Goal: Task Accomplishment & Management: Use online tool/utility

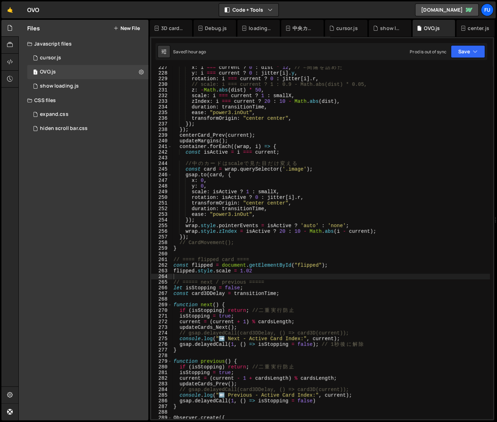
scroll to position [1291, 0]
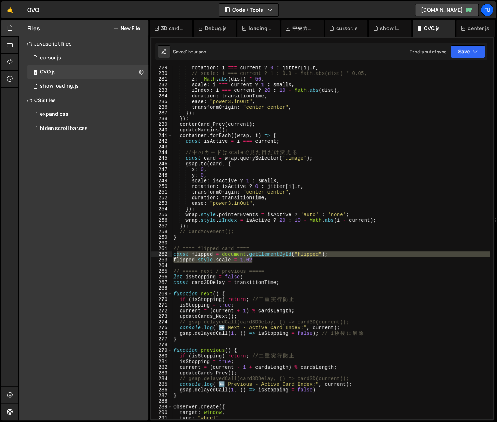
drag, startPoint x: 265, startPoint y: 260, endPoint x: 173, endPoint y: 254, distance: 92.1
click at [173, 254] on div "rotation : i === current ? 0 : jitter [ i ] . r , // scale: i === current ? 1 :…" at bounding box center [331, 247] width 318 height 364
type textarea "const flipped = document.getElementById("flipped"); flipped.style.scale = 1.02"
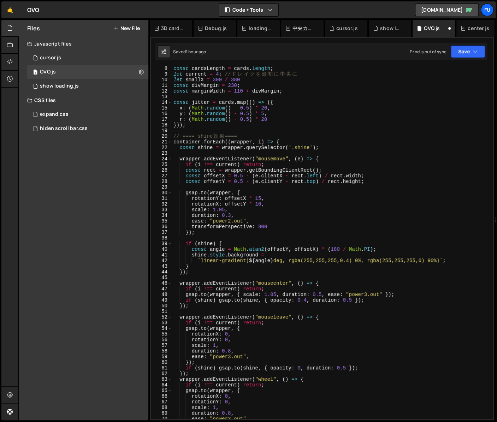
scroll to position [48, 0]
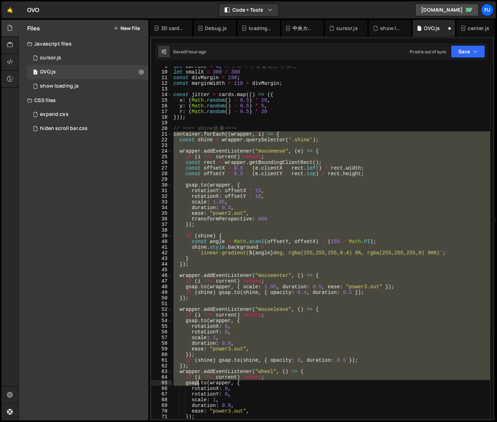
drag, startPoint x: 174, startPoint y: 135, endPoint x: 199, endPoint y: 381, distance: 247.2
click at [199, 381] on div "let current = 4 ; // ド レ イ ク を 最 初 に 中 央 に let smallX = 300 / 380 const divMarg…" at bounding box center [331, 246] width 318 height 364
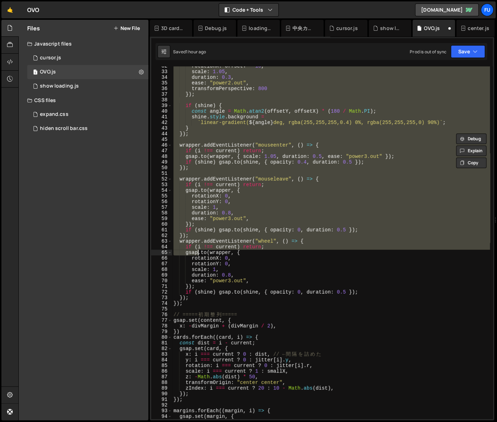
scroll to position [179, 0]
click at [204, 304] on div "rotationX : offsetY * 10 , scale : 1.05 , duration : 0.3 , ease : "power2.out" …" at bounding box center [331, 245] width 318 height 364
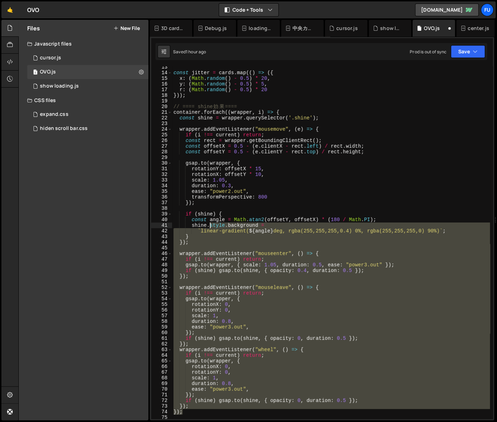
scroll to position [70, 0]
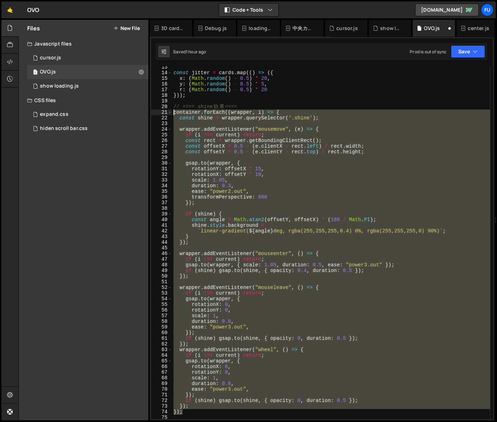
drag, startPoint x: 205, startPoint y: 294, endPoint x: 164, endPoint y: 113, distance: 185.6
click at [164, 113] on div "}); 13 14 15 16 17 18 19 20 21 22 23 24 25 26 27 28 29 30 31 32 33 34 35 36 37 …" at bounding box center [322, 242] width 342 height 353
click at [209, 220] on div "const jitter = cards . map (( ) => ({ x : ( Math . random ( ) - 0.5 ) * 20 , y …" at bounding box center [331, 242] width 318 height 353
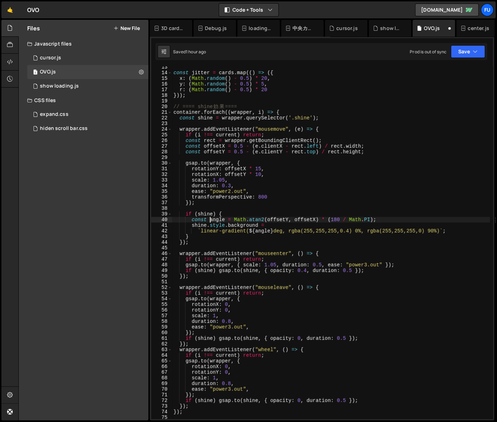
click at [257, 106] on div "const jitter = cards . map (( ) => ({ x : ( Math . random ( ) - 0.5 ) * 20 , y …" at bounding box center [331, 246] width 318 height 364
type textarea "// ==== shine効果===="
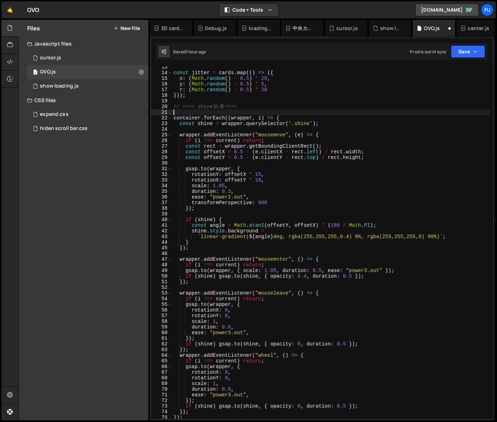
paste textarea "const flipped = document.getElementById("flipped");"
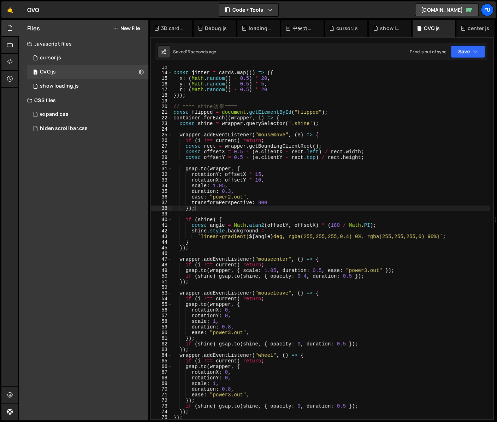
click at [231, 211] on div "const jitter = cards . map (( ) => ({ x : ( Math . random ( ) - 0.5 ) * 20 , y …" at bounding box center [331, 246] width 318 height 364
type textarea "});"
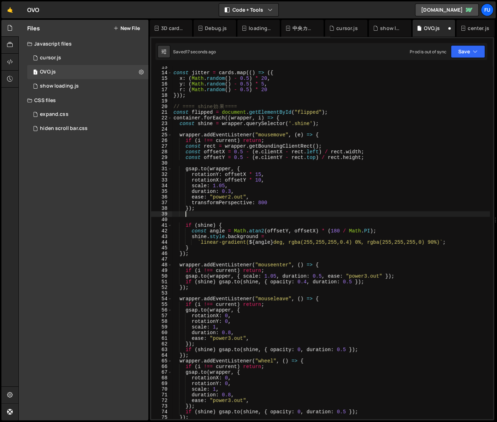
scroll to position [0, 0]
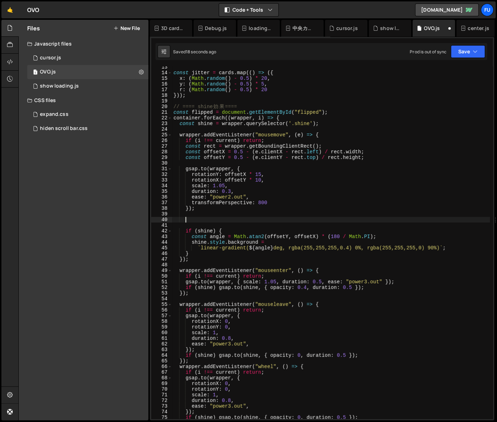
paste textarea "}"
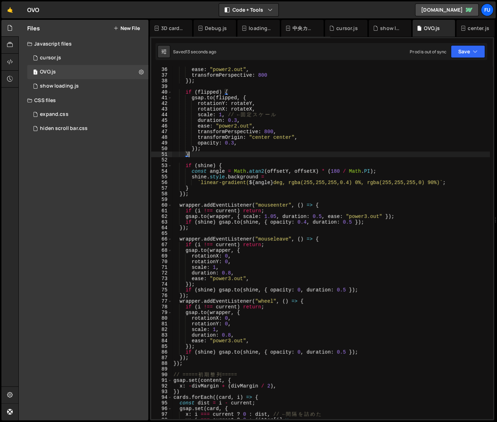
scroll to position [216, 0]
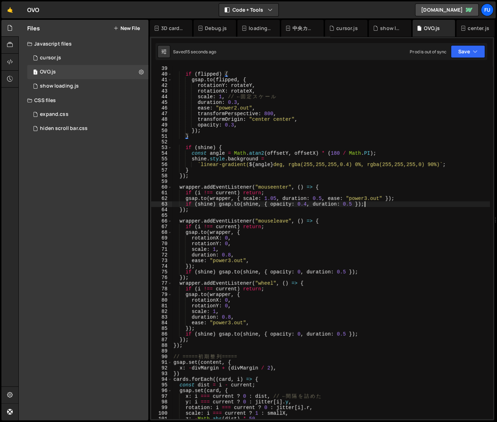
click at [375, 206] on div "if ( flipped ) { gsap . to ( flipped , { rotationY : rotateY , rotationX : rota…" at bounding box center [331, 248] width 318 height 364
click at [350, 210] on div "if ( flipped ) { gsap . to ( flipped , { rotationY : rotateY , rotationX : rota…" at bounding box center [331, 248] width 318 height 364
type textarea "});"
click at [329, 213] on div "if ( flipped ) { gsap . to ( flipped , { rotationY : rotateY , rotationX : rota…" at bounding box center [331, 248] width 318 height 364
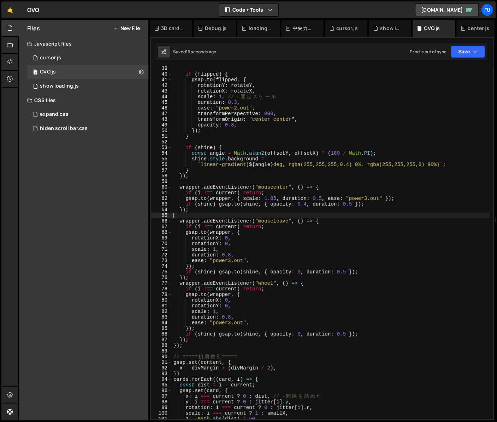
scroll to position [0, 0]
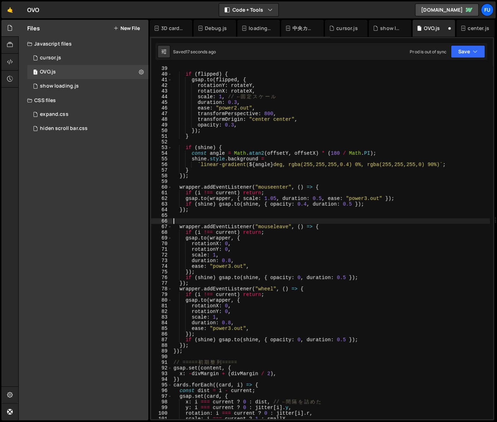
paste textarea "});"
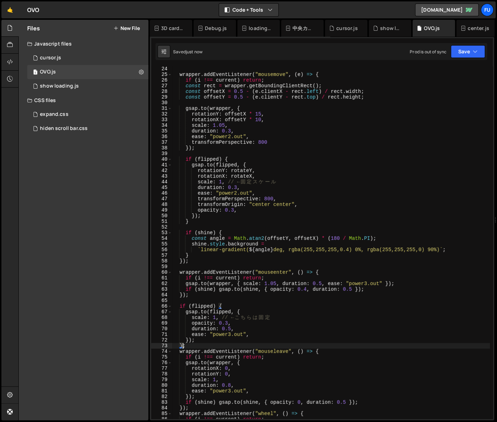
scroll to position [202, 0]
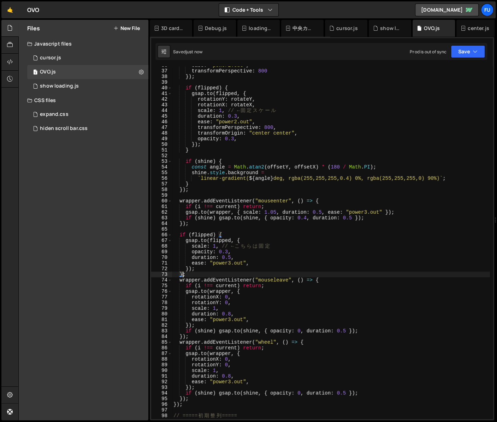
click at [250, 271] on div "ease : "power2.out" , transformPerspective : 800 }) ; if ( flipped ) { gsap . t…" at bounding box center [331, 245] width 318 height 364
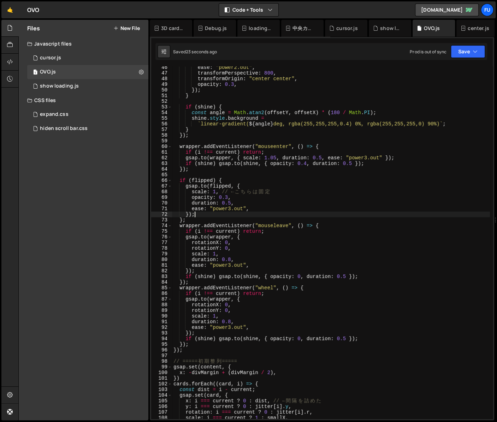
scroll to position [256, 0]
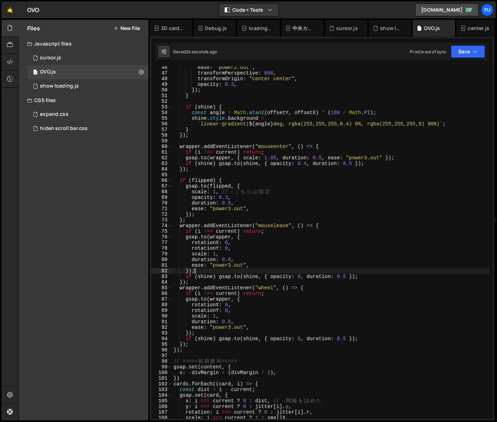
click at [234, 269] on div "ease : "power2.out" , transformPerspective : 800 , transformOrigin : "center ce…" at bounding box center [331, 247] width 318 height 364
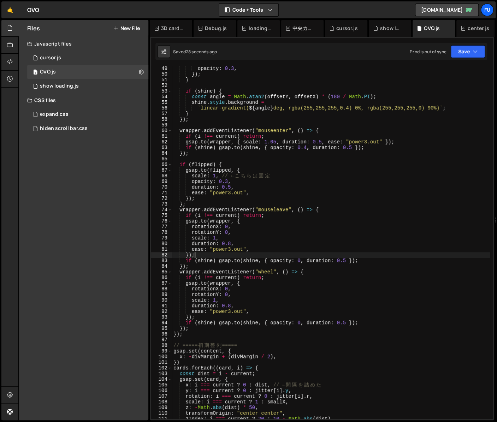
scroll to position [272, 0]
click at [371, 263] on div "opacity : 0.3 , }) ; } if ( shine ) { const angle = Math . atan2 ( offsetY , of…" at bounding box center [331, 248] width 318 height 364
type textarea "if (shine) gsap.to(shine, { opacity: 0, duration: 0.5 });"
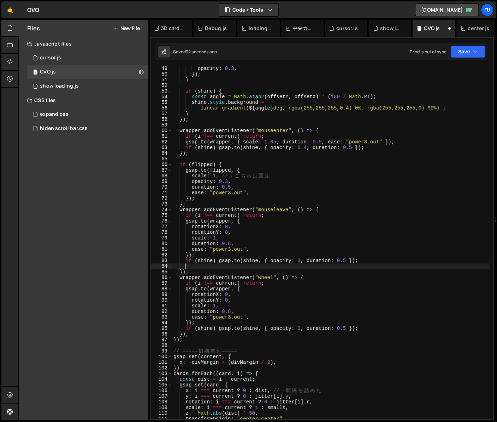
paste textarea "}"
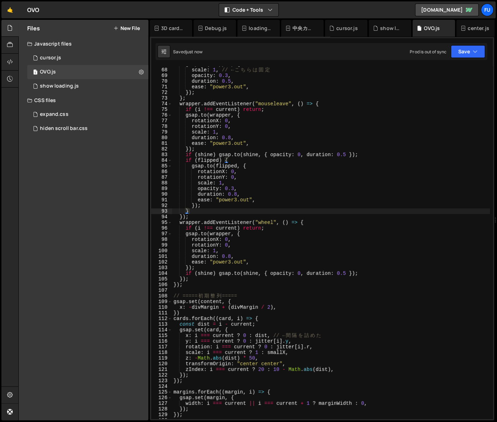
scroll to position [382, 0]
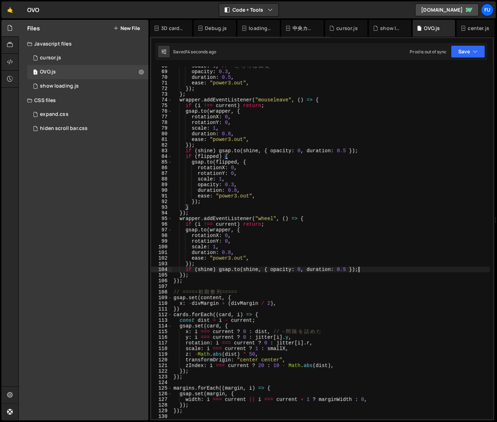
click at [363, 268] on div "scale : 1 , // ← こ ち ら は 固 定 opacity : 0.3 , duration : 0.5 , ease : "power3.ou…" at bounding box center [331, 245] width 318 height 364
type textarea "if (shine) gsap.to(shine, { opacity: 0, duration: 0.5 });"
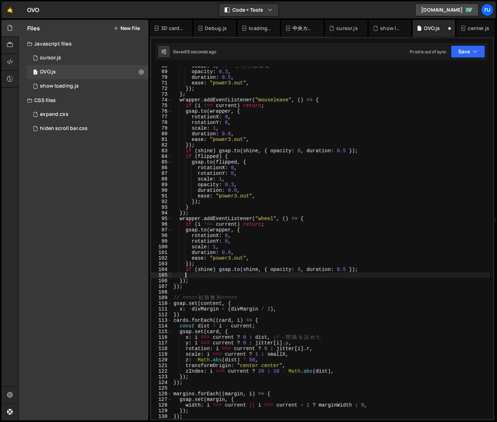
paste textarea "});"
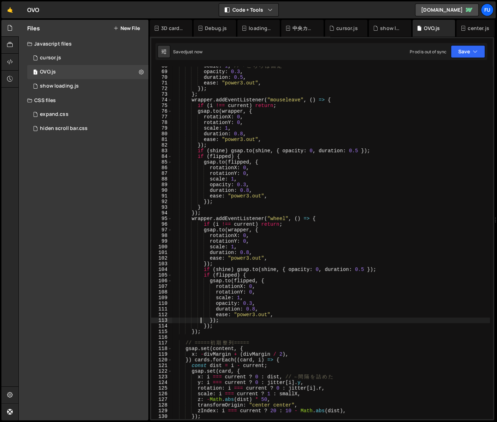
scroll to position [1811, 0]
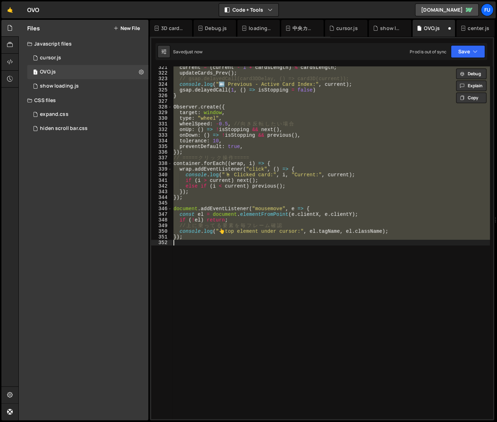
type textarea "});"
click at [335, 259] on div "current = ( current - 1 + cardsLength ) % cardsLength ; updateCards_Prev ( ) ; …" at bounding box center [331, 242] width 318 height 353
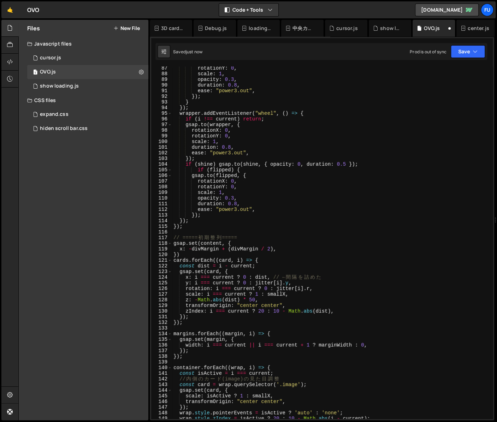
scroll to position [487, 0]
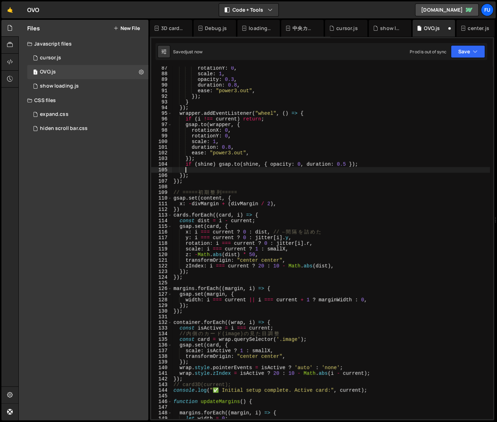
paste textarea "});"
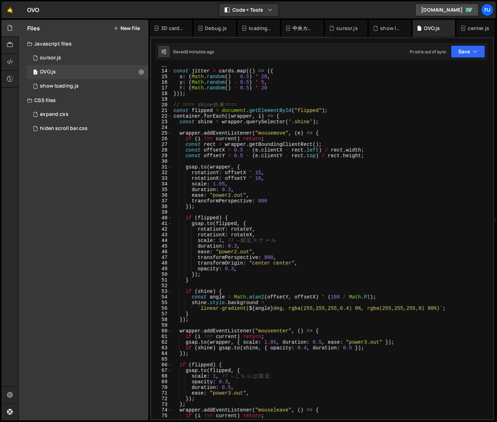
scroll to position [31, 0]
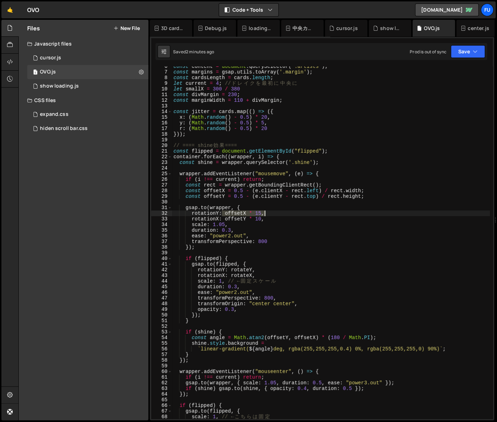
drag, startPoint x: 223, startPoint y: 213, endPoint x: 268, endPoint y: 213, distance: 44.9
click at [268, 213] on div "const content = document . querySelector ( '.artists' ) ; const margins = gsap …" at bounding box center [331, 246] width 318 height 364
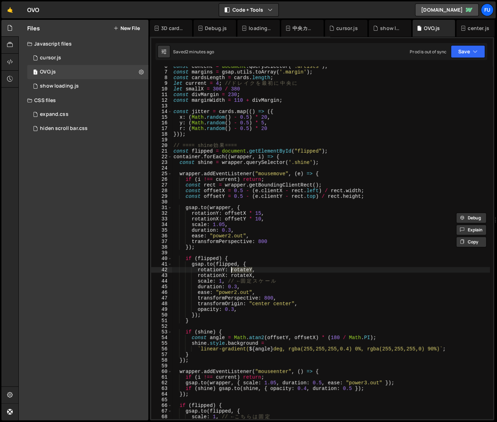
drag, startPoint x: 253, startPoint y: 270, endPoint x: 231, endPoint y: 270, distance: 21.9
click at [231, 270] on div "const content = document . querySelector ( '.artists' ) ; const margins = gsap …" at bounding box center [331, 246] width 318 height 364
paste textarea "offsetX * 15,"
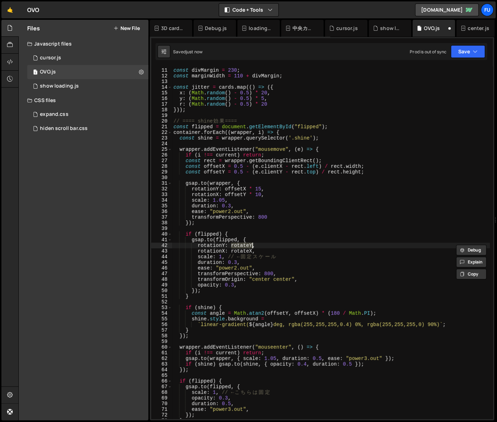
scroll to position [55, 0]
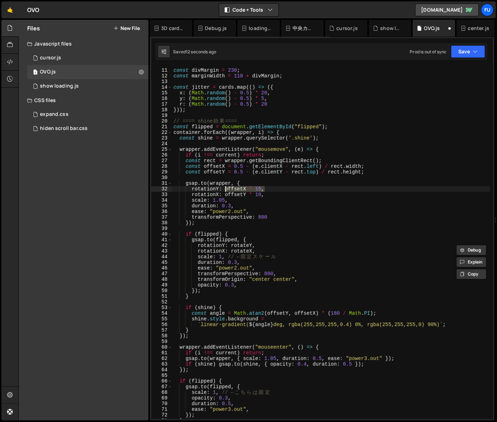
drag, startPoint x: 263, startPoint y: 189, endPoint x: 226, endPoint y: 188, distance: 37.1
click at [226, 188] on div "let smallX = 300 / 380 const divMargin = 230 ; const marginWidth = 110 + divMar…" at bounding box center [331, 244] width 318 height 364
click at [243, 183] on div "let smallX = 300 / 380 const divMargin = 230 ; const marginWidth = 110 + divMar…" at bounding box center [331, 244] width 318 height 364
type textarea "gsap.to(wrapper, {"
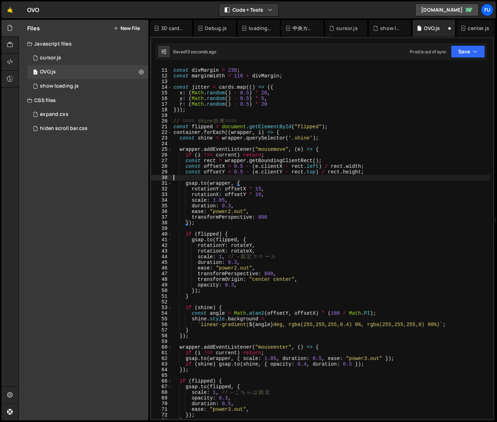
click at [258, 177] on div "let smallX = 300 / 380 const divMargin = 230 ; const marginWidth = 110 + divMar…" at bounding box center [331, 244] width 318 height 364
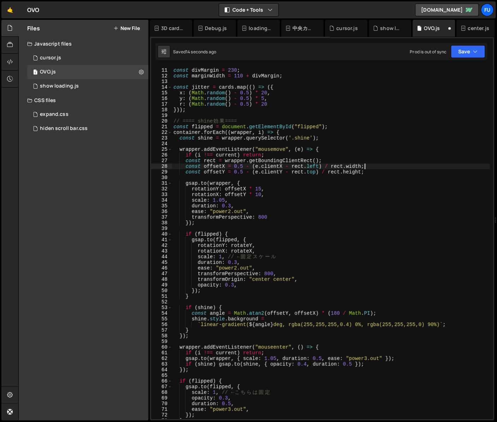
click at [381, 166] on div "let smallX = 300 / 380 const divMargin = 230 ; const marginWidth = 110 + divMar…" at bounding box center [331, 244] width 318 height 364
click at [376, 168] on div "let smallX = 300 / 380 const divMargin = 230 ; const marginWidth = 110 + divMar…" at bounding box center [331, 244] width 318 height 364
click at [376, 171] on div "let smallX = 300 / 380 const divMargin = 230 ; const marginWidth = 110 + divMar…" at bounding box center [331, 244] width 318 height 364
type textarea "const offsetY = 0.5 - (e.clientY - rect.top) / rect.height;"
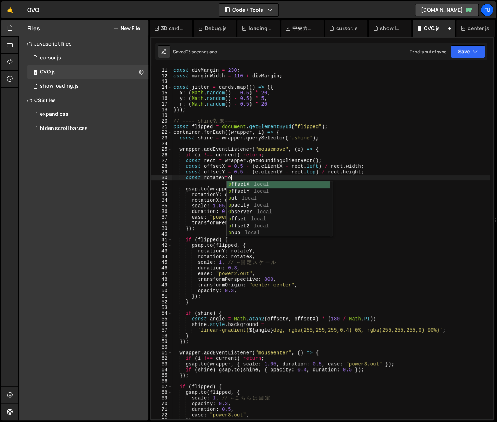
scroll to position [0, 4]
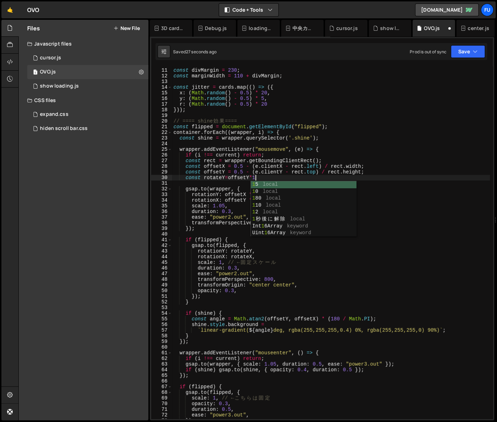
type textarea "const rotateY=offsetY*15"
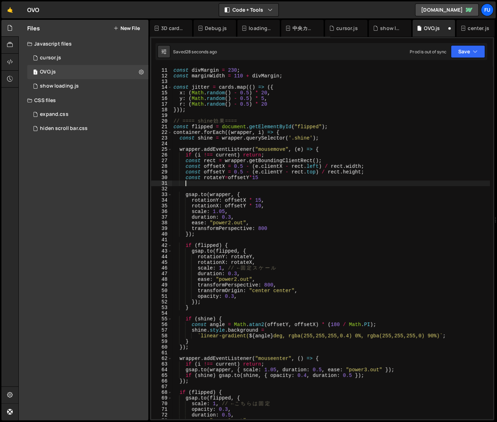
scroll to position [0, 0]
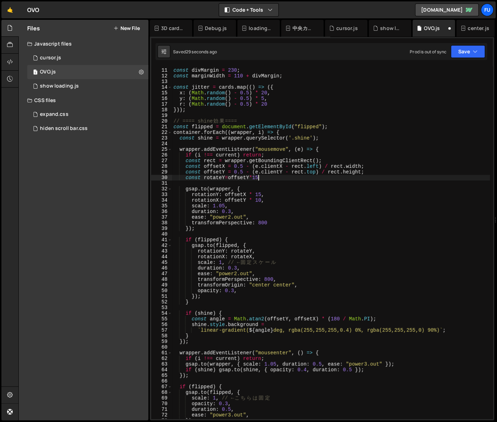
type textarea "const rotateY=offsetY*15,"
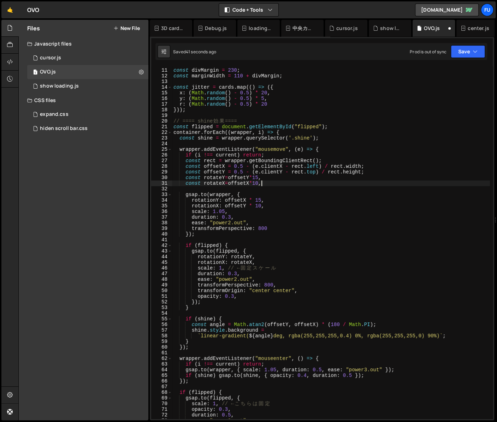
scroll to position [0, 6]
click at [262, 200] on div "let smallX = 300 / 380 const divMargin = 230 ; const marginWidth = 110 + divMar…" at bounding box center [331, 244] width 318 height 364
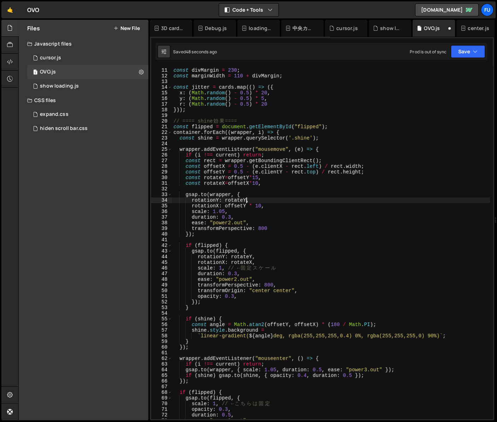
scroll to position [0, 5]
click at [262, 204] on div "let smallX = 300 / 380 const divMargin = 230 ; const marginWidth = 110 + divMar…" at bounding box center [331, 244] width 318 height 364
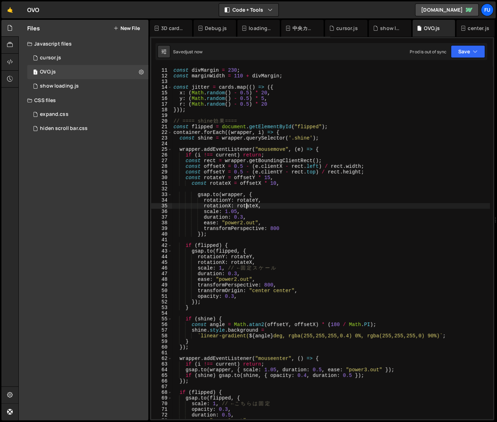
click at [282, 178] on div "let smallX = 300 / 380 const divMargin = 230 ; const marginWidth = 110 + divMar…" at bounding box center [331, 244] width 318 height 364
click at [293, 183] on div "let smallX = 300 / 380 const divMargin = 230 ; const marginWidth = 110 + divMar…" at bounding box center [331, 244] width 318 height 364
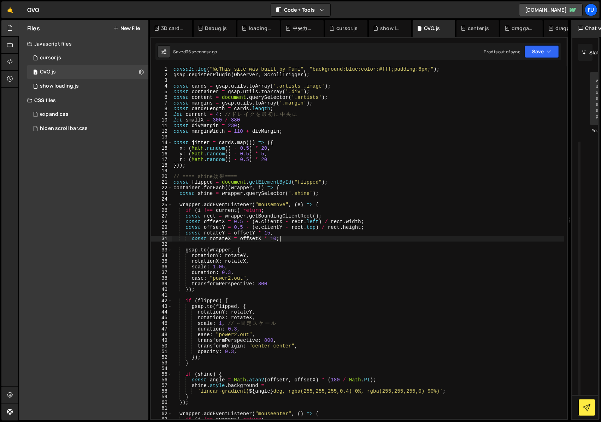
scroll to position [0, 0]
click at [192, 240] on div "console . log ( "%cThis site was built by Fumi" , "background:blue;color:#fff;p…" at bounding box center [368, 248] width 392 height 364
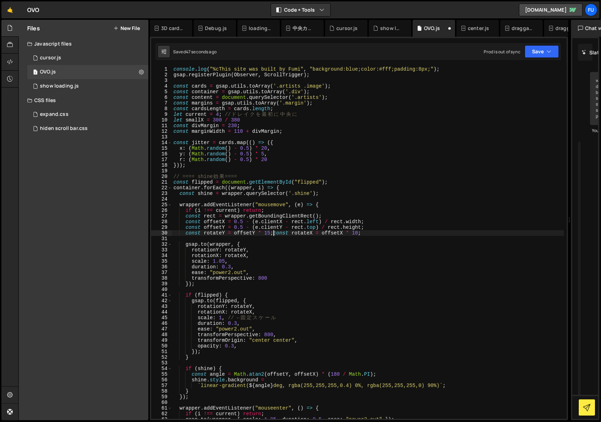
scroll to position [0, 1]
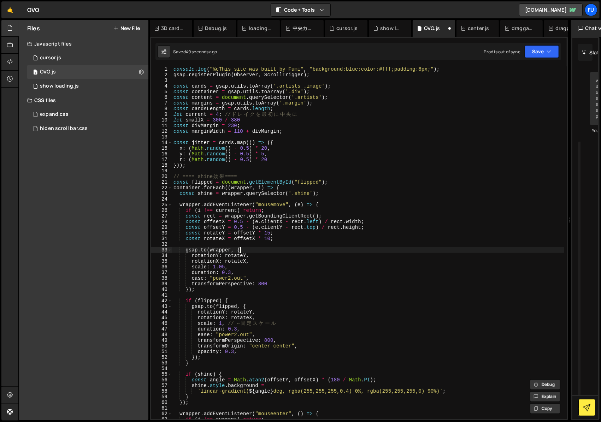
click at [265, 251] on div "console . log ( "%cThis site was built by Fumi" , "background:blue;color:#fff;p…" at bounding box center [368, 248] width 392 height 364
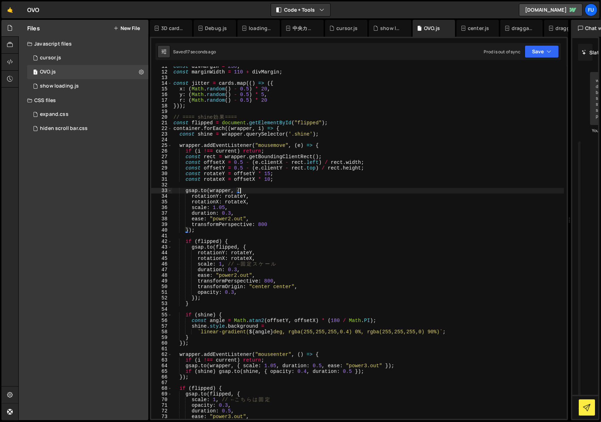
scroll to position [111, 0]
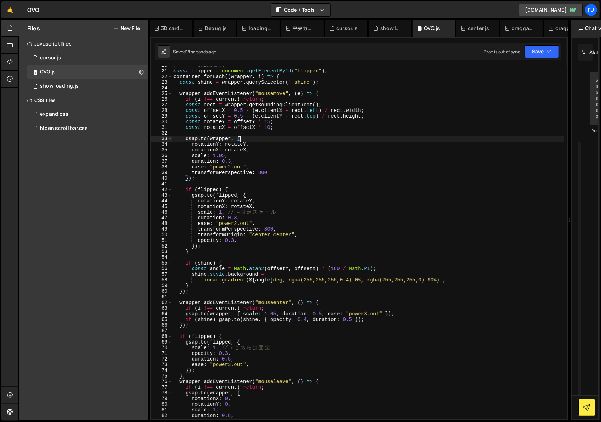
click at [323, 227] on div "// ==== shine 効 果 ==== const flipped = document . getElementById ( "flipped" ) …" at bounding box center [368, 245] width 392 height 364
click at [289, 211] on div "// ==== shine 効 果 ==== const flipped = document . getElementById ( "flipped" ) …" at bounding box center [368, 245] width 392 height 364
click at [288, 205] on div "// ==== shine 効 果 ==== const flipped = document . getElementById ( "flipped" ) …" at bounding box center [368, 245] width 392 height 364
click at [286, 211] on div "// ==== shine 効 果 ==== const flipped = document . getElementById ( "flipped" ) …" at bounding box center [368, 245] width 392 height 364
click at [238, 211] on div "// ==== shine 効 果 ==== const flipped = document . getElementById ( "flipped" ) …" at bounding box center [368, 245] width 392 height 364
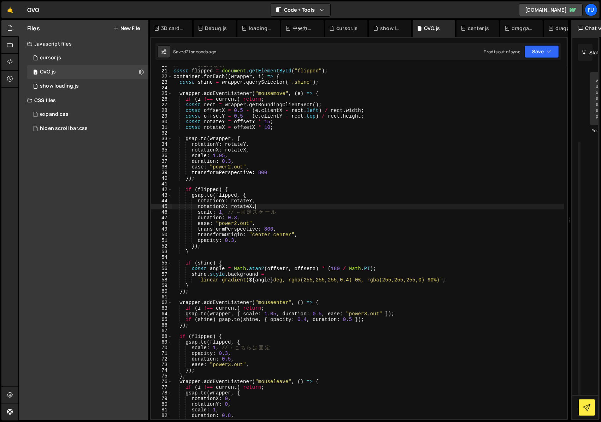
click at [321, 210] on div "// ==== shine 効 果 ==== const flipped = document . getElementById ( "flipped" ) …" at bounding box center [368, 245] width 392 height 364
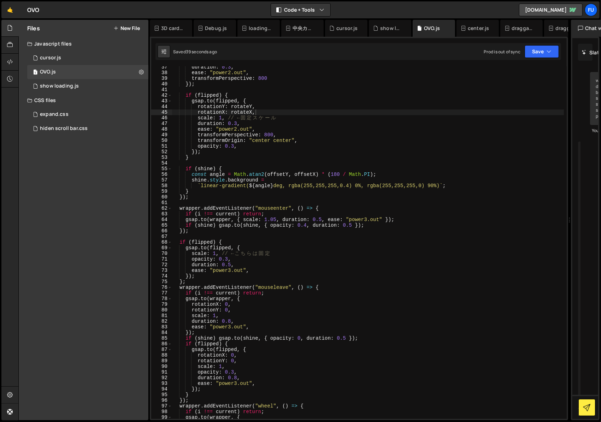
scroll to position [33, 0]
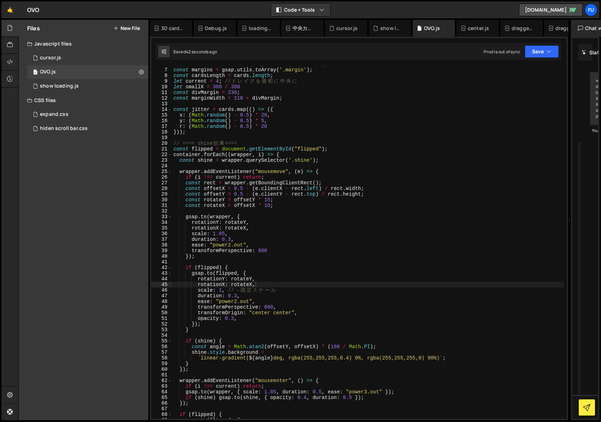
click at [226, 223] on div "const content = document . querySelector ( '.artists' ) ; const margins = gsap …" at bounding box center [368, 243] width 392 height 364
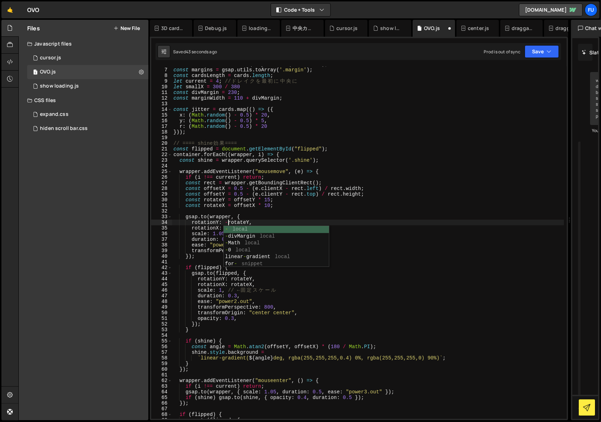
scroll to position [0, 4]
click at [222, 225] on div "const content = document . querySelector ( '.artists' ) ; const margins = gsap …" at bounding box center [368, 243] width 392 height 364
click at [226, 229] on div "const content = document . querySelector ( '.artists' ) ; const margins = gsap …" at bounding box center [368, 243] width 392 height 364
type textarea "rotationX: -rotateX,"
click at [258, 209] on div "const content = document . querySelector ( '.artists' ) ; const margins = gsap …" at bounding box center [368, 243] width 392 height 364
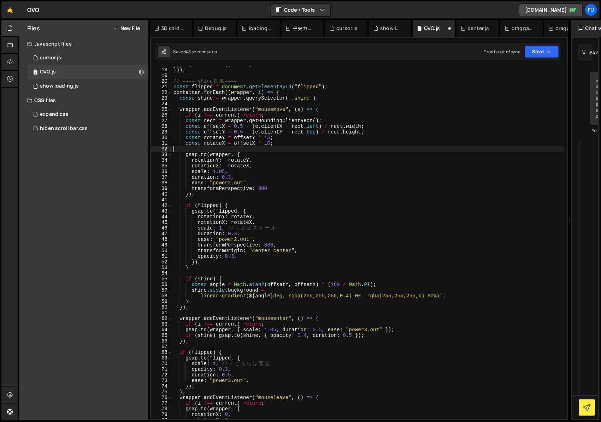
scroll to position [95, 0]
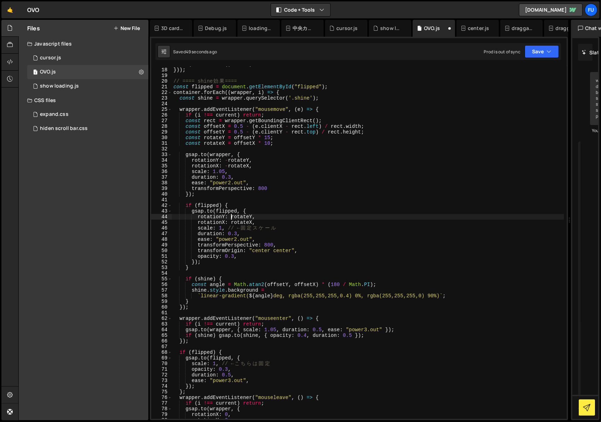
click at [232, 218] on div "r : ( Math . random ( ) - 0.5 ) * 20 })) ; // ==== shine 効 果 ==== const flipped…" at bounding box center [368, 243] width 392 height 364
click at [257, 210] on div "r : ( Math . random ( ) - 0.5 ) * 20 })) ; // ==== shine 効 果 ==== const flipped…" at bounding box center [368, 243] width 392 height 364
click at [230, 223] on div "r : ( Math . random ( ) - 0.5 ) * 20 })) ; // ==== shine 効 果 ==== const flipped…" at bounding box center [368, 243] width 392 height 364
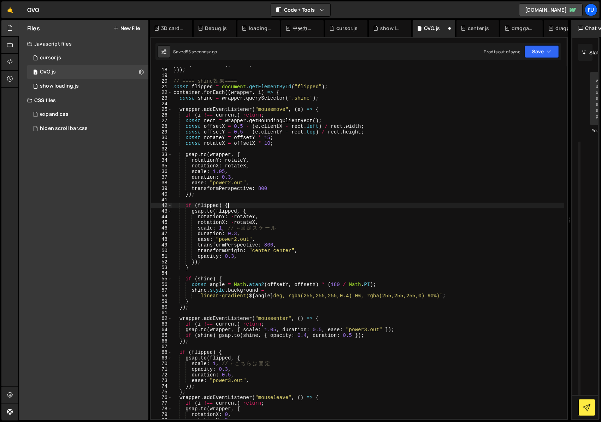
click at [307, 205] on div "r : ( Math . random ( ) - 0.5 ) * 20 })) ; // ==== shine 効 果 ==== const flipped…" at bounding box center [368, 243] width 392 height 364
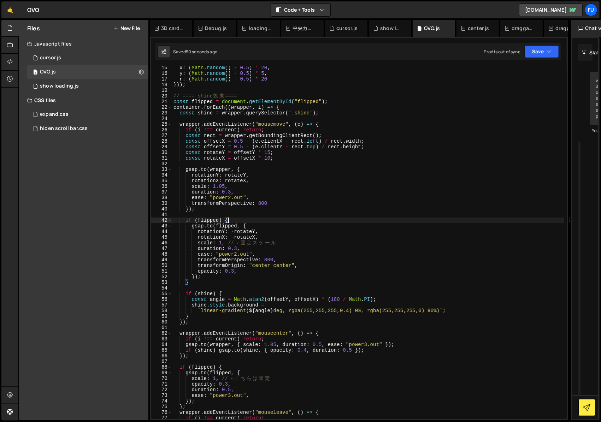
scroll to position [81, 0]
click at [281, 259] on div "x : ( Math . random ( ) - 0.5 ) * 20 , y : ( Math . random ( ) - 0.5 ) * 5 , r …" at bounding box center [368, 247] width 392 height 364
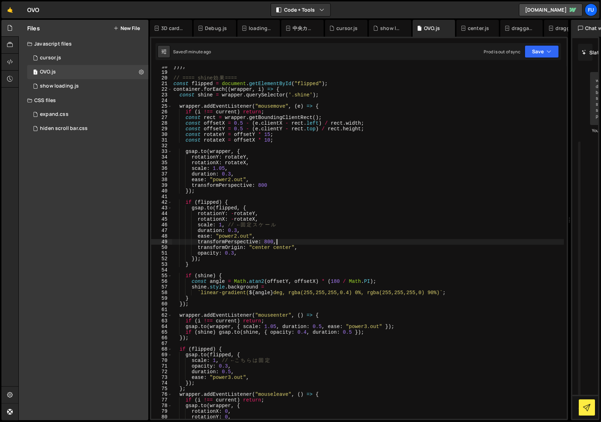
scroll to position [99, 0]
drag, startPoint x: 223, startPoint y: 225, endPoint x: 272, endPoint y: 225, distance: 49.1
click at [223, 225] on div "})) ; // ==== shine 効 果 ==== const flipped = document . getElementById ( "flipp…" at bounding box center [368, 246] width 392 height 364
type textarea "scale: 1, // ← 固定スケール"
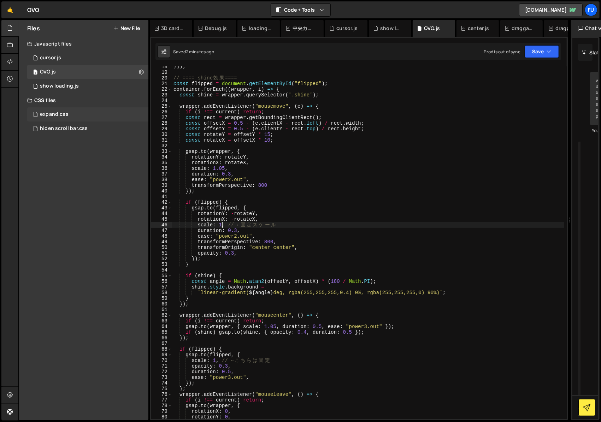
click at [106, 119] on div "expand.css 0" at bounding box center [89, 114] width 124 height 14
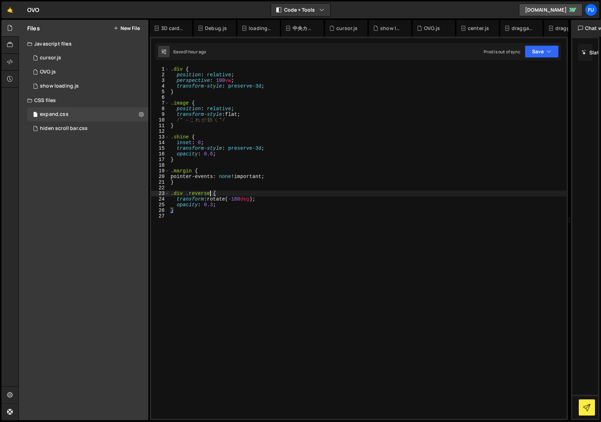
click at [210, 194] on div ".div { position : relative ; perspective : 100 vw ; transform-style : preserve-…" at bounding box center [368, 248] width 398 height 364
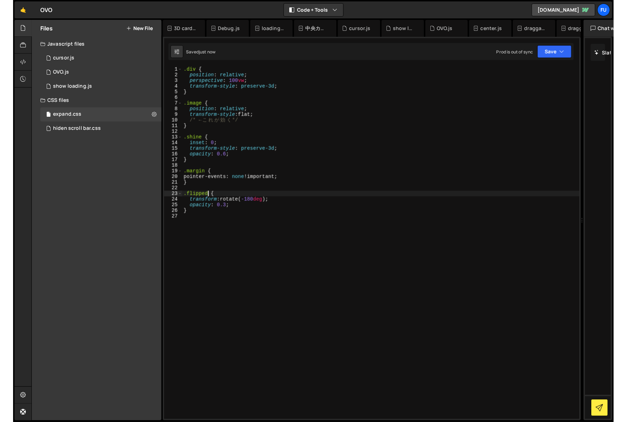
scroll to position [0, 1]
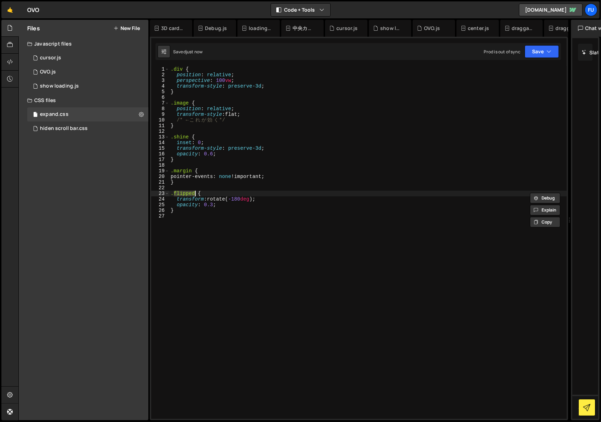
click at [289, 192] on div ".div { position : relative ; perspective : 100 vw ; transform-style : preserve-…" at bounding box center [368, 248] width 398 height 364
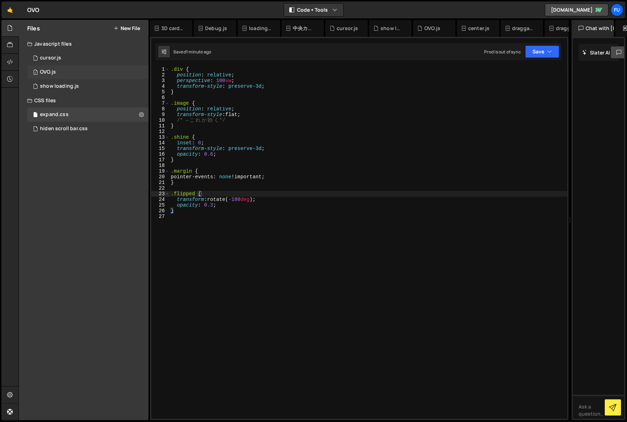
click at [112, 74] on div "1 OVO.js 0" at bounding box center [89, 72] width 124 height 14
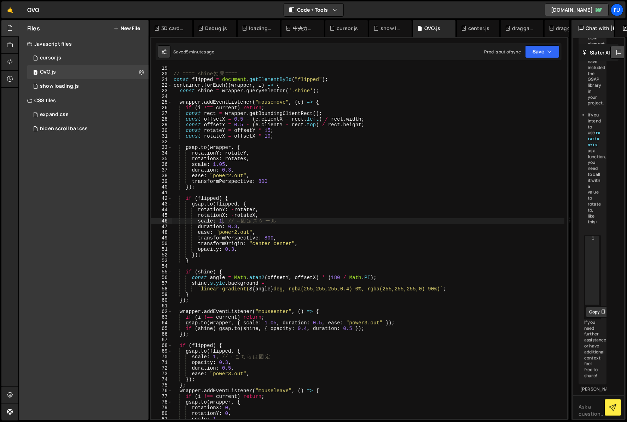
scroll to position [102, 0]
click at [62, 132] on div "hiden scroll bar.css 0" at bounding box center [89, 129] width 124 height 14
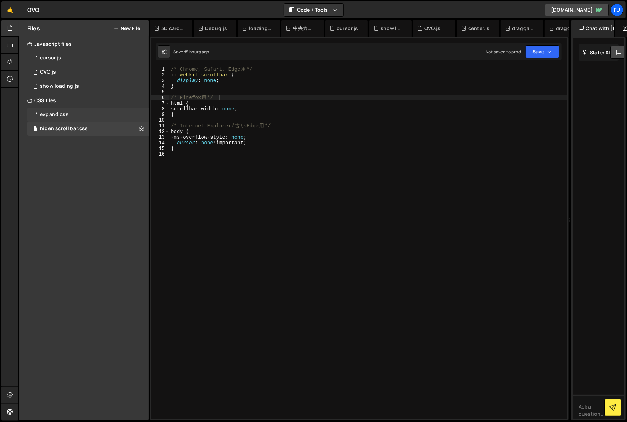
scroll to position [0, 0]
click at [70, 112] on div "expand.css 0" at bounding box center [89, 114] width 124 height 14
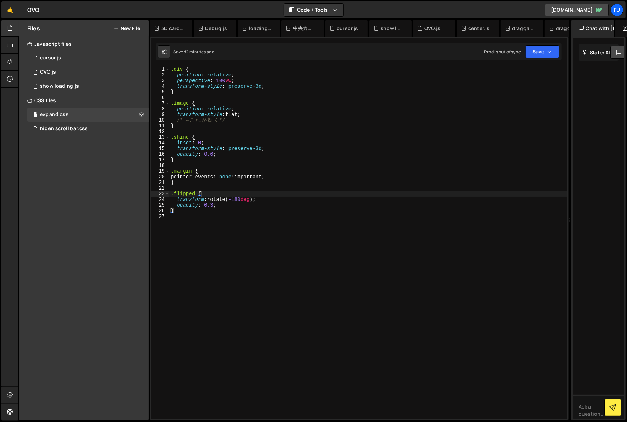
click at [196, 194] on div ".div { position : relative ; perspective : 100 vw ; transform-style : preserve-…" at bounding box center [368, 247] width 398 height 363
type textarea ".flipped_image {"
click at [497, 55] on button "Save" at bounding box center [542, 51] width 34 height 13
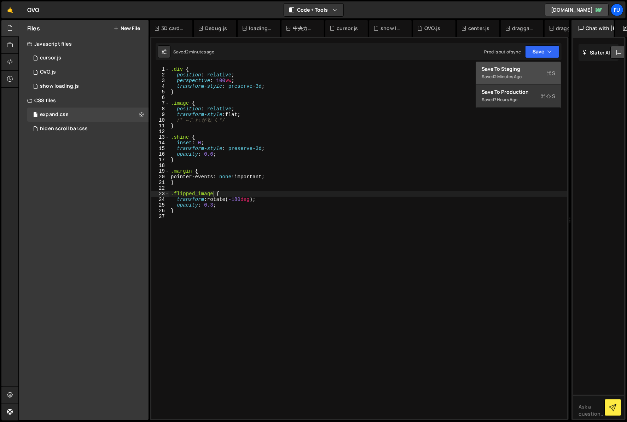
click at [497, 82] on button "Save to Staging S Saved 2 minutes ago" at bounding box center [518, 73] width 85 height 23
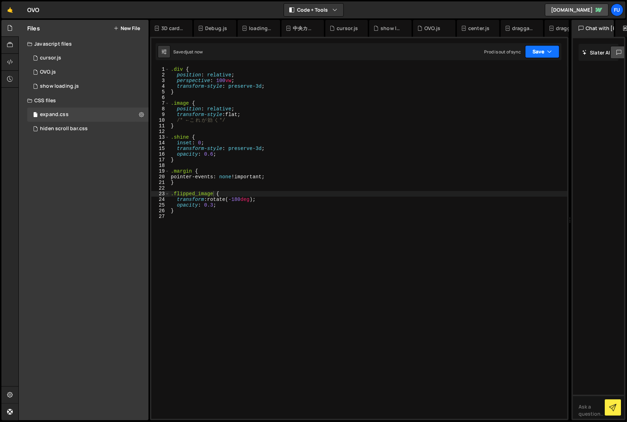
click at [497, 52] on button "Save" at bounding box center [542, 51] width 34 height 13
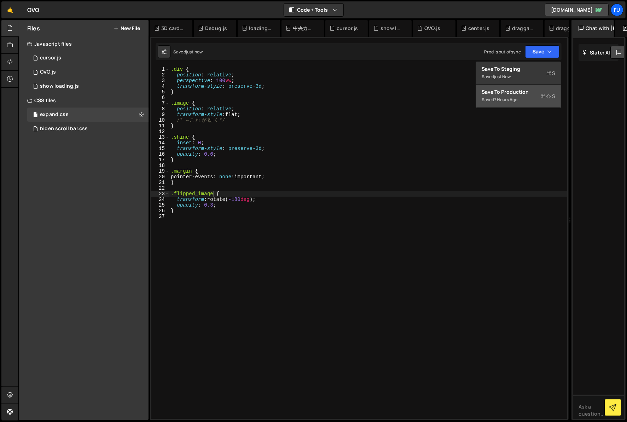
click at [497, 97] on div "7 hours ago" at bounding box center [505, 99] width 23 height 6
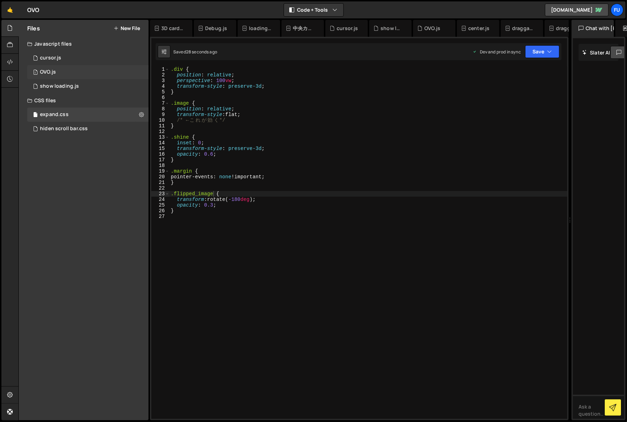
click at [82, 66] on div "1 OVO.js 0" at bounding box center [89, 72] width 124 height 14
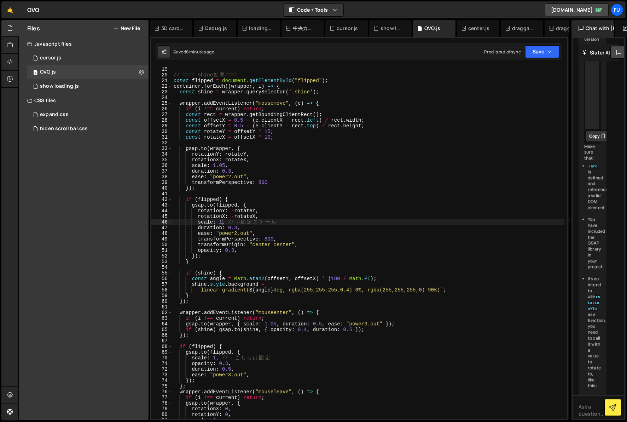
scroll to position [1956, 0]
type textarea "transformPerspective: 800,"
click at [279, 238] on div "// ==== shine 効 果 ==== const flipped = document . getElementById ( "flipped" ) …" at bounding box center [368, 247] width 392 height 363
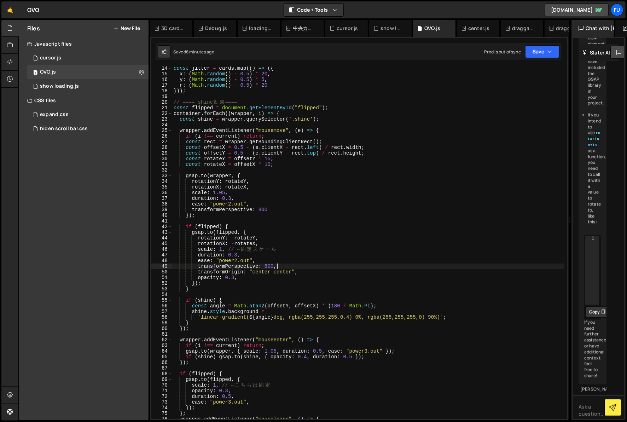
scroll to position [28, 0]
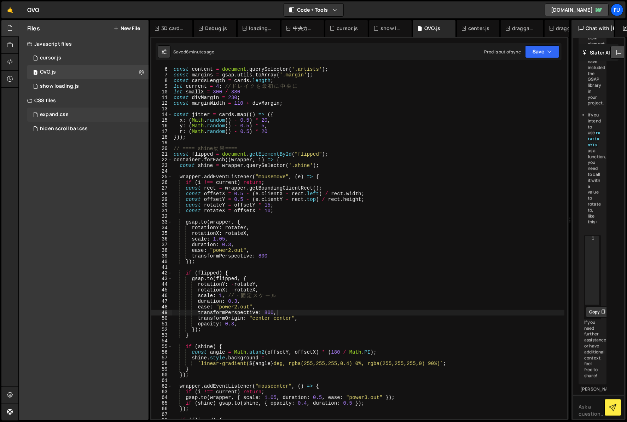
click at [72, 119] on div "expand.css 0" at bounding box center [89, 114] width 124 height 14
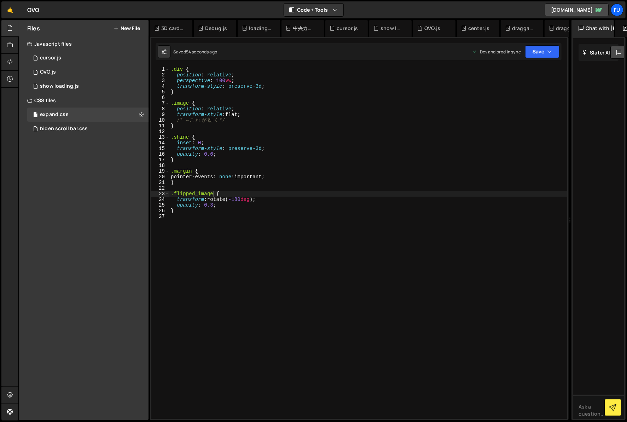
click at [213, 202] on div ".div { position : relative ; perspective : 100 vw ; transform-style : preserve-…" at bounding box center [368, 247] width 398 height 363
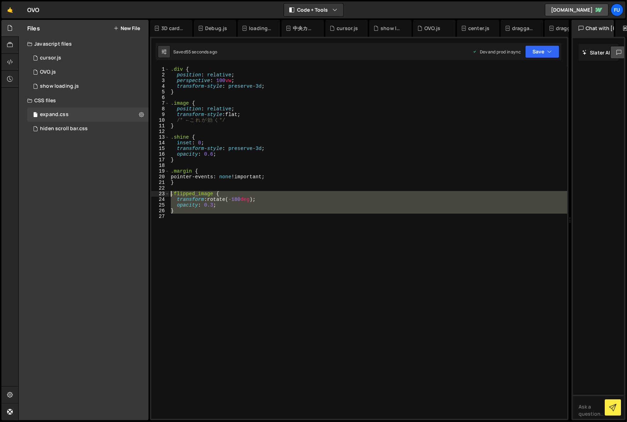
drag, startPoint x: 200, startPoint y: 214, endPoint x: 157, endPoint y: 193, distance: 47.9
click at [157, 193] on div "transform: rotate(-180deg); 1 2 3 4 5 6 7 8 9 10 11 12 13 14 15 16 17 18 19 20 …" at bounding box center [359, 242] width 416 height 352
type textarea ".flipped_image { transform: rotate(-180deg);"
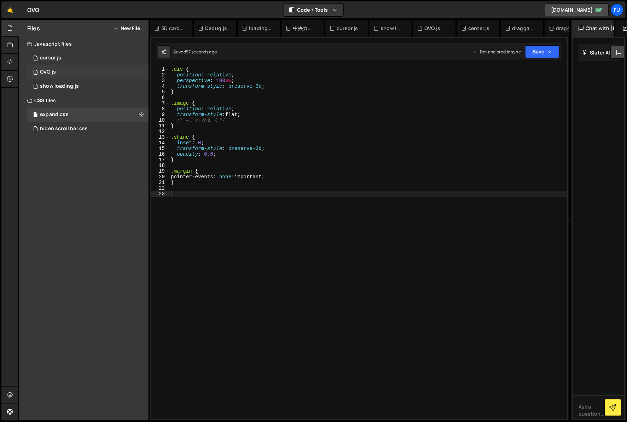
click at [75, 71] on div "1 OVO.js 0" at bounding box center [89, 72] width 124 height 14
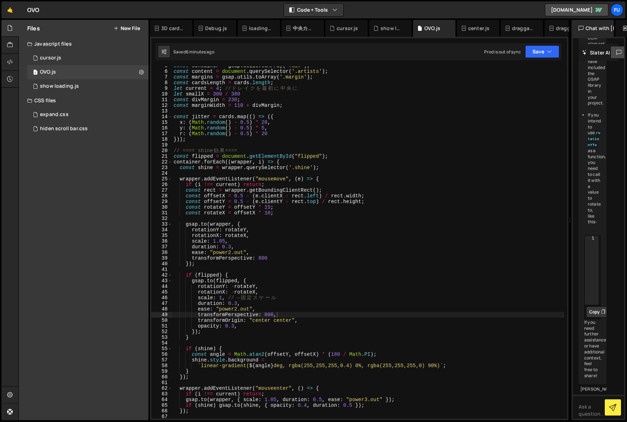
scroll to position [26, 0]
type textarea "const flipped = document.getElementById("flipped");"
click at [343, 154] on div "const container = gsap . utils . toArray ( '.div' ) ; const content = document …" at bounding box center [368, 244] width 392 height 363
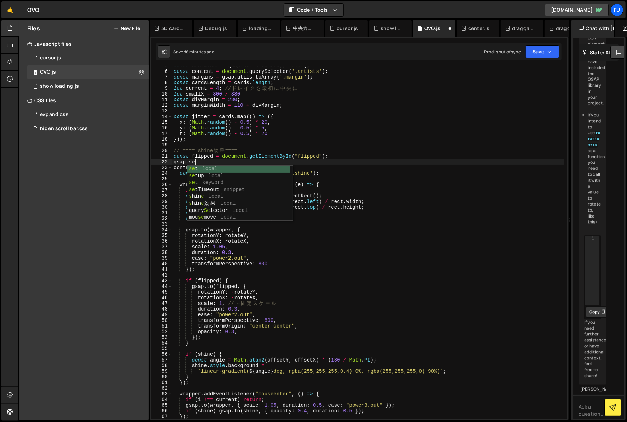
scroll to position [0, 1]
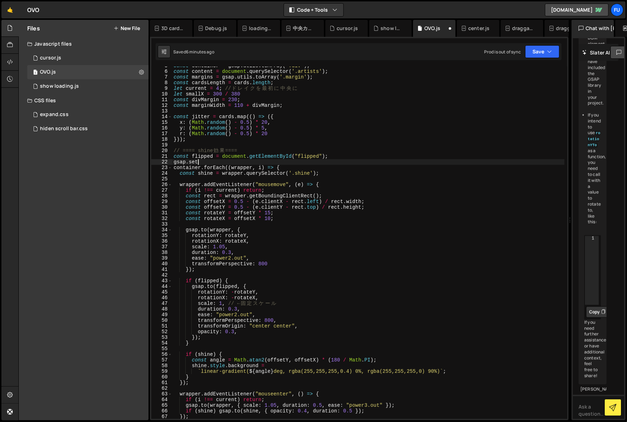
click at [396, 163] on div "const container = gsap . utils . toArray ( '.div' ) ; const content = document …" at bounding box center [368, 244] width 392 height 363
type textarea "gsap.set(flipped_image,{)"
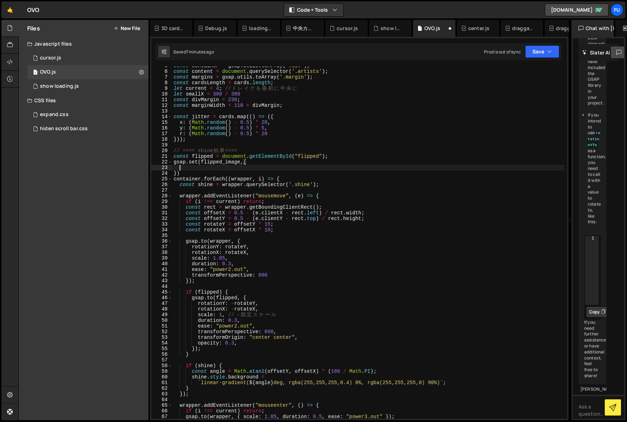
scroll to position [0, 0]
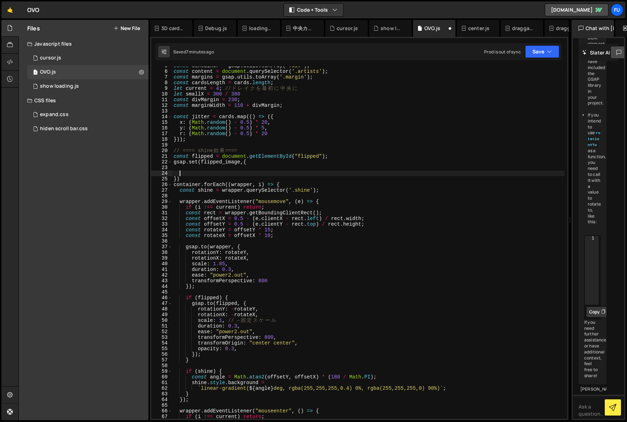
paste textarea
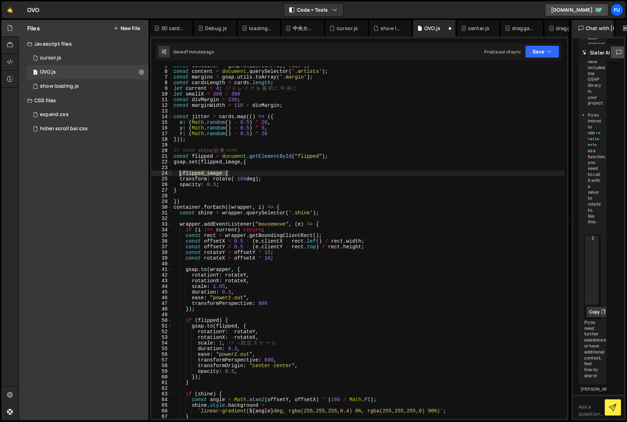
drag, startPoint x: 231, startPoint y: 173, endPoint x: 178, endPoint y: 174, distance: 52.7
click at [178, 174] on div "const container = gsap . utils . toArray ( '.div' ) ; const content = document …" at bounding box center [368, 244] width 392 height 363
type textarea ".flipped_image {"
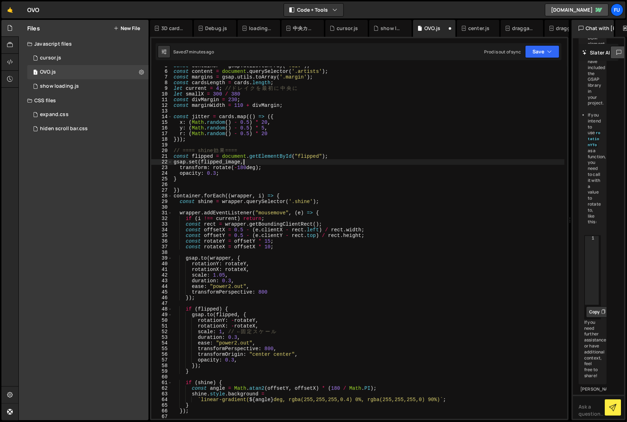
scroll to position [0, 5]
click at [213, 180] on div "const container = gsap . utils . toArray ( '.div' ) ; const content = document …" at bounding box center [368, 244] width 392 height 363
type textarea "}"
type textarea "opacity: 0.3;"
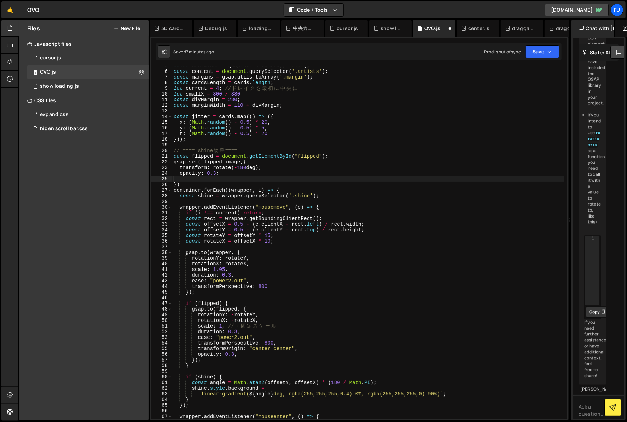
click at [194, 178] on div "const container = gsap . utils . toArray ( '.div' ) ; const content = document …" at bounding box center [368, 244] width 392 height 363
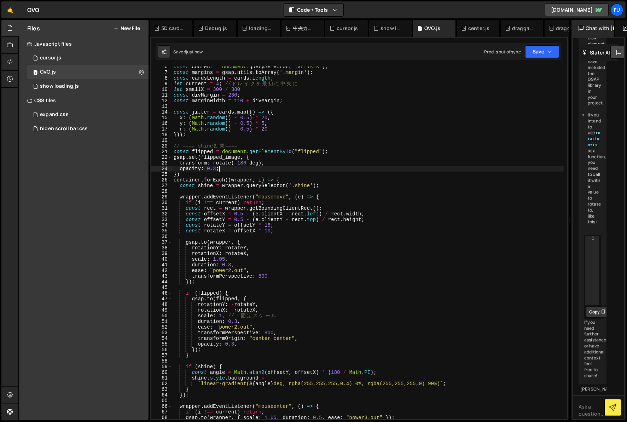
scroll to position [34, 0]
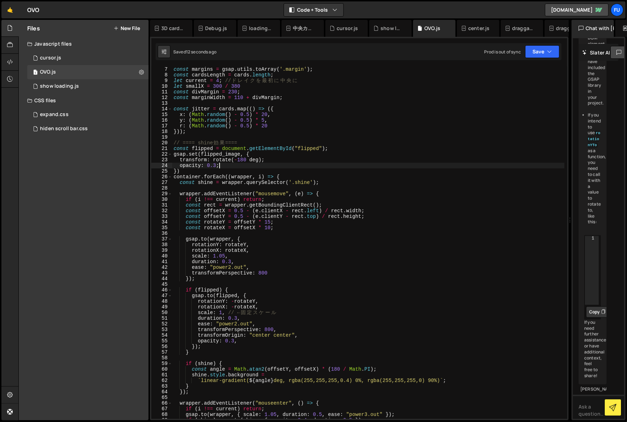
click at [193, 174] on div "const margins = gsap . utils . toArray ( '.margin' ) ; const cardsLength = card…" at bounding box center [368, 247] width 392 height 363
click at [282, 154] on div "const margins = gsap . utils . toArray ( '.margin' ) ; const cardsLength = card…" at bounding box center [368, 247] width 392 height 363
click at [264, 161] on div "const margins = gsap . utils . toArray ( '.margin' ) ; const cardsLength = card…" at bounding box center [368, 247] width 392 height 363
click at [258, 165] on div "const margins = gsap . utils . toArray ( '.margin' ) ; const cardsLength = card…" at bounding box center [368, 247] width 392 height 363
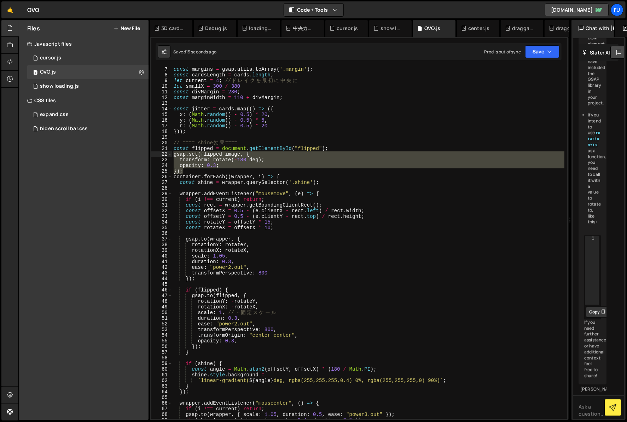
drag, startPoint x: 233, startPoint y: 171, endPoint x: 165, endPoint y: 153, distance: 70.1
click at [165, 153] on div "opacity: 0.3; 7 8 9 10 11 12 13 14 15 16 17 18 19 20 21 22 23 24 25 26 27 28 29…" at bounding box center [359, 242] width 416 height 352
click at [213, 168] on div "const margins = gsap . utils . toArray ( '.margin' ) ; const cardsLength = card…" at bounding box center [368, 242] width 392 height 352
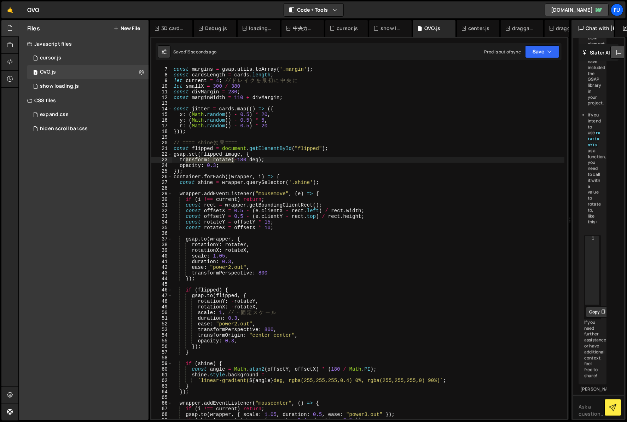
drag, startPoint x: 234, startPoint y: 161, endPoint x: 179, endPoint y: 160, distance: 55.2
click at [179, 160] on div "const margins = gsap . utils . toArray ( '.margin' ) ; const cardsLength = card…" at bounding box center [368, 247] width 392 height 363
click at [232, 160] on div "const margins = gsap . utils . toArray ( '.margin' ) ; const cardsLength = card…" at bounding box center [368, 247] width 392 height 363
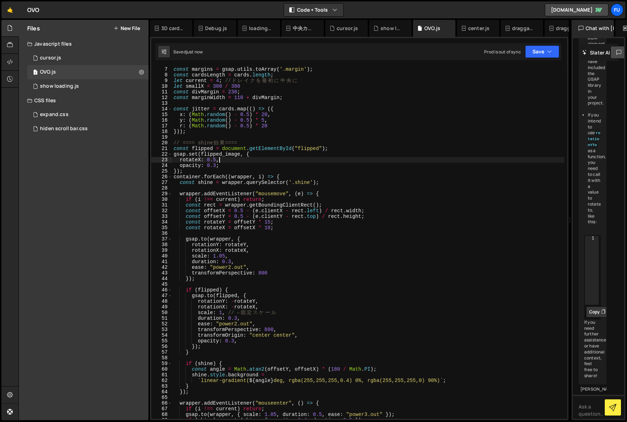
click at [242, 165] on div "const margins = gsap . utils . toArray ( '.margin' ) ; const cardsLength = card…" at bounding box center [368, 247] width 392 height 363
click at [342, 151] on div "const margins = gsap . utils . toArray ( '.margin' ) ; const cardsLength = card…" at bounding box center [368, 247] width 392 height 363
drag, startPoint x: 345, startPoint y: 147, endPoint x: 354, endPoint y: 147, distance: 9.2
click at [345, 147] on div "const margins = gsap . utils . toArray ( '.margin' ) ; const cardsLength = card…" at bounding box center [368, 247] width 392 height 363
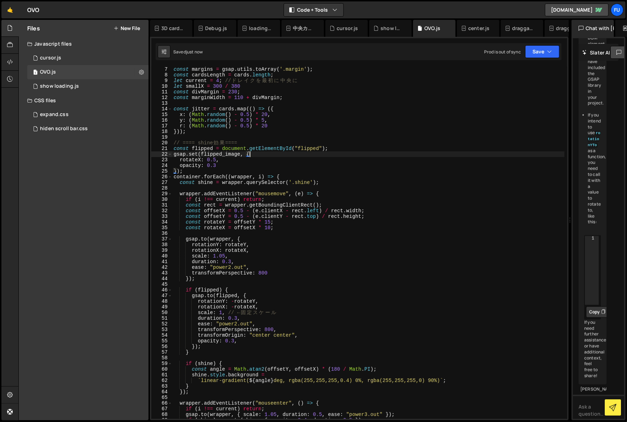
type textarea "const flipped = document.getElementById("flipped");"
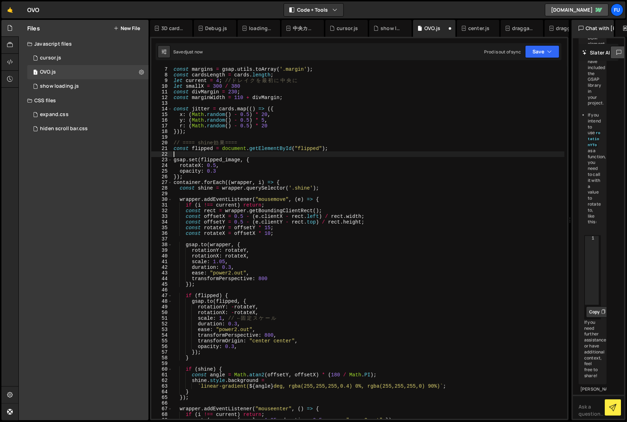
scroll to position [0, 0]
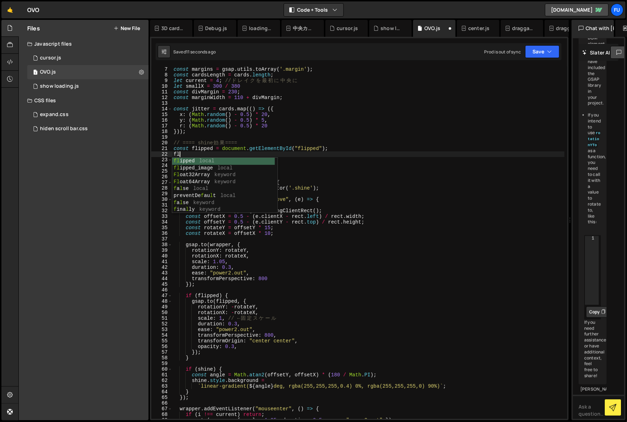
type textarea "f"
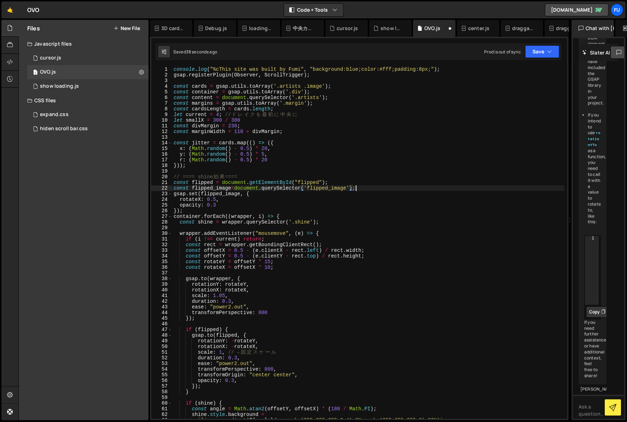
scroll to position [0, 12]
click at [218, 199] on div "console . log ( "%cThis site was built by Fumi" , "background:blue;color:#fff;p…" at bounding box center [368, 247] width 392 height 363
click at [215, 200] on div "console . log ( "%cThis site was built by Fumi" , "background:blue;color:#fff;p…" at bounding box center [368, 247] width 392 height 363
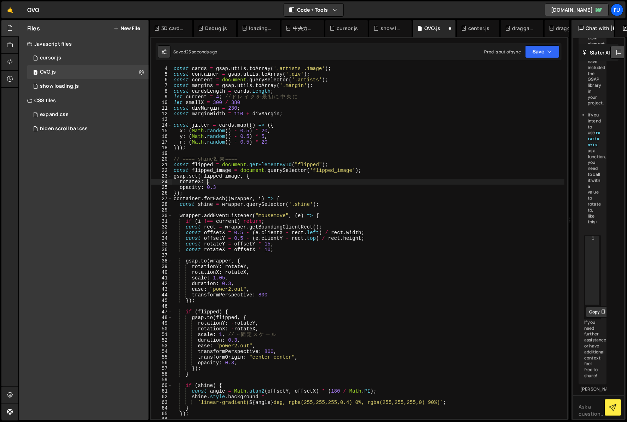
scroll to position [0, 2]
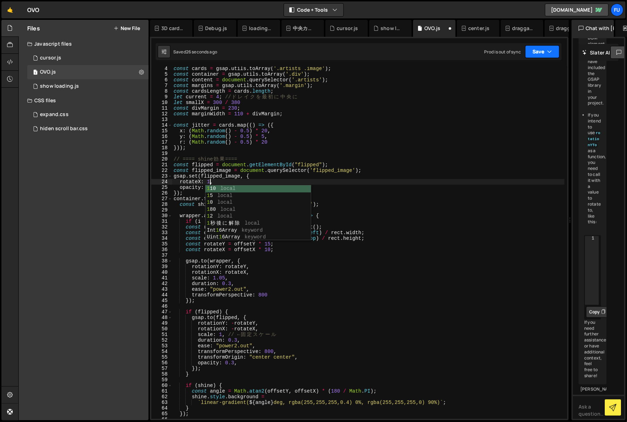
click at [497, 46] on button "Save" at bounding box center [542, 51] width 34 height 13
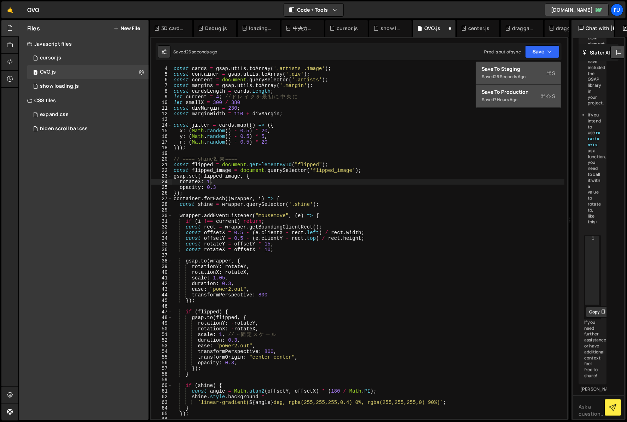
click at [497, 77] on div "26 seconds ago" at bounding box center [509, 77] width 31 height 6
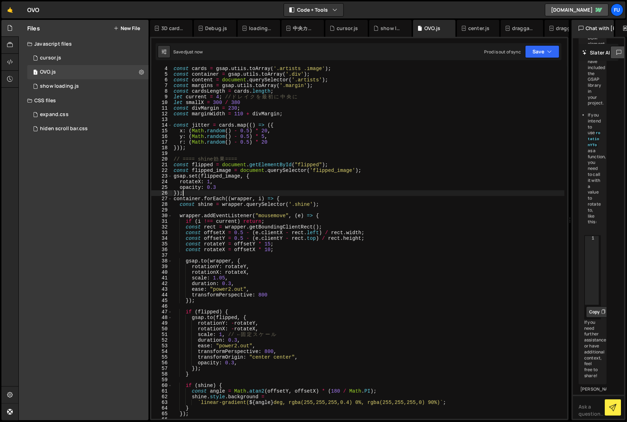
click at [240, 192] on div "const cards = gsap . utils . toArray ( '.artists .image' ) ; const container = …" at bounding box center [368, 247] width 392 height 363
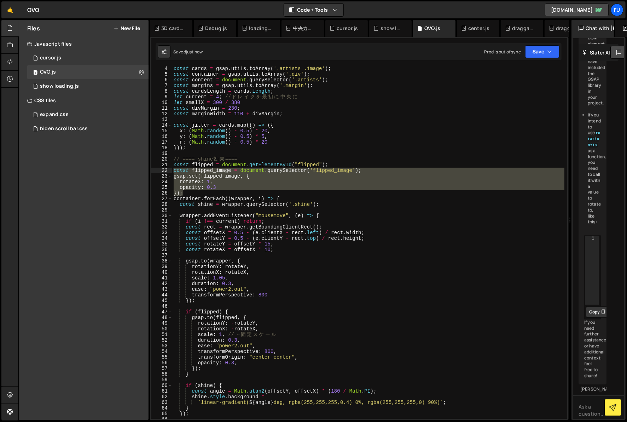
drag, startPoint x: 198, startPoint y: 194, endPoint x: 162, endPoint y: 170, distance: 43.9
click at [162, 170] on div "}); 4 5 6 7 8 9 10 11 12 13 14 15 16 17 18 19 20 21 22 23 24 25 26 27 28 29 30 …" at bounding box center [359, 242] width 416 height 352
type textarea "const flipped_image = document.querySelector('flipped_image'); gsap.set(flipped…"
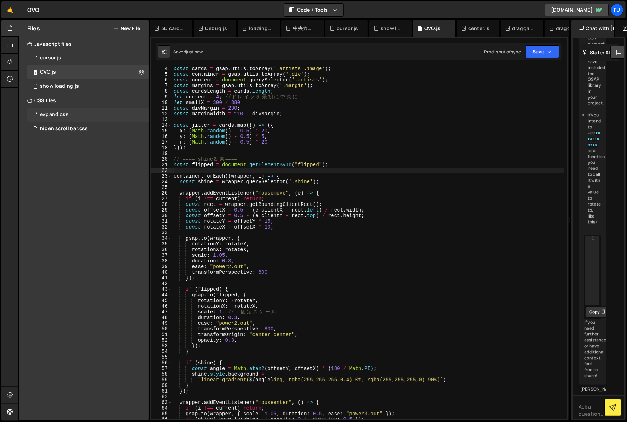
click at [82, 118] on div "expand.css 0" at bounding box center [89, 114] width 124 height 14
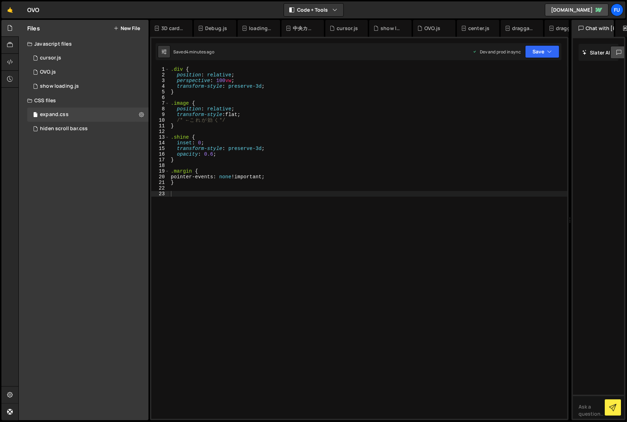
click at [275, 198] on div ".div { position : relative ; perspective : 100 vw ; transform-style : preserve-…" at bounding box center [368, 247] width 398 height 363
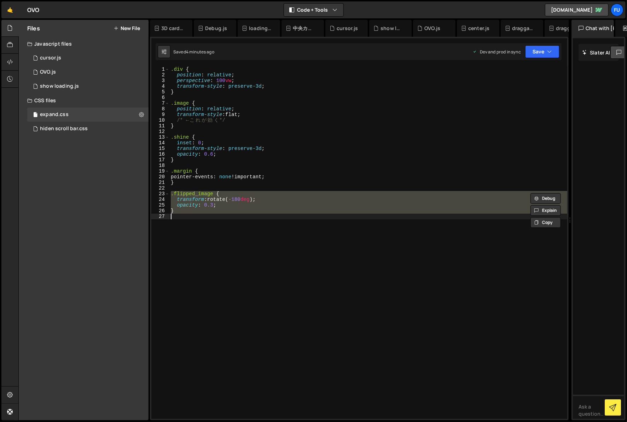
click at [237, 203] on div ".div { position : relative ; perspective : 100 vw ; transform-style : preserve-…" at bounding box center [368, 242] width 398 height 352
drag, startPoint x: 220, startPoint y: 221, endPoint x: 158, endPoint y: 193, distance: 68.2
click at [158, 193] on div "opacity: 0.3; 1 2 3 4 5 6 7 8 9 10 11 12 13 14 15 16 17 18 19 20 21 22 23 24 25…" at bounding box center [359, 242] width 416 height 352
type textarea ".flipped_image { transform: rotate(-180deg);"
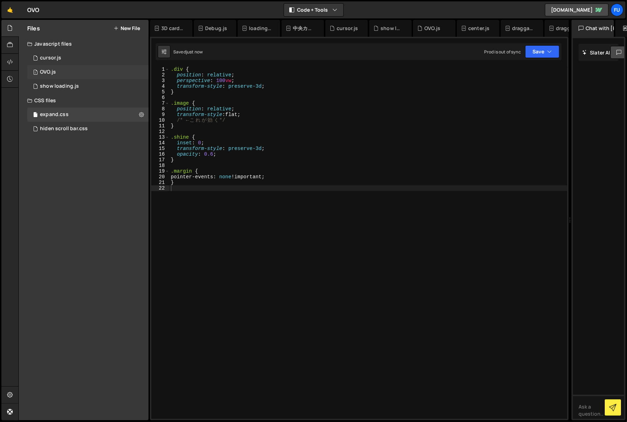
click at [71, 76] on div "1 OVO.js 0" at bounding box center [89, 72] width 124 height 14
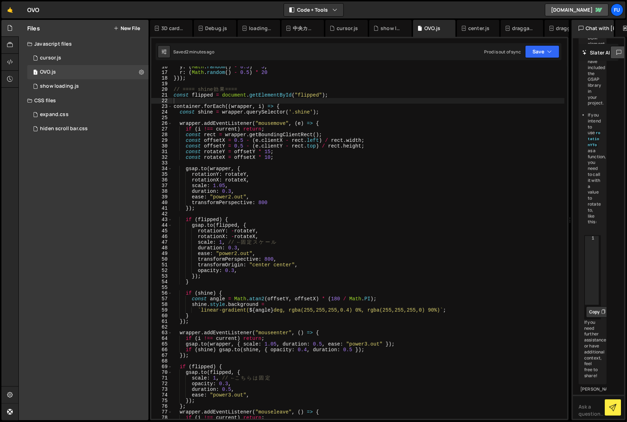
scroll to position [87, 0]
click at [224, 242] on div "y : ( Math . random ( ) - 0.5 ) * 5 , r : ( Math . random ( ) - 0.5 ) * 20 })) …" at bounding box center [368, 245] width 392 height 363
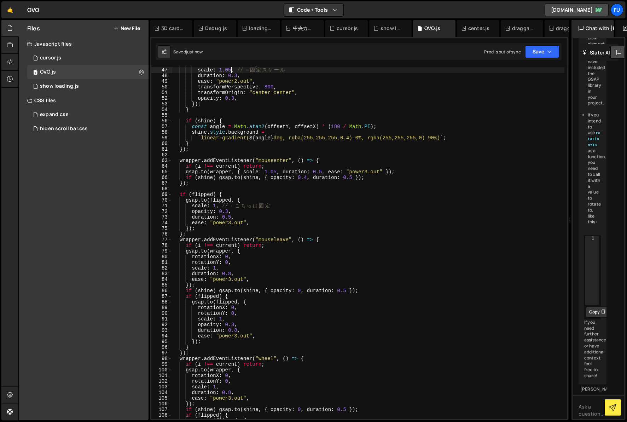
scroll to position [259, 0]
click at [217, 206] on div "rotationX : - rotateX , scale : 1.05 , // ← 固 定 ス ケ ー ル duration : 0.3 , ease :…" at bounding box center [368, 242] width 392 height 363
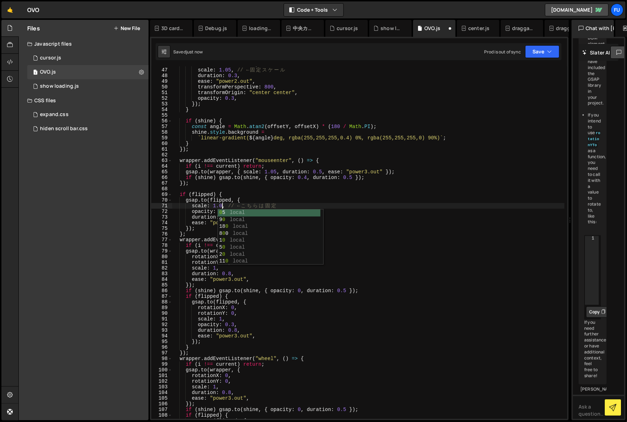
scroll to position [0, 4]
drag, startPoint x: 237, startPoint y: 213, endPoint x: 168, endPoint y: 212, distance: 68.9
click at [168, 212] on div "scale: 1.05, // ← こちらは固定 46 47 48 49 50 51 52 53 54 55 56 57 58 59 60 61 62 63 …" at bounding box center [359, 242] width 416 height 352
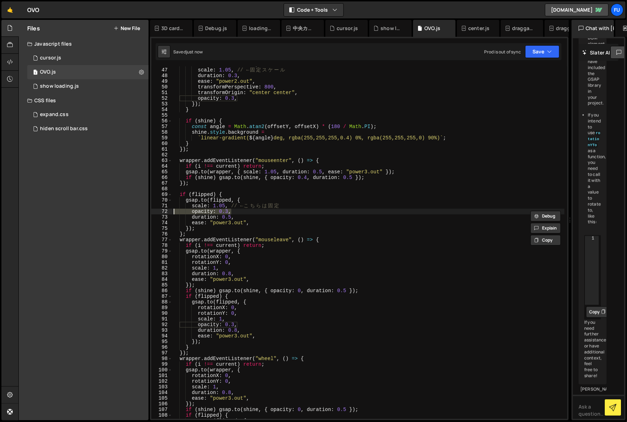
click at [264, 211] on div "rotationX : - rotateX , scale : 1.05 , // ← 固 定 ス ケ ー ル duration : 0.3 , ease :…" at bounding box center [368, 242] width 392 height 352
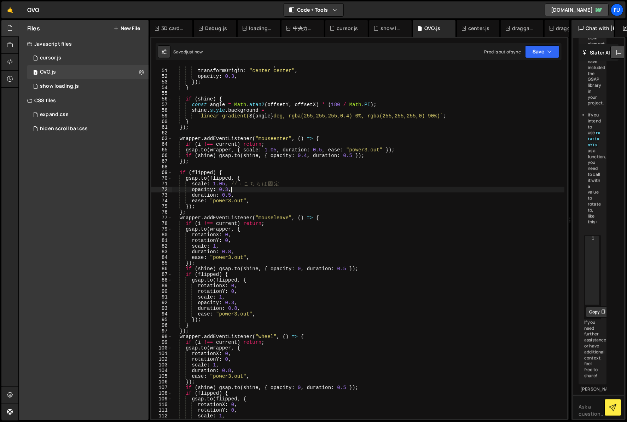
scroll to position [286, 0]
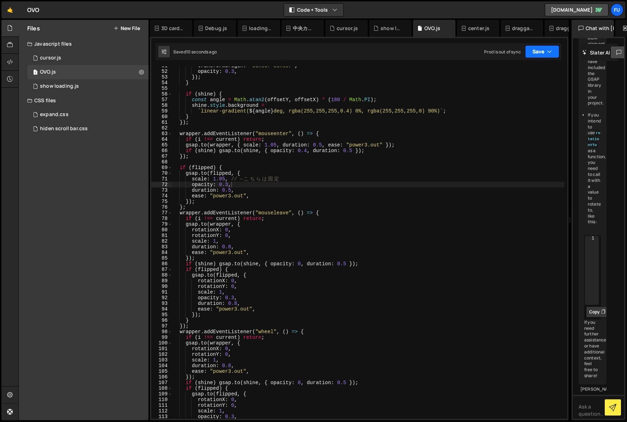
click at [497, 56] on button "Save" at bounding box center [542, 51] width 34 height 13
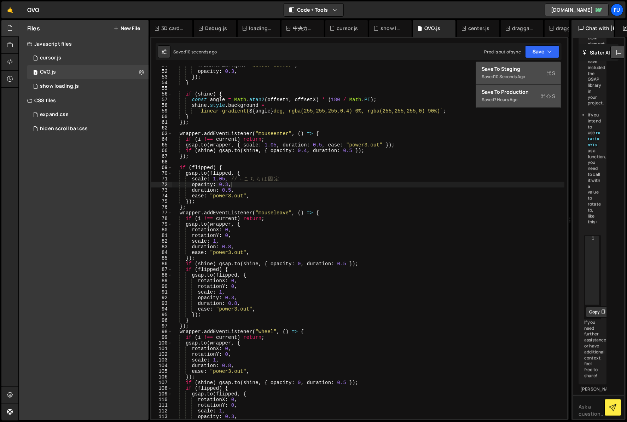
click at [497, 76] on div "Saved 10 seconds ago" at bounding box center [518, 76] width 74 height 8
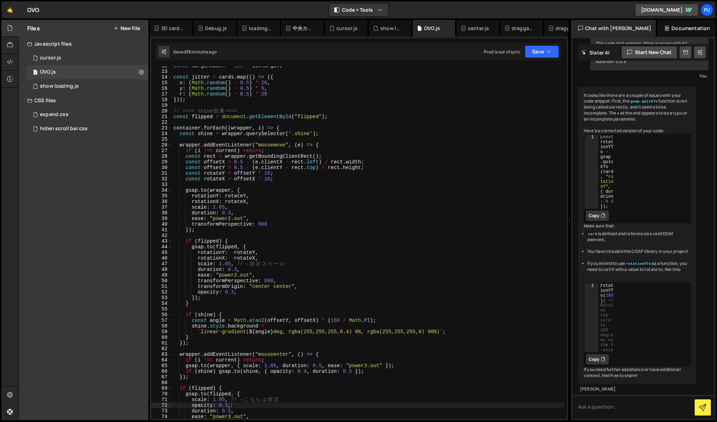
scroll to position [315, 0]
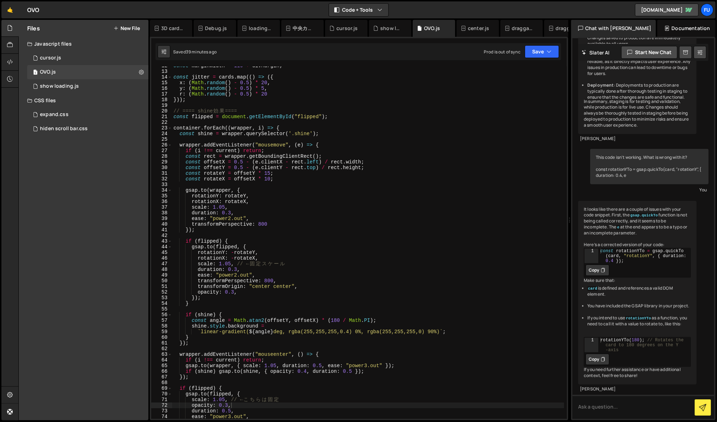
click at [307, 268] on div "const marginWidth = 110 + divMargin ; const jitter = cards . map (( ) => ({ x :…" at bounding box center [368, 244] width 392 height 363
click at [307, 263] on div "const marginWidth = 110 + divMargin ; const jitter = cards . map (( ) => ({ x :…" at bounding box center [368, 244] width 392 height 363
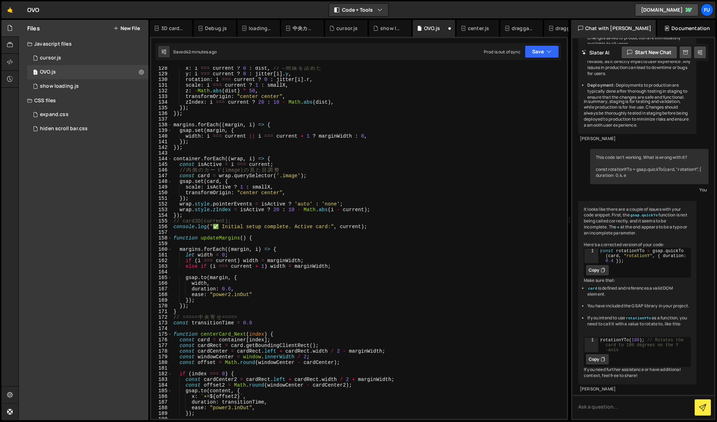
scroll to position [719, 0]
click at [332, 175] on div "x : i === current ? 0 : dist , // ← 間 隔 を 詰 め た y : i === current ? 0 : jitter …" at bounding box center [368, 246] width 392 height 363
click at [327, 171] on div "x : i === current ? 0 : dist , // ← 間 隔 を 詰 め た y : i === current ? 0 : jitter …" at bounding box center [368, 246] width 392 height 363
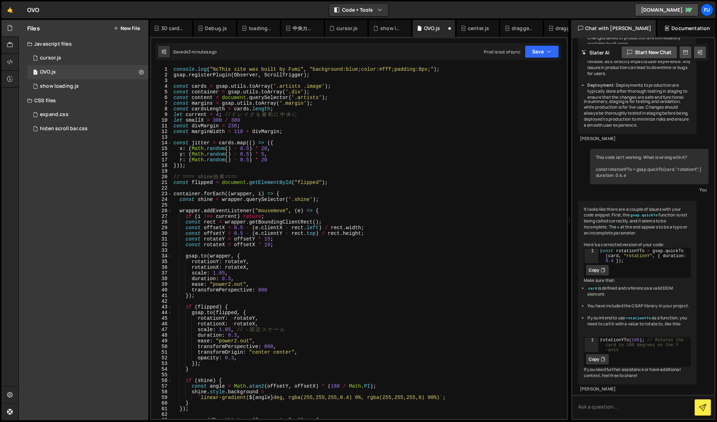
scroll to position [0, 0]
click at [332, 243] on div "console . log ( "%cThis site was built by Fumi" , "background:blue;color:#fff;p…" at bounding box center [368, 247] width 392 height 363
click at [361, 232] on div "console . log ( "%cThis site was built by Fumi" , "background:blue;color:#fff;p…" at bounding box center [368, 247] width 392 height 363
click at [380, 227] on div "console . log ( "%cThis site was built by Fumi" , "background:blue;color:#fff;p…" at bounding box center [368, 247] width 392 height 363
click at [383, 229] on div "console . log ( "%cThis site was built by Fumi" , "background:blue;color:#fff;p…" at bounding box center [368, 247] width 392 height 363
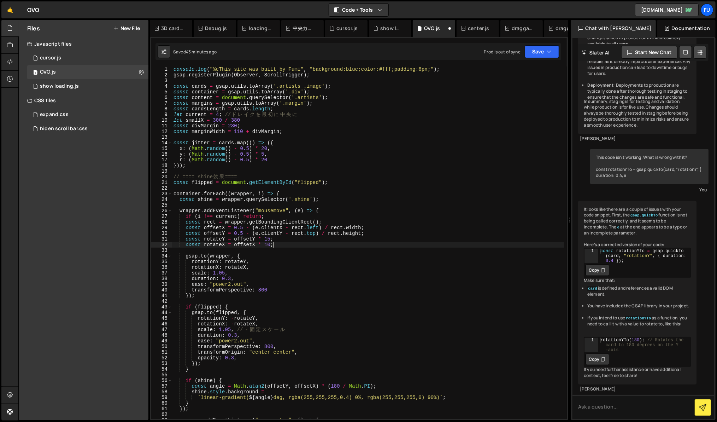
click at [315, 245] on div "console . log ( "%cThis site was built by Fumi" , "background:blue;color:#fff;p…" at bounding box center [368, 247] width 392 height 363
click at [312, 242] on div "console . log ( "%cThis site was built by Fumi" , "background:blue;color:#fff;p…" at bounding box center [368, 247] width 392 height 363
click at [310, 240] on div "console . log ( "%cThis site was built by Fumi" , "background:blue;color:#fff;p…" at bounding box center [368, 247] width 392 height 363
click at [308, 247] on div "console . log ( "%cThis site was built by Fumi" , "background:blue;color:#fff;p…" at bounding box center [368, 247] width 392 height 363
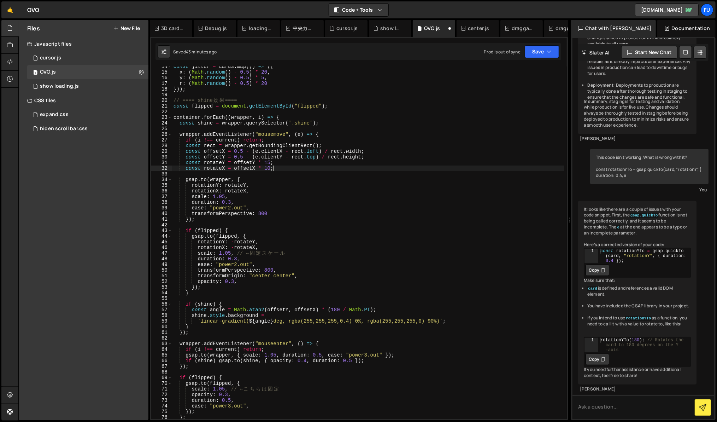
scroll to position [86, 0]
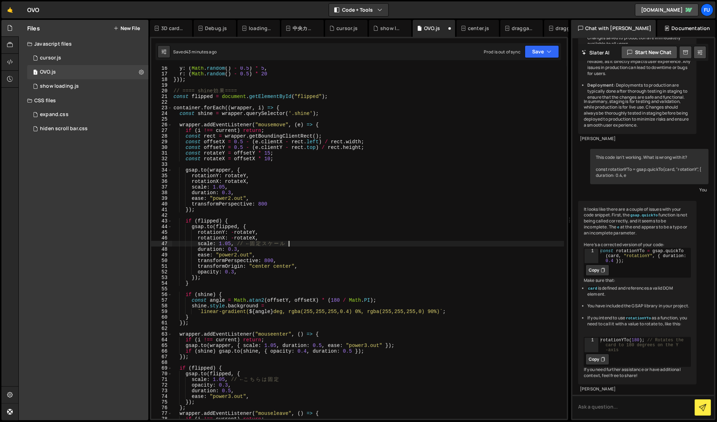
click at [300, 247] on div "y : ( Math . random ( ) - 0.5 ) * 5 , r : ( Math . random ( ) - 0.5 ) * 20 })) …" at bounding box center [368, 246] width 392 height 363
click at [301, 246] on div "y : ( Math . random ( ) - 0.5 ) * 5 , r : ( Math . random ( ) - 0.5 ) * 20 })) …" at bounding box center [368, 242] width 392 height 352
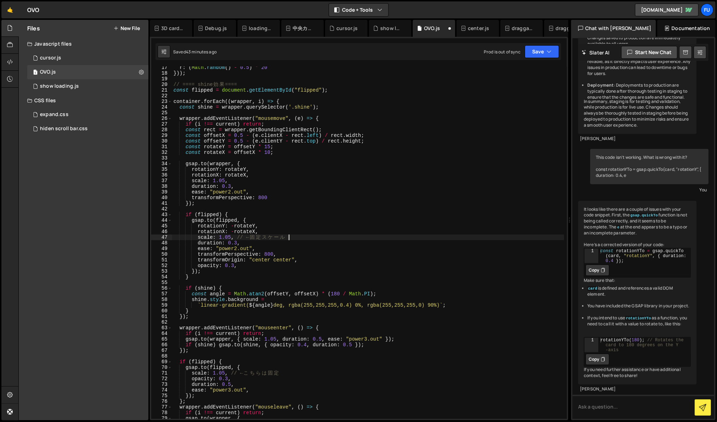
scroll to position [104, 0]
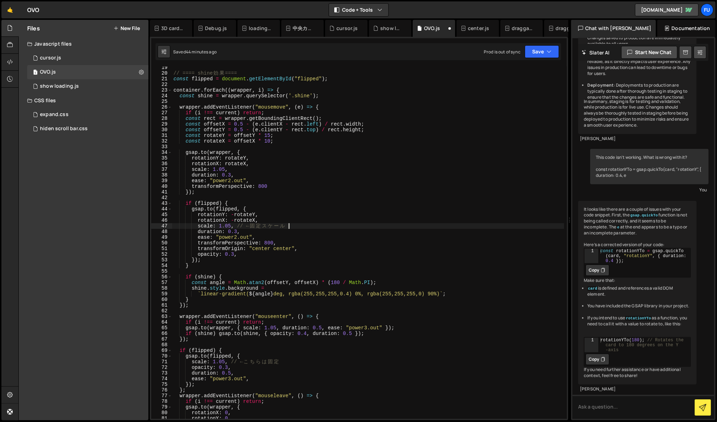
click at [292, 224] on div "// ==== shine 効 果 ==== const flipped = document . getElementById ( "flipped" ) …" at bounding box center [368, 246] width 392 height 363
click at [272, 235] on div "// ==== shine 効 果 ==== const flipped = document . getElementById ( "flipped" ) …" at bounding box center [368, 246] width 392 height 363
click at [302, 234] on div "// ==== shine 効 果 ==== const flipped = document . getElementById ( "flipped" ) …" at bounding box center [368, 246] width 392 height 363
click at [301, 232] on div "// ==== shine 効 果 ==== const flipped = document . getElementById ( "flipped" ) …" at bounding box center [368, 246] width 392 height 363
click at [304, 238] on div "// ==== shine 効 果 ==== const flipped = document . getElementById ( "flipped" ) …" at bounding box center [368, 246] width 392 height 363
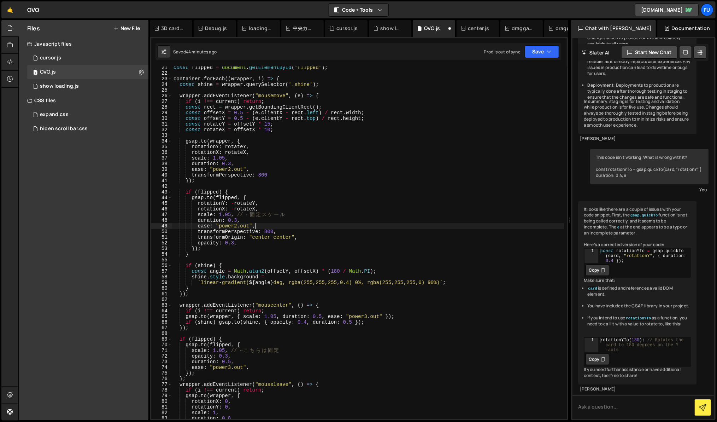
scroll to position [115, 0]
click at [292, 229] on div "const flipped = document . getElementById ( "flipped" ) ; container . forEach (…" at bounding box center [368, 246] width 392 height 363
click at [308, 237] on div "const flipped = document . getElementById ( "flipped" ) ; container . forEach (…" at bounding box center [368, 246] width 392 height 363
click at [301, 245] on div "const flipped = document . getElementById ( "flipped" ) ; container . forEach (…" at bounding box center [368, 246] width 392 height 363
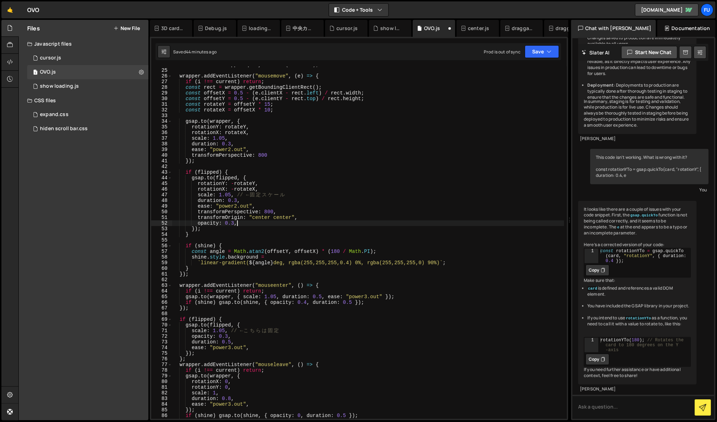
scroll to position [134, 0]
click at [316, 199] on div "const shine = wrapper . querySelector ( '.shine' ) ; wrapper . addEventListener…" at bounding box center [368, 243] width 392 height 363
click at [298, 197] on div "const shine = wrapper . querySelector ( '.shine' ) ; wrapper . addEventListener…" at bounding box center [368, 243] width 392 height 363
click at [296, 200] on div "const shine = wrapper . querySelector ( '.shine' ) ; wrapper . addEventListener…" at bounding box center [368, 243] width 392 height 363
click at [296, 204] on div "const shine = wrapper . querySelector ( '.shine' ) ; wrapper . addEventListener…" at bounding box center [368, 243] width 392 height 363
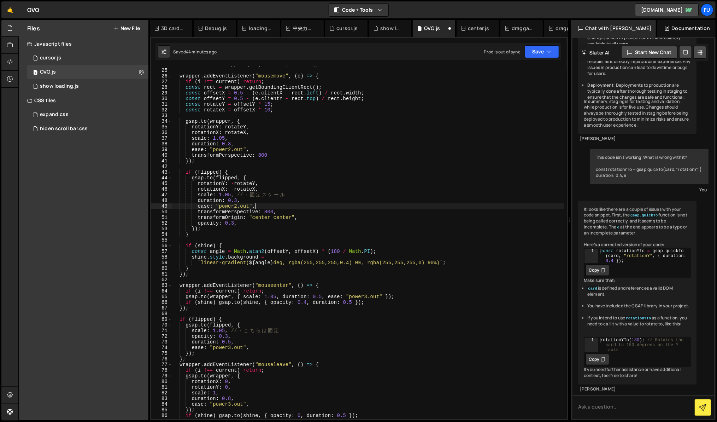
click at [300, 208] on div "const shine = wrapper . querySelector ( '.shine' ) ; wrapper . addEventListener…" at bounding box center [368, 243] width 392 height 363
click at [323, 212] on div "const shine = wrapper . querySelector ( '.shine' ) ; wrapper . addEventListener…" at bounding box center [368, 243] width 392 height 363
click at [333, 219] on div "const shine = wrapper . querySelector ( '.shine' ) ; wrapper . addEventListener…" at bounding box center [368, 243] width 392 height 363
click at [306, 226] on div "const shine = wrapper . querySelector ( '.shine' ) ; wrapper . addEventListener…" at bounding box center [368, 243] width 392 height 363
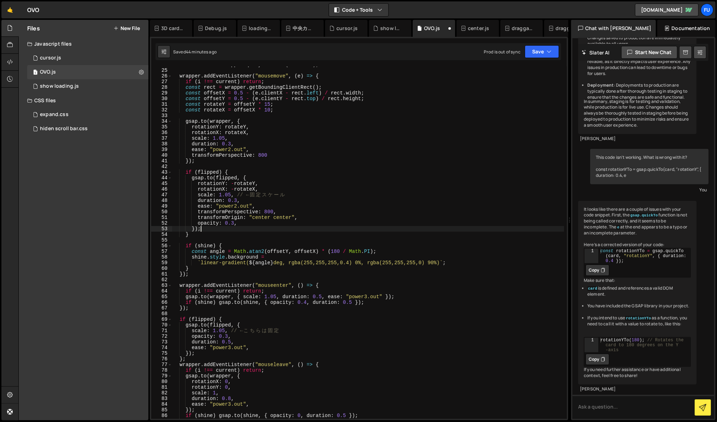
click at [288, 221] on div "const shine = wrapper . querySelector ( '.shine' ) ; wrapper . addEventListener…" at bounding box center [368, 243] width 392 height 363
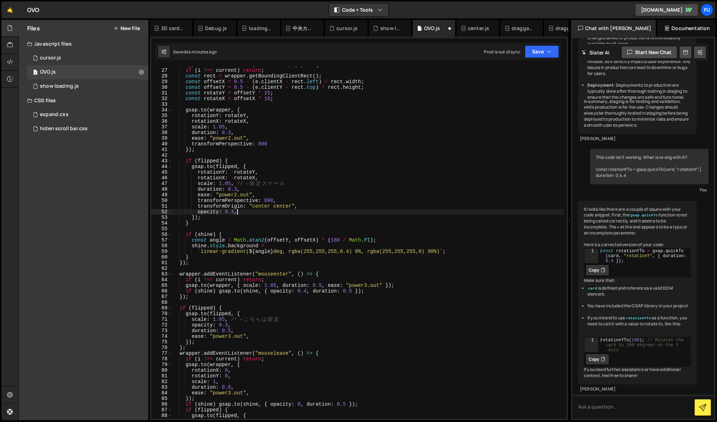
scroll to position [154, 0]
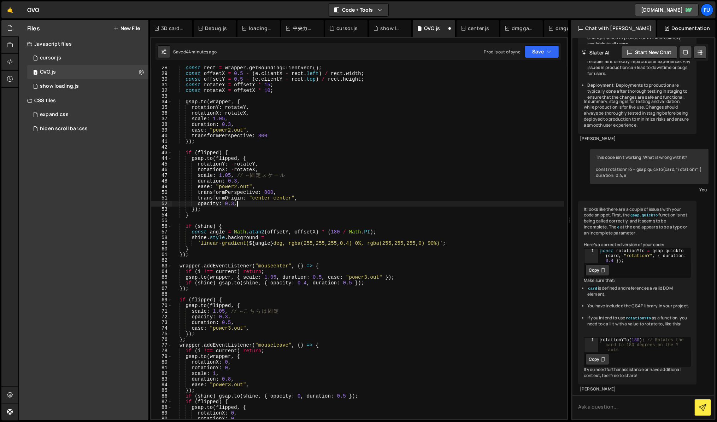
click at [406, 229] on div "const rect = wrapper . getBoundingClientRect ( ) ; const offsetX = 0.5 - ( e . …" at bounding box center [368, 246] width 392 height 363
click at [404, 232] on div "const rect = wrapper . getBoundingClientRect ( ) ; const offsetX = 0.5 - ( e . …" at bounding box center [368, 246] width 392 height 363
click at [403, 234] on div "const rect = wrapper . getBoundingClientRect ( ) ; const offsetX = 0.5 - ( e . …" at bounding box center [368, 246] width 392 height 363
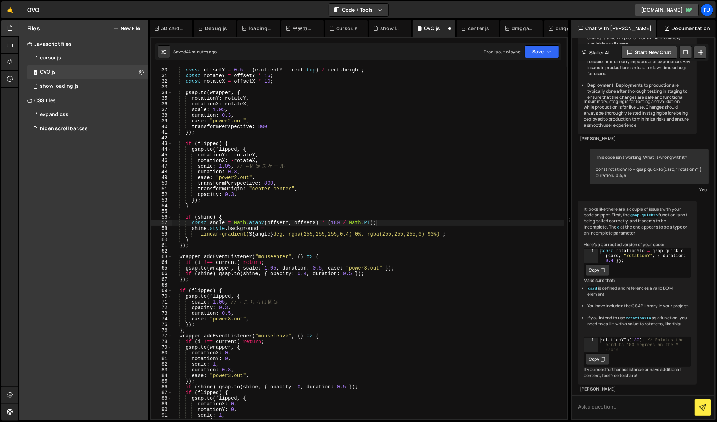
scroll to position [194, 0]
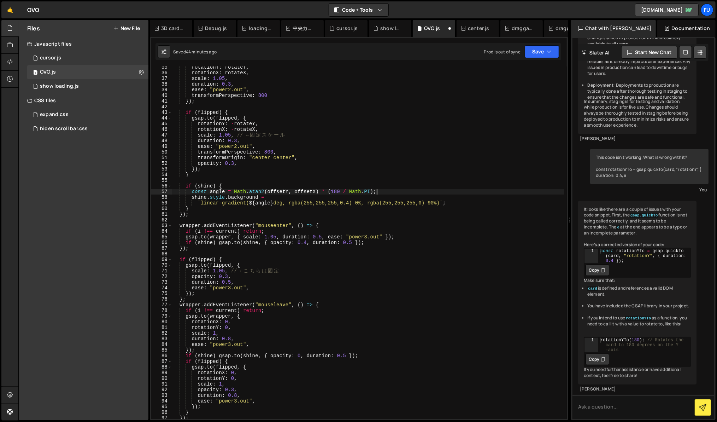
click at [291, 199] on div "rotationY : rotateY , rotationX : rotateX , scale : 1.05 , duration : 0.3 , eas…" at bounding box center [368, 245] width 392 height 363
click at [447, 201] on div "rotationY : rotateY , rotationX : rotateX , scale : 1.05 , duration : 0.3 , eas…" at bounding box center [368, 245] width 392 height 363
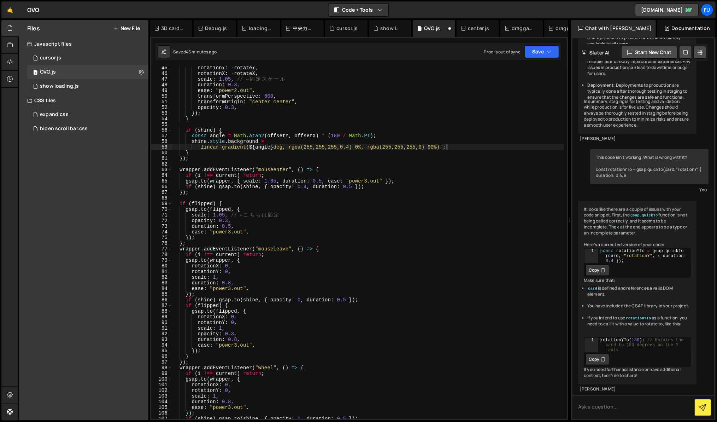
scroll to position [0, 1]
type textarea "});"
type textarea "if (flipped) {"
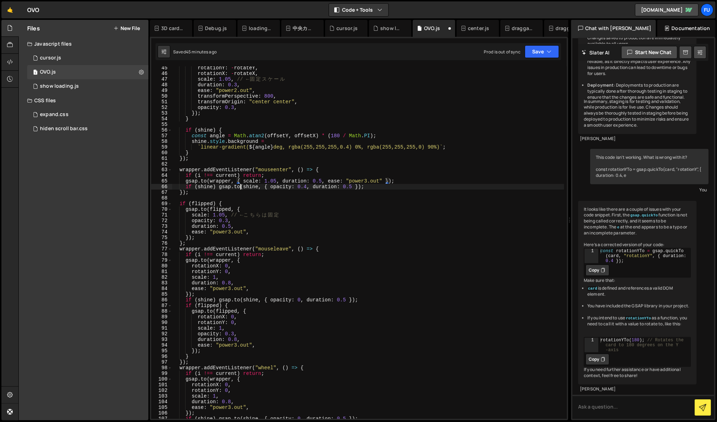
type textarea "});"
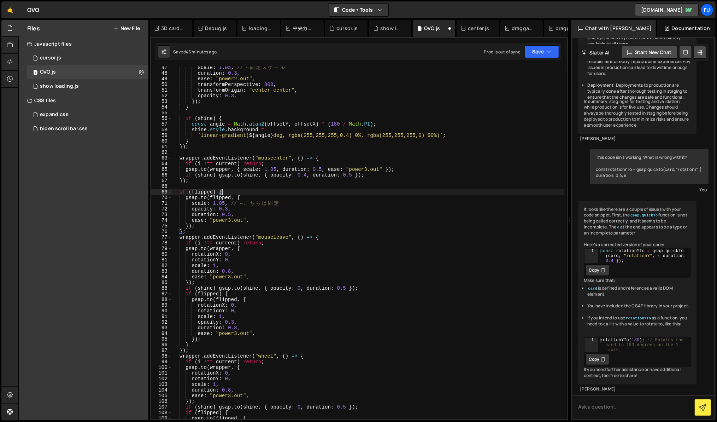
scroll to position [262, 0]
click at [333, 197] on div "scale : 1.05 , // ← 固 定 ス ケ ー ル duration : 0.3 , ease : "power2.out" , transfor…" at bounding box center [368, 245] width 392 height 363
click at [309, 204] on div "scale : 1.05 , // ← 固 定 ス ケ ー ル duration : 0.3 , ease : "power2.out" , transfor…" at bounding box center [368, 245] width 392 height 363
click at [287, 204] on div "scale : 1.05 , // ← 固 定 ス ケ ー ル duration : 0.3 , ease : "power2.out" , transfor…" at bounding box center [368, 245] width 392 height 363
click at [224, 202] on div "scale : 1.05 , // ← 固 定 ス ケ ー ル duration : 0.3 , ease : "power2.out" , transfor…" at bounding box center [368, 245] width 392 height 363
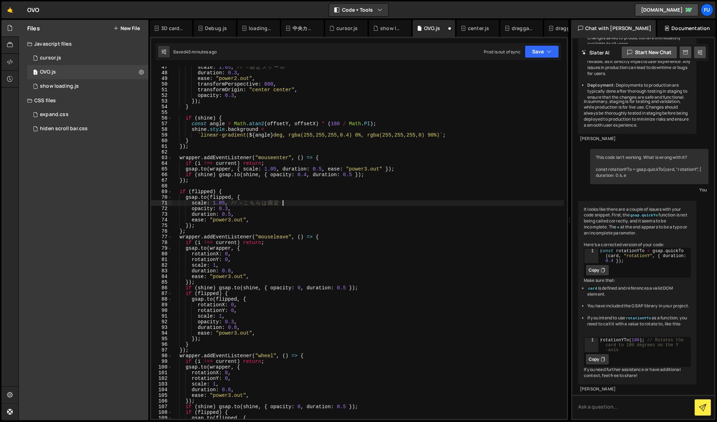
click at [348, 200] on div "scale : 1.05 , // ← 固 定 ス ケ ー ル duration : 0.3 , ease : "power2.out" , transfor…" at bounding box center [368, 245] width 392 height 363
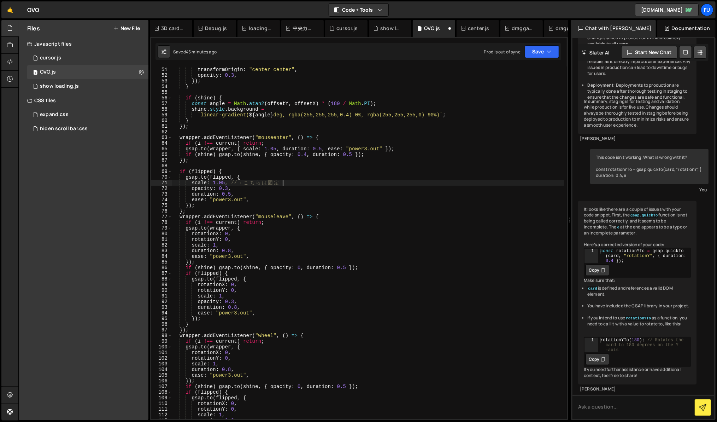
scroll to position [282, 0]
click at [252, 236] on div "transformPerspective : 800 , transformOrigin : "center center" , opacity : 0.3 …" at bounding box center [368, 242] width 392 height 363
click at [246, 239] on div "transformPerspective : 800 , transformOrigin : "center center" , opacity : 0.3 …" at bounding box center [368, 242] width 392 height 363
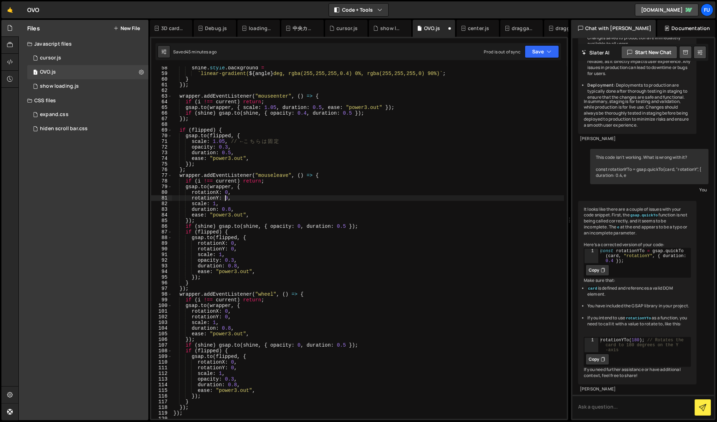
click at [226, 200] on div "shine . style . background = ` linear-gradient( ${ angle } deg, rgba(255,255,25…" at bounding box center [368, 246] width 392 height 363
click at [225, 208] on div "shine . style . background = ` linear-gradient( ${ angle } deg, rgba(255,255,25…" at bounding box center [368, 246] width 392 height 363
click at [254, 207] on div "shine . style . background = ` linear-gradient( ${ angle } deg, rgba(255,255,25…" at bounding box center [368, 246] width 392 height 363
click at [254, 204] on div "shine . style . background = ` linear-gradient( ${ angle } deg, rgba(255,255,25…" at bounding box center [368, 246] width 392 height 363
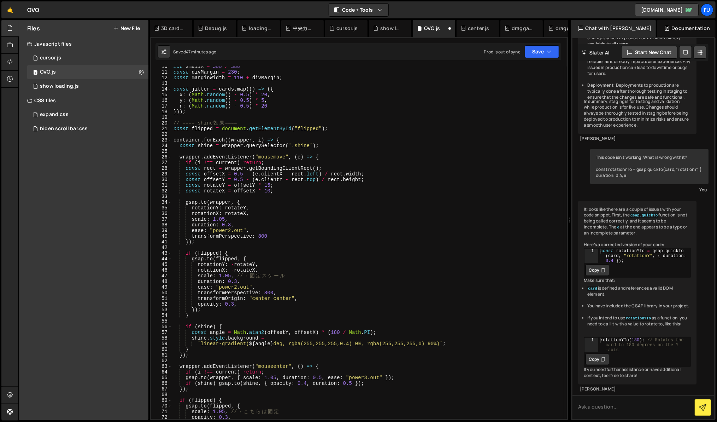
scroll to position [42, 0]
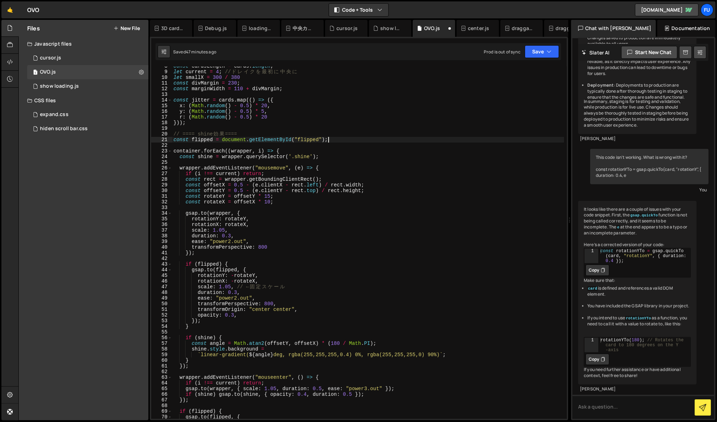
click at [348, 139] on div "const cardsLength = cards . length ; let current = 4 ; // ド レ イ ク を 最 初 に 中 央 に…" at bounding box center [368, 244] width 392 height 363
type textarea "const flipped = document.getElementById("flipped");"
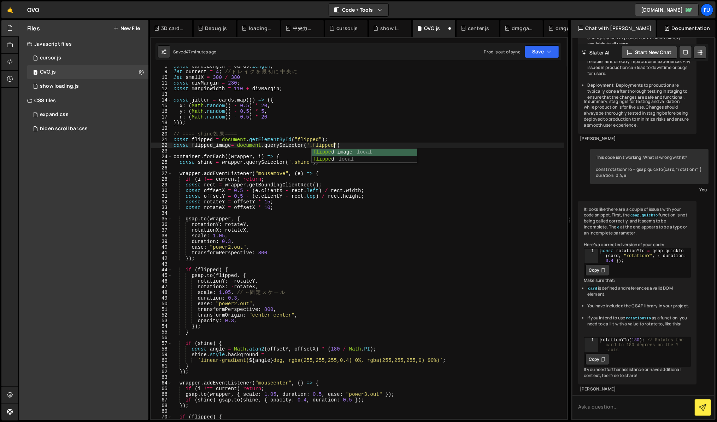
scroll to position [0, 11]
type textarea "const flipped_image= document.querySelector('.flipped_image');"
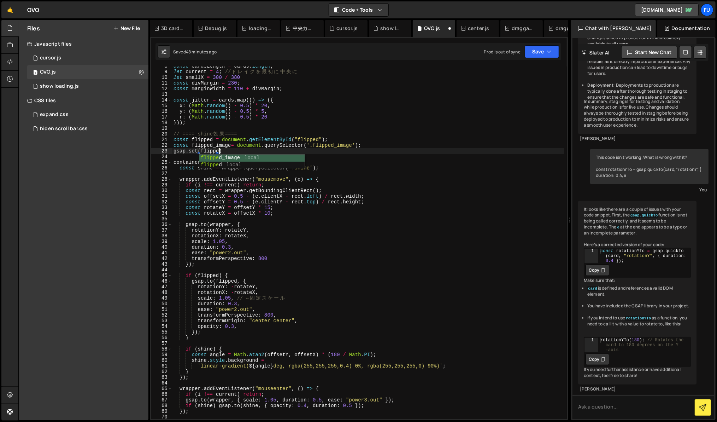
scroll to position [0, 3]
type textarea "gsap.set(flipped_image,{})"
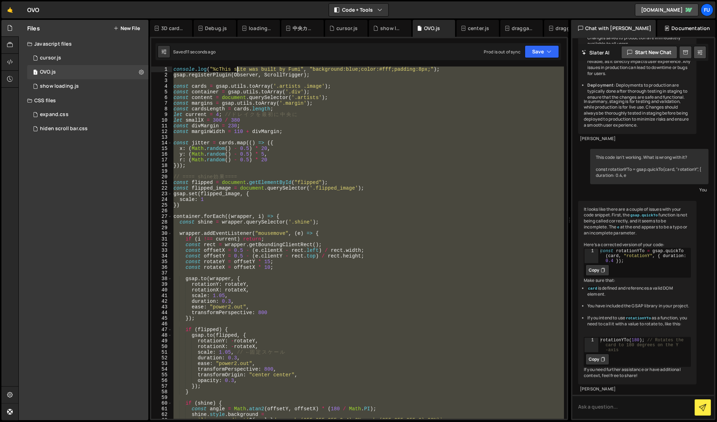
scroll to position [0, 0]
drag, startPoint x: 324, startPoint y: 303, endPoint x: 164, endPoint y: 58, distance: 292.1
click at [164, 58] on div "Debug Explain Copy 3D card.js Debug.js loadingPage.js 中央カードゆらゆら.js cursor.js sh…" at bounding box center [359, 220] width 418 height 400
click at [313, 203] on div "console . log ( "%cThis site was built by Fumi" , "background:blue;color:#fff;p…" at bounding box center [368, 242] width 392 height 352
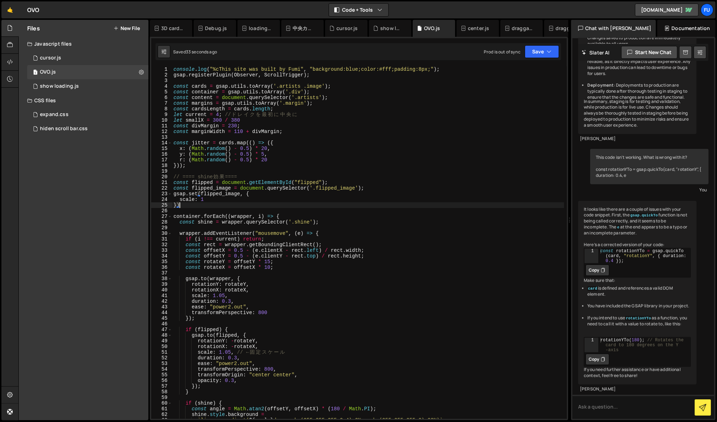
click at [265, 199] on div "console . log ( "%cThis site was built by Fumi" , "background:blue;color:#fff;p…" at bounding box center [368, 247] width 392 height 363
click at [241, 193] on div "console . log ( "%cThis site was built by Fumi" , "background:blue;color:#fff;p…" at bounding box center [368, 247] width 392 height 363
type textarea "gsap.set(flipped, {"
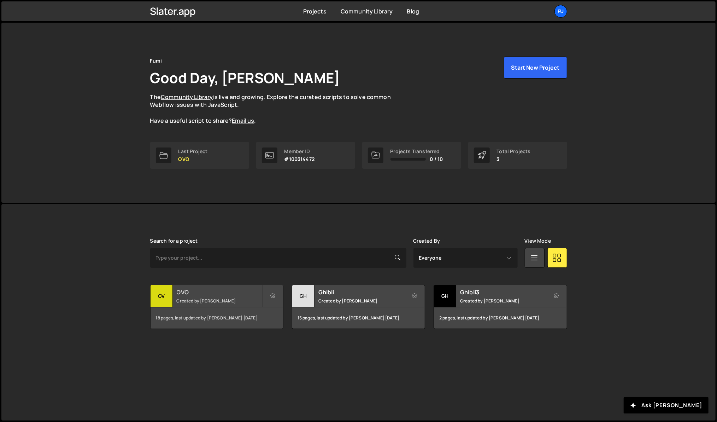
click at [163, 291] on div "OV" at bounding box center [162, 296] width 22 height 22
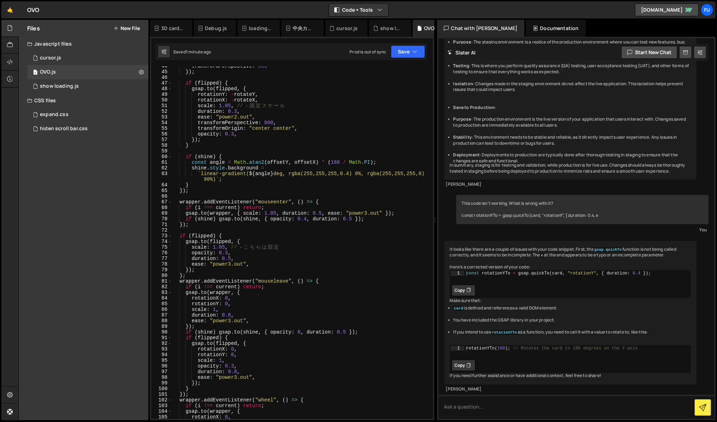
scroll to position [317, 0]
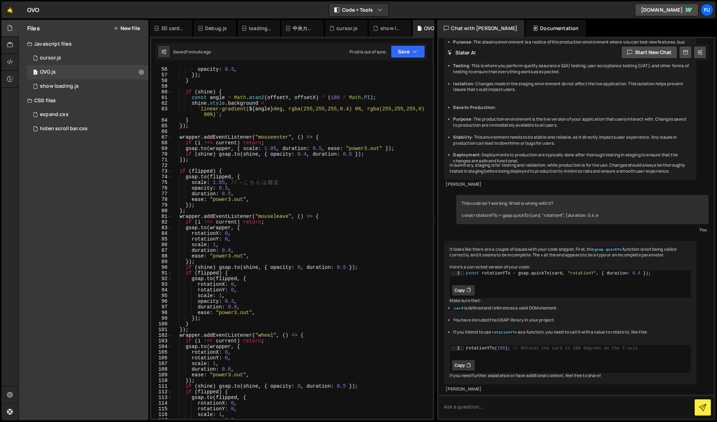
click at [202, 206] on div "opacity : 0.3 , }) ; } if ( shine ) { const angle = Math . atan2 ( offsetY , of…" at bounding box center [301, 247] width 258 height 363
click at [197, 211] on div "opacity : 0.3 , }) ; } if ( shine ) { const angle = Math . atan2 ( offsetY , of…" at bounding box center [301, 247] width 258 height 363
click at [183, 209] on div "opacity : 0.3 , }) ; } if ( shine ) { const angle = Math . atan2 ( offsetY , of…" at bounding box center [301, 247] width 258 height 363
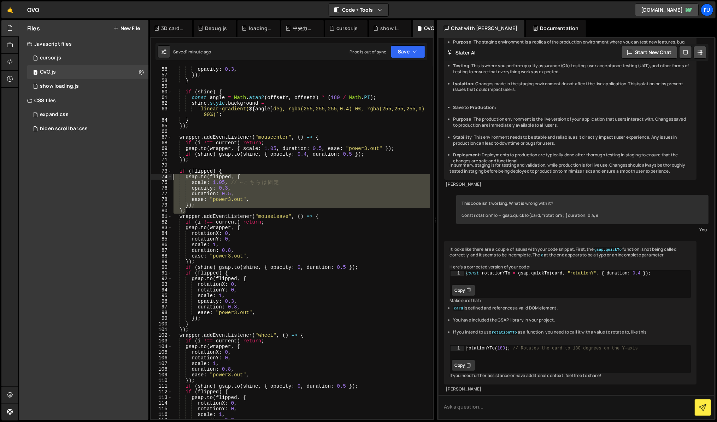
drag, startPoint x: 185, startPoint y: 206, endPoint x: 154, endPoint y: 174, distance: 43.7
click at [149, 172] on div "Files New File Javascript files 1 cursor.js 0 1 OVO.js 0 1 show loading.js 0" at bounding box center [367, 220] width 699 height 400
type textarea "if (flipped) { gsap.to(flipped, {"
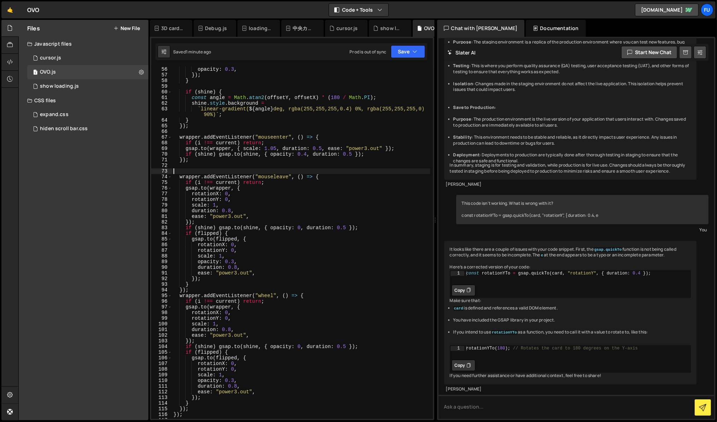
click at [397, 150] on div "opacity : 0.3 , }) ; } if ( shine ) { const angle = Math . atan2 ( offsetY , of…" at bounding box center [301, 247] width 258 height 363
type textarea "gsap.to(wrapper, { scale: 1.05, duration: 0.5, ease: "power3.out" });"
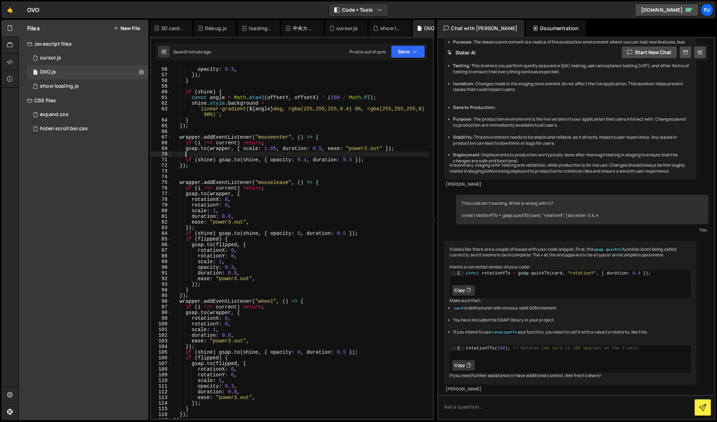
paste textarea "};"
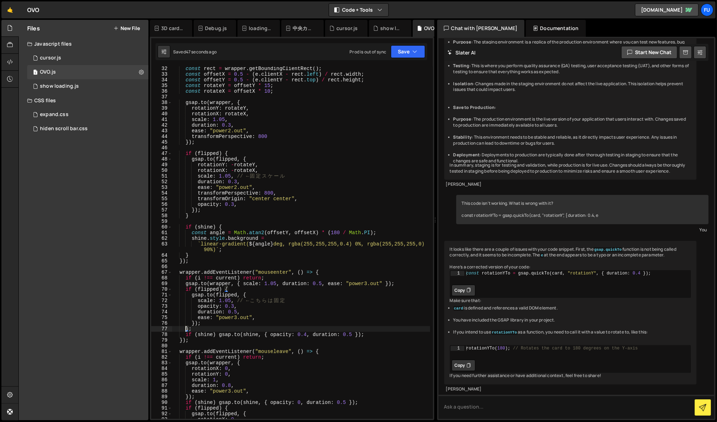
scroll to position [80, 0]
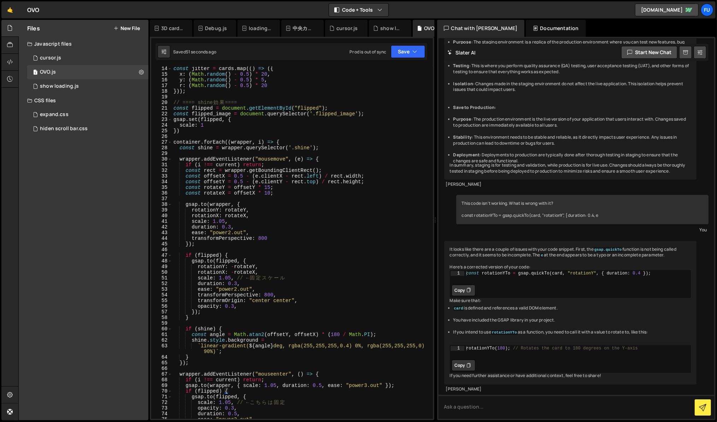
click at [222, 124] on div "const jitter = cards . map (( ) => ({ x : ( Math . random ( ) - 0.5 ) * 20 , y …" at bounding box center [301, 247] width 258 height 363
type textarea "scale: 1"
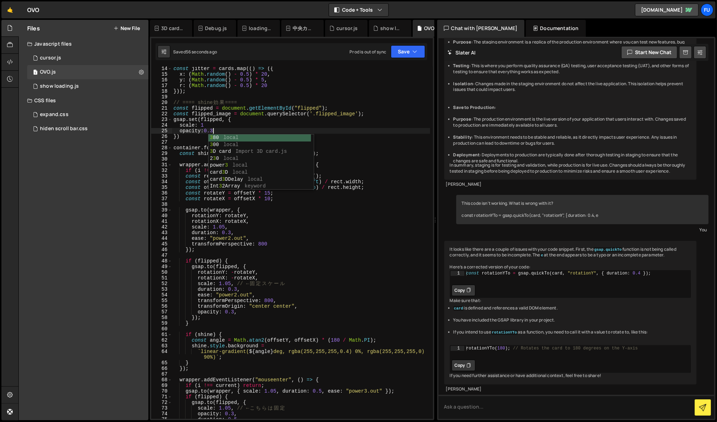
scroll to position [0, 2]
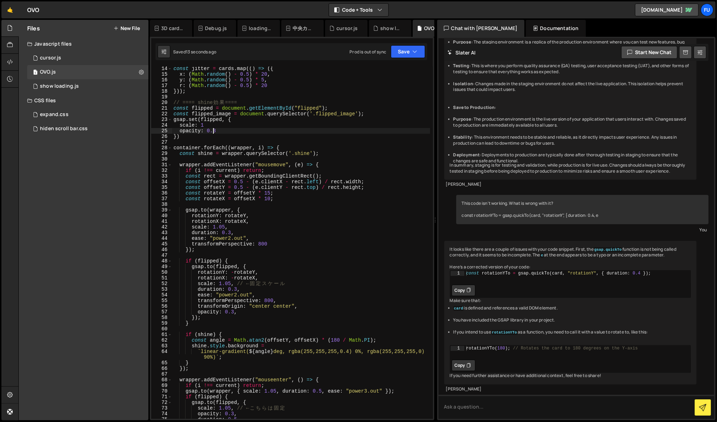
click at [200, 130] on div "const jitter = cards . map (( ) => ({ x : ( Math . random ( ) - 0.5 ) * 20 , y …" at bounding box center [301, 247] width 258 height 363
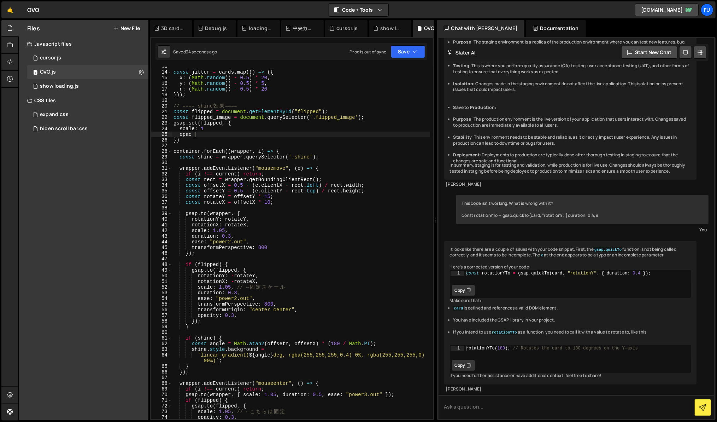
scroll to position [0, 0]
type textarea "o"
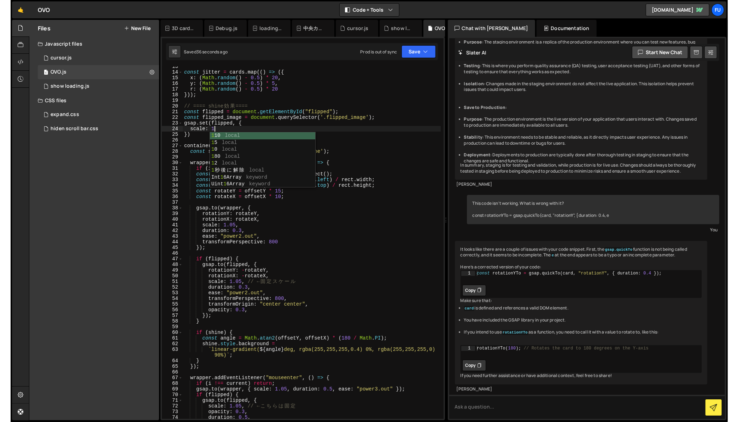
scroll to position [0, 2]
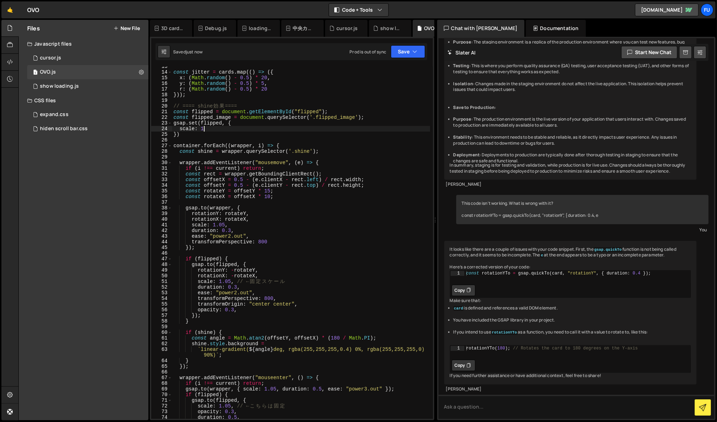
type textarea "scale: 1"
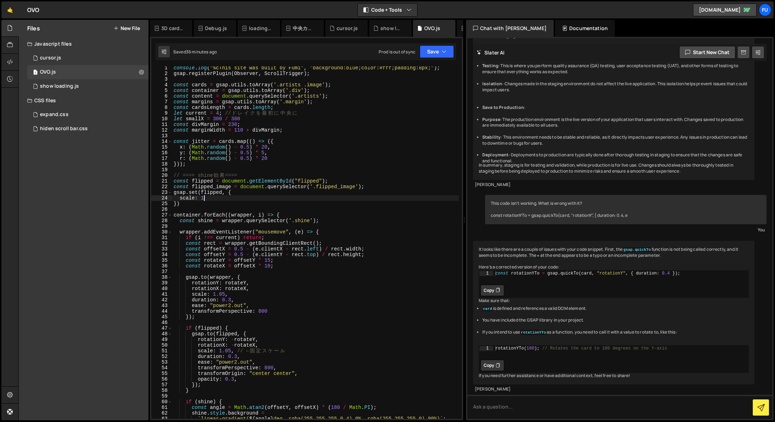
scroll to position [0, 0]
drag, startPoint x: 231, startPoint y: 199, endPoint x: 165, endPoint y: 199, distance: 66.5
click at [165, 199] on div "scale: 1 1 2 3 4 5 6 7 8 9 10 11 12 13 14 15 16 17 18 19 20 21 22 23 24 25 26 2…" at bounding box center [306, 242] width 310 height 352
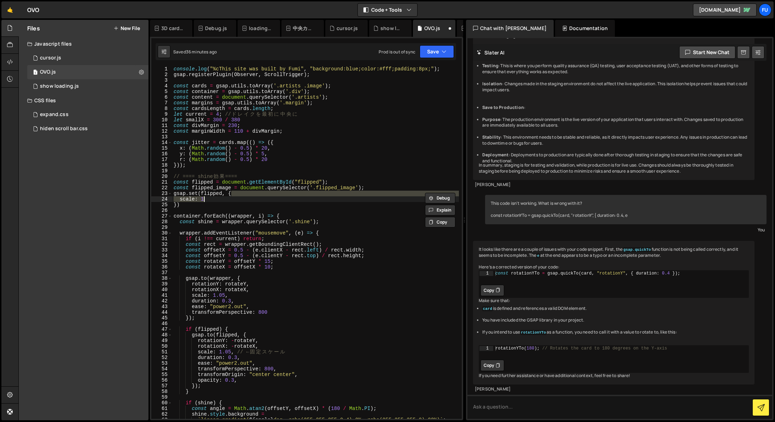
click at [218, 206] on div "console . log ( "%cThis site was built by Fumi" , "background:blue;color:#fff;p…" at bounding box center [315, 247] width 287 height 363
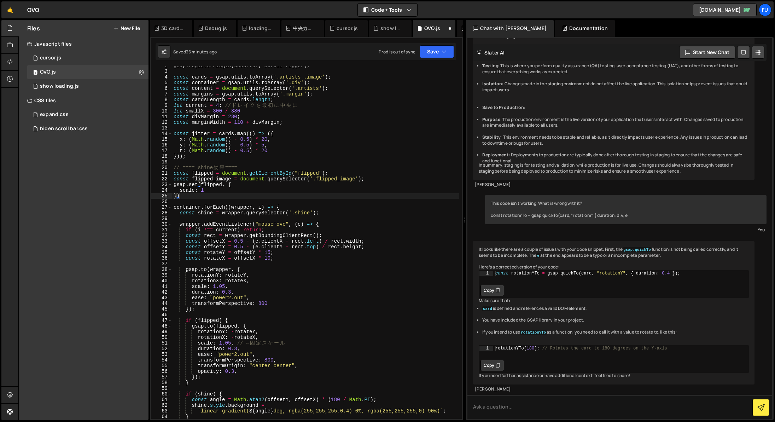
scroll to position [9, 0]
click at [350, 193] on div "gsap . registerPlugin ( Observer , ScrollTrigger ) ; const cards = gsap . utils…" at bounding box center [315, 244] width 287 height 363
click at [350, 193] on div "gsap . registerPlugin ( Observer , ScrollTrigger ) ; const cards = gsap . utils…" at bounding box center [315, 242] width 287 height 352
type textarea "scale: 1"
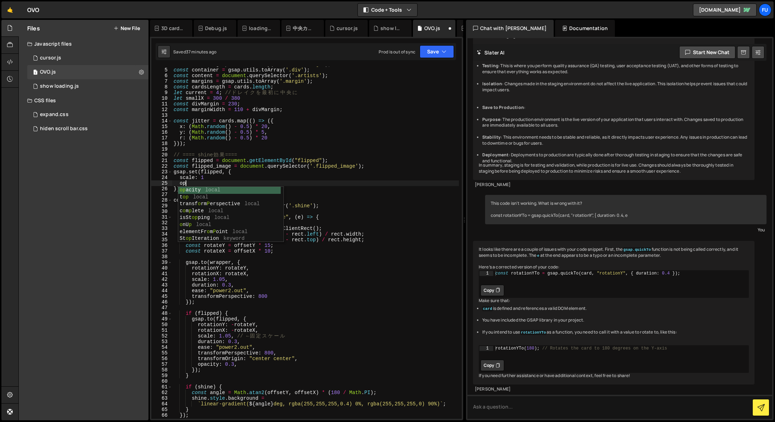
scroll to position [0, 0]
type textarea "o"
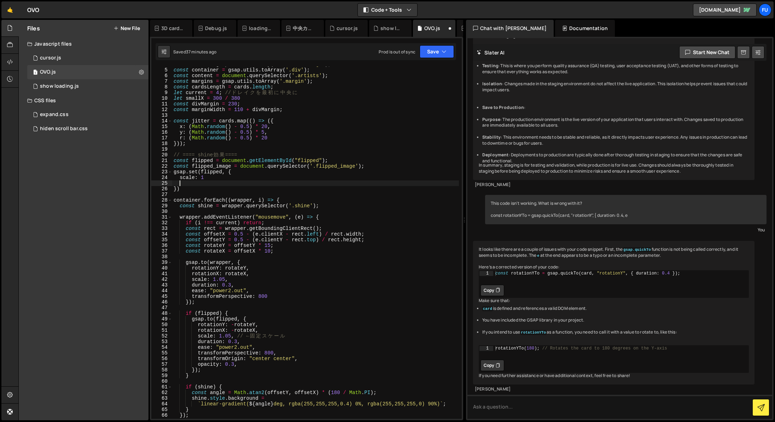
scroll to position [0, 0]
type textarea "scale: 1"
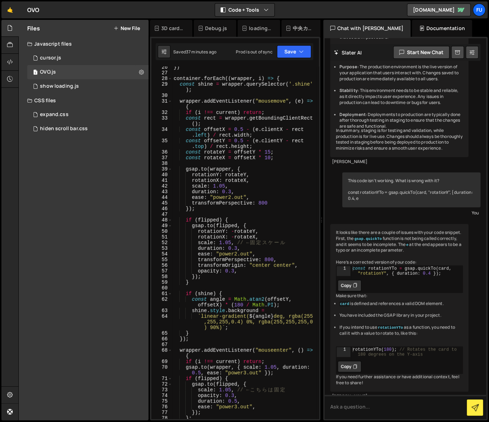
scroll to position [172, 0]
drag, startPoint x: 247, startPoint y: 270, endPoint x: 169, endPoint y: 270, distance: 78.8
click at [169, 270] on div "opacity: 26 27 28 29 30 31 32 33 34 35 36 37 38 39 40 41 42 43 44 45 46 47 48 4…" at bounding box center [235, 242] width 168 height 352
type textarea "opacity: 0.3,"
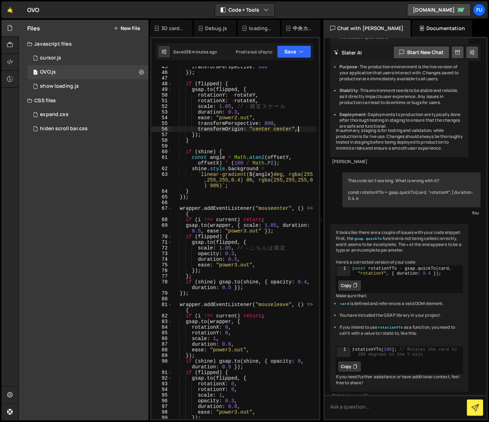
scroll to position [308, 0]
drag, startPoint x: 237, startPoint y: 252, endPoint x: 174, endPoint y: 251, distance: 63.3
click at [174, 251] on div "transformPerspective : 800 }) ; if ( flipped ) { gsap . to ( flipped , { rotati…" at bounding box center [244, 245] width 144 height 363
type textarea "opacity: 0.3,"
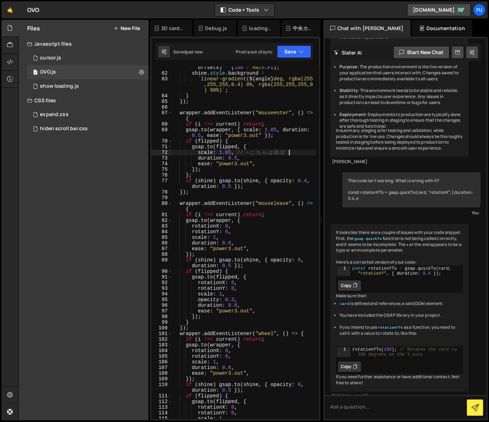
scroll to position [404, 0]
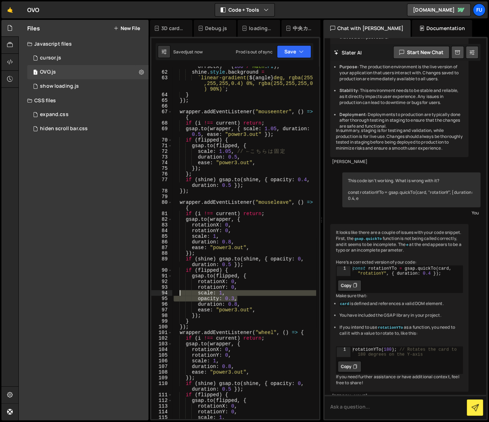
drag, startPoint x: 238, startPoint y: 297, endPoint x: 166, endPoint y: 295, distance: 71.4
click at [166, 295] on div "scale: 1.05, // ← こちらは固定 61 62 63 64 65 66 67 68 69 70 71 72 73 74 75 76 77 78 …" at bounding box center [235, 242] width 168 height 352
click at [248, 300] on div "const angle = Math . atan2 ( offsetY , offsetX ) * ( 180 / Math . PI ) ; shine …" at bounding box center [244, 242] width 144 height 352
type textarea "opacity: 0.3,"
drag, startPoint x: 243, startPoint y: 298, endPoint x: 173, endPoint y: 296, distance: 70.0
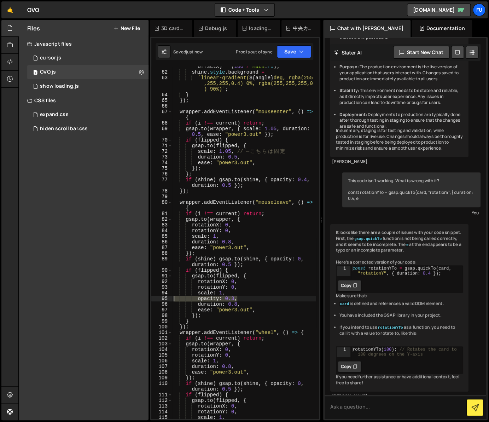
click at [173, 296] on div "const angle = Math . atan2 ( offsetY , offsetX ) * ( 180 / Math . PI ) ; shine …" at bounding box center [244, 242] width 144 height 369
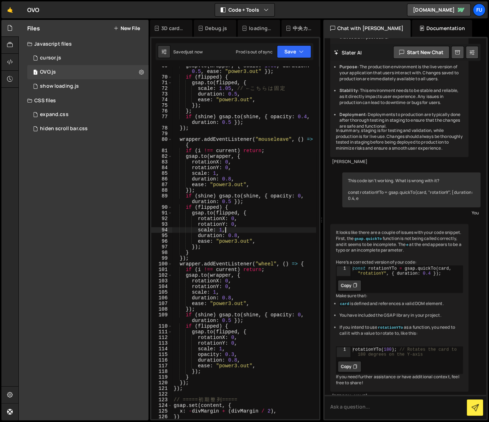
scroll to position [514, 0]
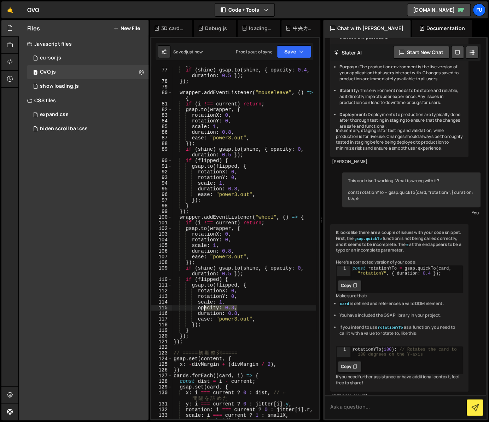
drag, startPoint x: 205, startPoint y: 308, endPoint x: 165, endPoint y: 308, distance: 40.3
click at [165, 308] on div "scale: 1, 76 77 78 79 80 81 82 83 84 85 86 87 88 89 90 91 92 93 94 95 96 97 98 …" at bounding box center [235, 242] width 168 height 352
type textarea "opacity: 0.3,"
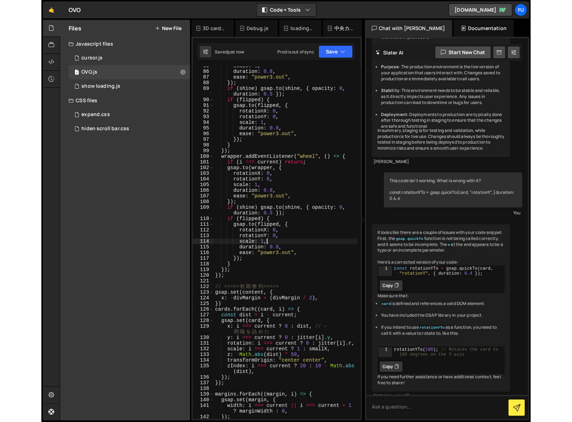
scroll to position [591, 0]
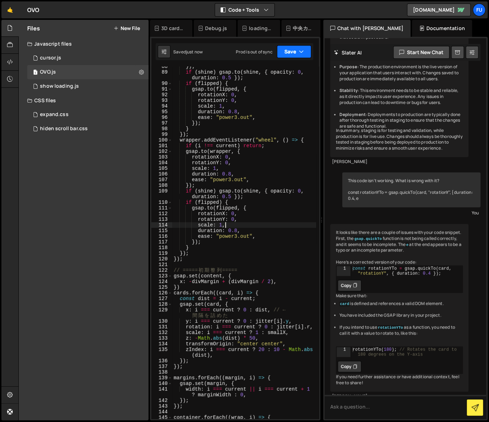
click at [307, 52] on button "Save" at bounding box center [294, 51] width 34 height 13
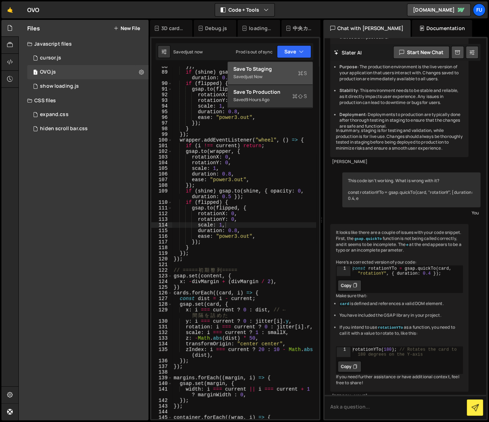
click at [304, 72] on span "S" at bounding box center [302, 73] width 9 height 7
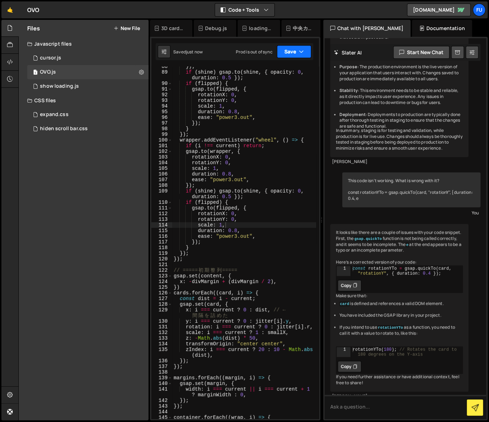
click at [303, 47] on button "Save" at bounding box center [294, 51] width 34 height 13
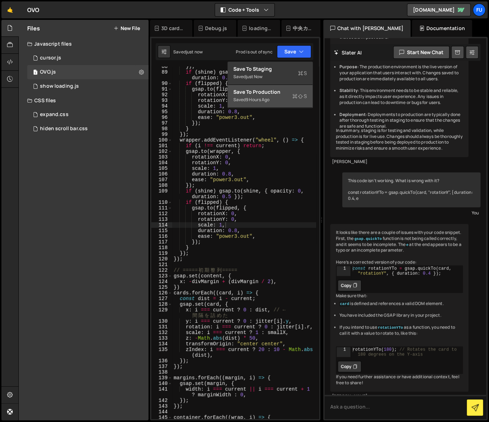
click at [300, 98] on icon at bounding box center [300, 96] width 5 height 7
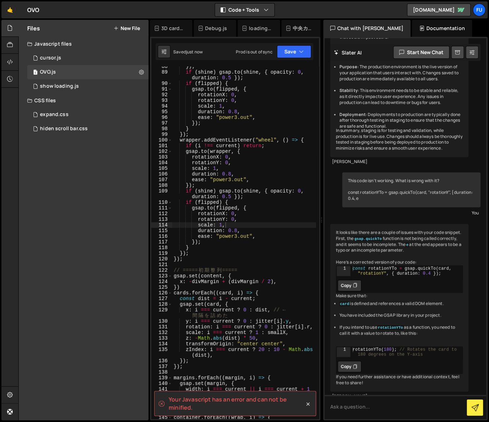
drag, startPoint x: 5, startPoint y: 131, endPoint x: -66, endPoint y: 130, distance: 70.7
click at [0, 130] on html "Projects Community Library Blog Fu Projects Your Teams Invite team member Accou…" at bounding box center [244, 211] width 489 height 422
click at [29, 145] on div "Files New File Javascript files 1 cursor.js 0 1 OVO.js 0 1 show loading.js 0 CS…" at bounding box center [84, 220] width 130 height 400
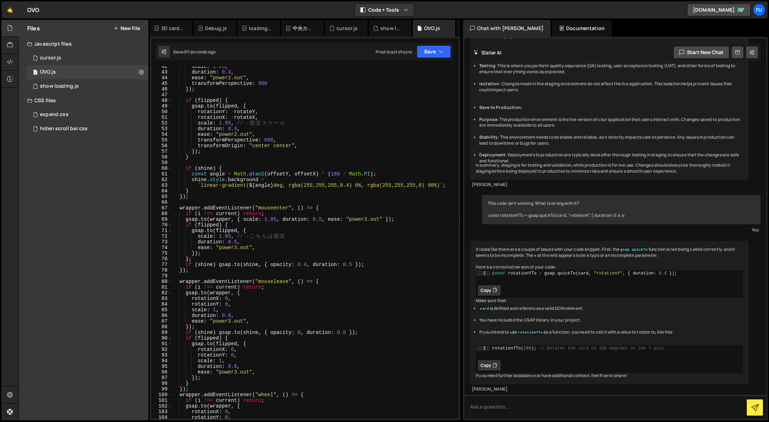
scroll to position [34, 0]
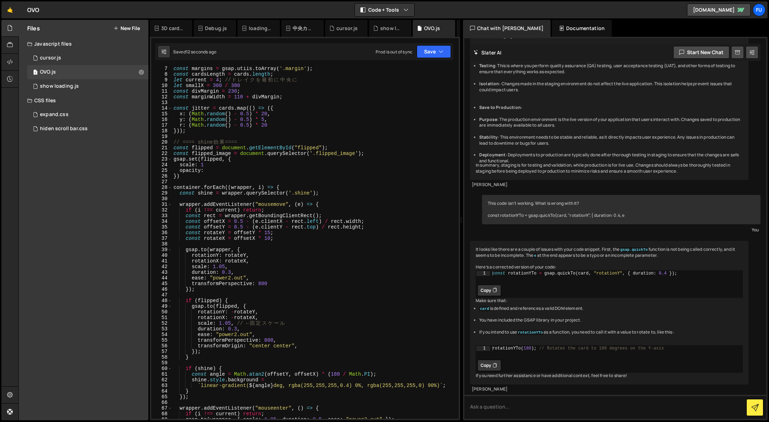
click at [230, 174] on div "const margins = gsap . utils . toArray ( '.margin' ) ; const cardsLength = card…" at bounding box center [314, 247] width 284 height 363
click at [229, 171] on div "const margins = gsap . utils . toArray ( '.margin' ) ; const cardsLength = card…" at bounding box center [314, 247] width 284 height 363
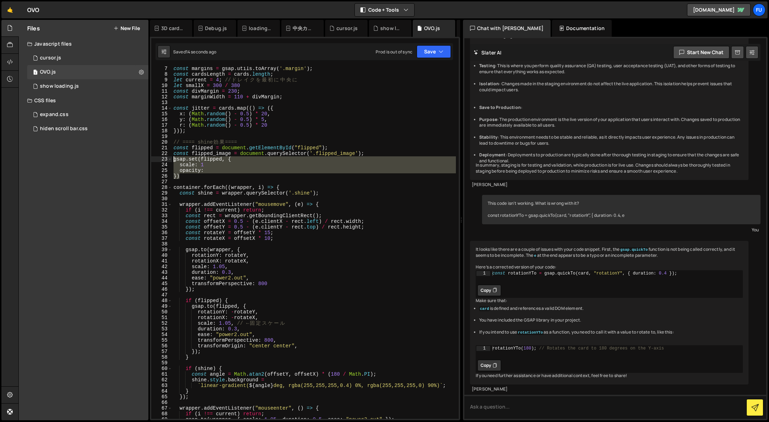
drag, startPoint x: 199, startPoint y: 172, endPoint x: 156, endPoint y: 162, distance: 44.1
click at [156, 162] on div "opacity: 7 8 9 10 11 12 13 14 15 16 17 18 19 20 21 22 23 24 25 26 27 28 29 30 3…" at bounding box center [304, 242] width 307 height 352
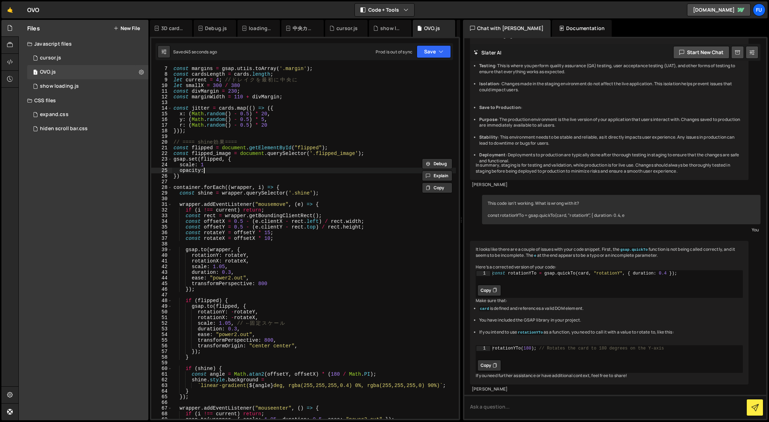
click at [256, 171] on div "const margins = gsap . utils . toArray ( '.margin' ) ; const cardsLength = card…" at bounding box center [314, 247] width 284 height 363
click at [235, 162] on div "const margins = gsap . utils . toArray ( '.margin' ) ; const cardsLength = card…" at bounding box center [314, 247] width 284 height 363
click at [229, 164] on div "const margins = gsap . utils . toArray ( '.margin' ) ; const cardsLength = card…" at bounding box center [314, 247] width 284 height 363
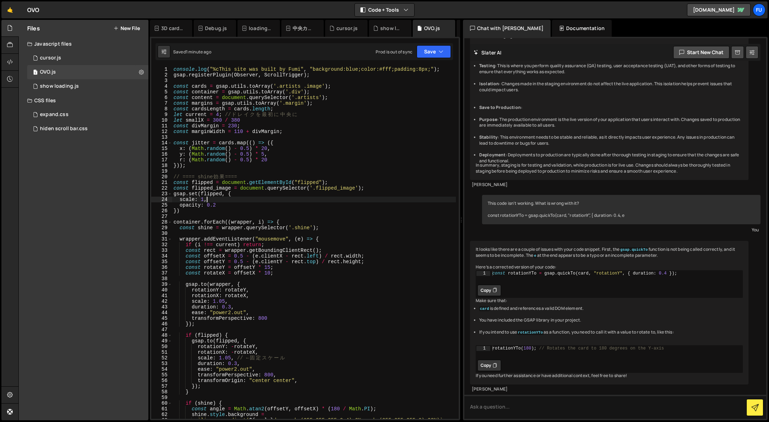
scroll to position [0, 0]
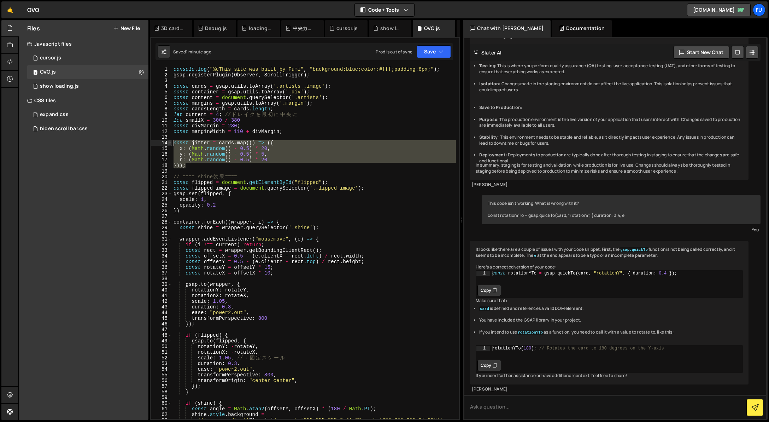
drag, startPoint x: 268, startPoint y: 166, endPoint x: 171, endPoint y: 142, distance: 100.1
click at [171, 142] on div "scale: 1, 1 2 3 4 5 6 7 8 9 10 11 12 13 14 15 16 17 18 19 20 21 22 23 24 25 26 …" at bounding box center [304, 242] width 307 height 352
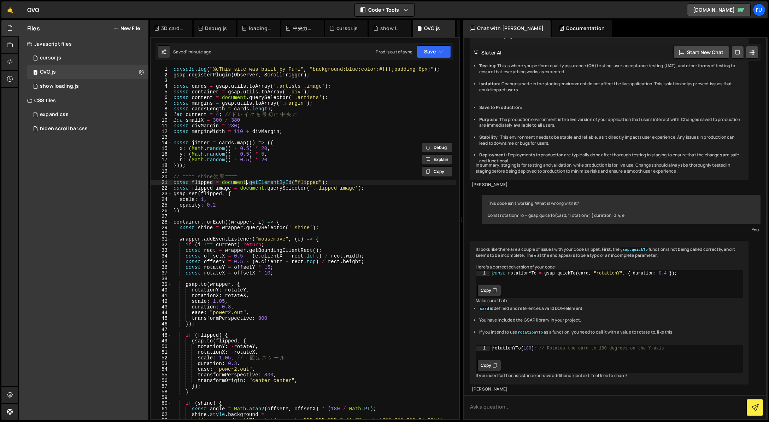
click at [247, 182] on div "console . log ( "%cThis site was built by Fumi" , "background:blue;color:#fff;p…" at bounding box center [314, 247] width 284 height 363
click at [303, 158] on div "console . log ( "%cThis site was built by Fumi" , "background:blue;color:#fff;p…" at bounding box center [314, 247] width 284 height 363
click at [235, 142] on div "console . log ( "%cThis site was built by Fumi" , "background:blue;color:#fff;p…" at bounding box center [314, 247] width 284 height 363
click at [433, 57] on button "Save" at bounding box center [434, 51] width 34 height 13
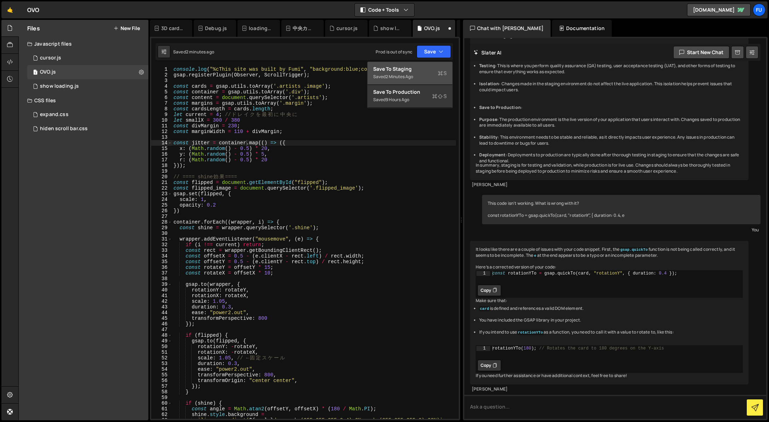
click at [428, 71] on div "Save to Staging S" at bounding box center [410, 68] width 74 height 7
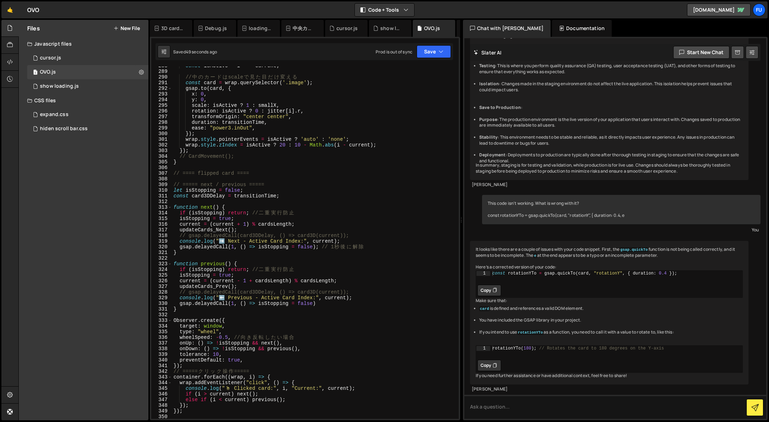
scroll to position [1627, 0]
type textarea "// ==== flipped card ===="
click at [247, 175] on div "const isActive = i === current ; // 中 の カ ー ド は scale で 見 た 目 だ け 変 え る const c…" at bounding box center [314, 244] width 284 height 363
click at [256, 177] on div "const isActive = i === current ; // 中 の カ ー ド は scale で 見 た 目 だ け 変 え る const c…" at bounding box center [314, 244] width 284 height 363
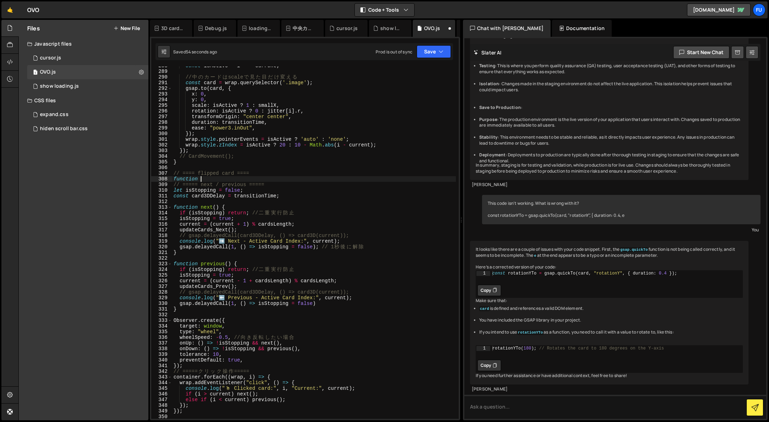
scroll to position [0, 2]
type textarea "function flippedAnimation(){}"
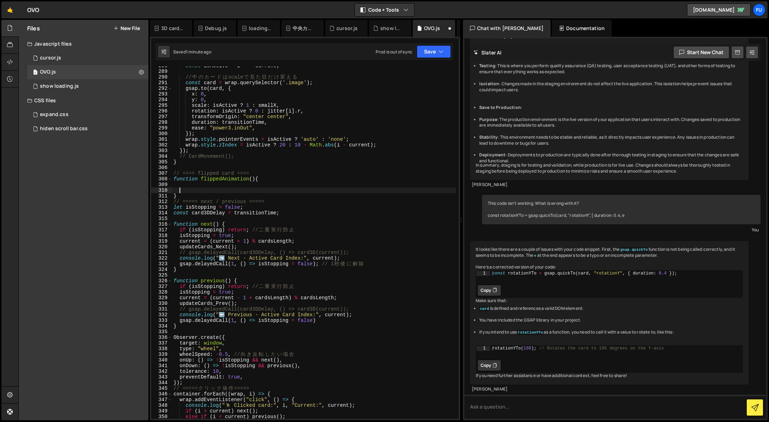
click at [221, 181] on div "const isActive = i === current ; // 中 の カ ー ド は scale で 見 た 目 だ け 変 え る const c…" at bounding box center [314, 244] width 284 height 363
type textarea "function flippedAnimation(){"
click at [217, 186] on div "const isActive = i === current ; // 中 の カ ー ド は scale で 見 た 目 だ け 変 え る const c…" at bounding box center [314, 244] width 284 height 363
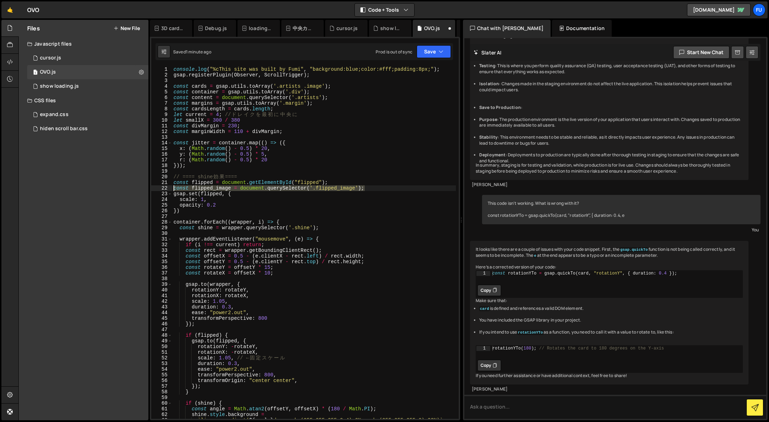
drag, startPoint x: 307, startPoint y: 191, endPoint x: 165, endPoint y: 186, distance: 142.1
click at [165, 186] on div "const 1 2 3 4 5 6 7 8 9 10 11 12 13 14 15 16 17 18 19 20 21 22 23 24 25 26 27 2…" at bounding box center [304, 242] width 307 height 352
click at [194, 188] on div "console . log ( "%cThis site was built by Fumi" , "background:blue;color:#fff;p…" at bounding box center [314, 242] width 284 height 352
drag, startPoint x: 234, startPoint y: 188, endPoint x: 189, endPoint y: 189, distance: 44.2
click at [189, 189] on div "console . log ( "%cThis site was built by Fumi" , "background:blue;color:#fff;p…" at bounding box center [314, 247] width 284 height 363
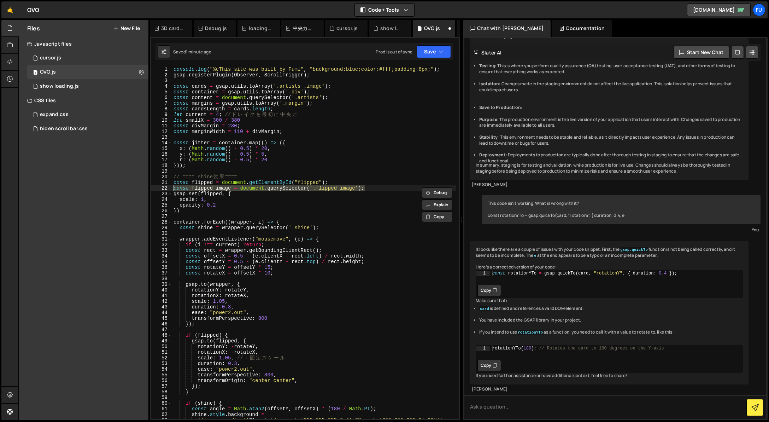
drag, startPoint x: 373, startPoint y: 189, endPoint x: 169, endPoint y: 187, distance: 203.6
click at [169, 187] on div "const flipped_image = document.querySelector('.flipped_image'); 1 2 3 4 5 6 7 8…" at bounding box center [304, 242] width 307 height 352
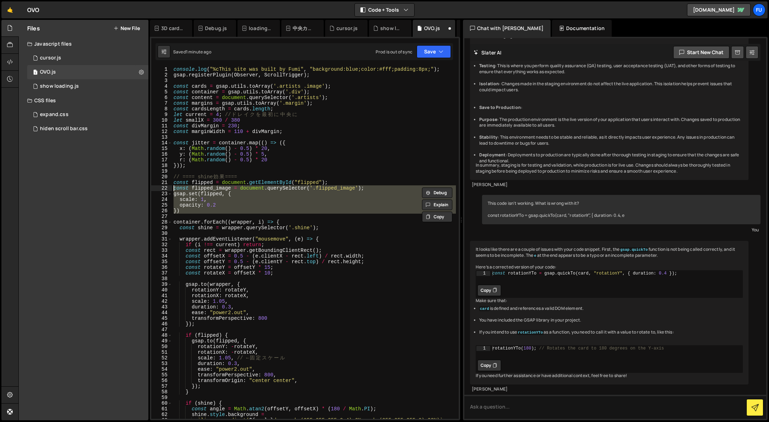
drag, startPoint x: 188, startPoint y: 214, endPoint x: 194, endPoint y: 192, distance: 22.6
click at [172, 191] on div "console . log ( "%cThis site was built by Fumi" , "background:blue;color:#fff;p…" at bounding box center [314, 247] width 284 height 363
type textarea "const flipped_image = document.querySelector('.flipped_image'); gsap.set(flippe…"
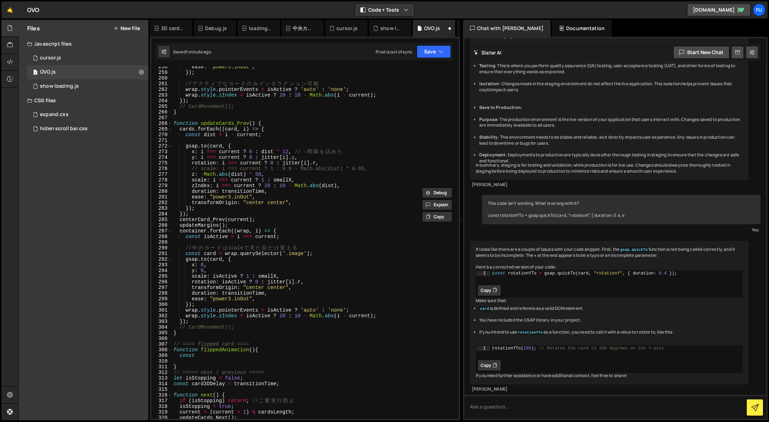
scroll to position [1467, 0]
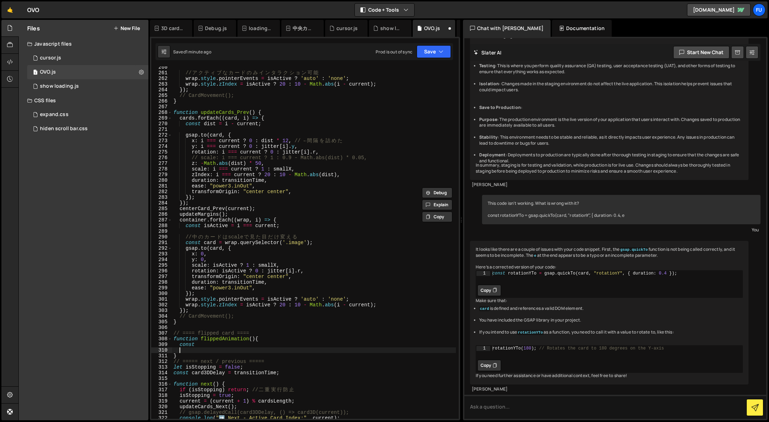
click at [215, 347] on div "// ア ク テ ィ ブ な カ ー ド の み イ ン タ ラ ク シ ョ ン 可 能 wrap . style . pointerEvents = isA…" at bounding box center [314, 245] width 284 height 363
drag, startPoint x: 197, startPoint y: 343, endPoint x: 175, endPoint y: 341, distance: 22.0
click at [175, 341] on div "// ア ク テ ィ ブ な カ ー ド の み イ ン タ ラ ク シ ョ ン 可 能 wrap . style . pointerEvents = isA…" at bounding box center [314, 245] width 284 height 363
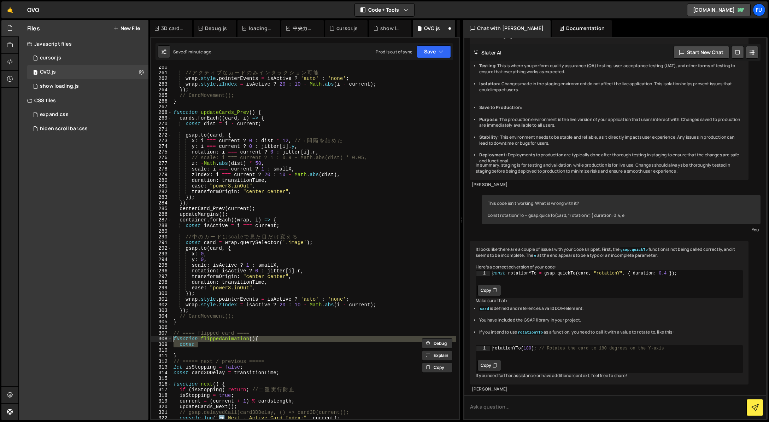
click at [234, 347] on div "// ア ク テ ィ ブ な カ ー ド の み イ ン タ ラ ク シ ョ ン 可 能 wrap . style . pointerEvents = isA…" at bounding box center [314, 242] width 284 height 352
type textarea "const"
drag, startPoint x: 194, startPoint y: 343, endPoint x: 170, endPoint y: 344, distance: 24.7
click at [170, 344] on div "const 260 261 262 263 264 265 266 267 268 269 270 271 272 273 274 275 276 277 2…" at bounding box center [304, 242] width 307 height 352
paste textarea
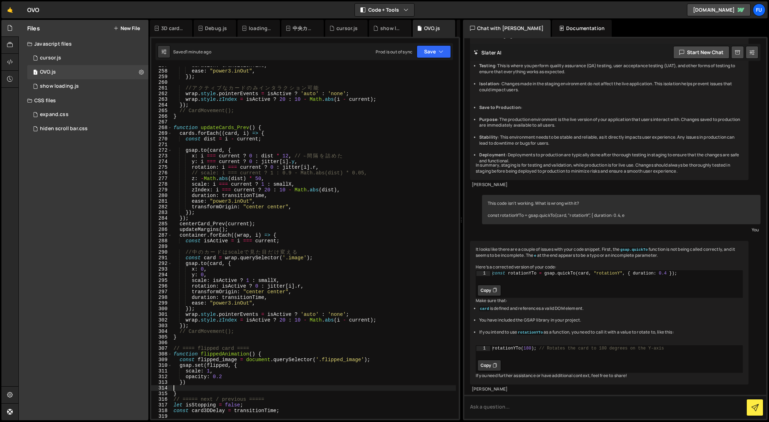
scroll to position [1460, 0]
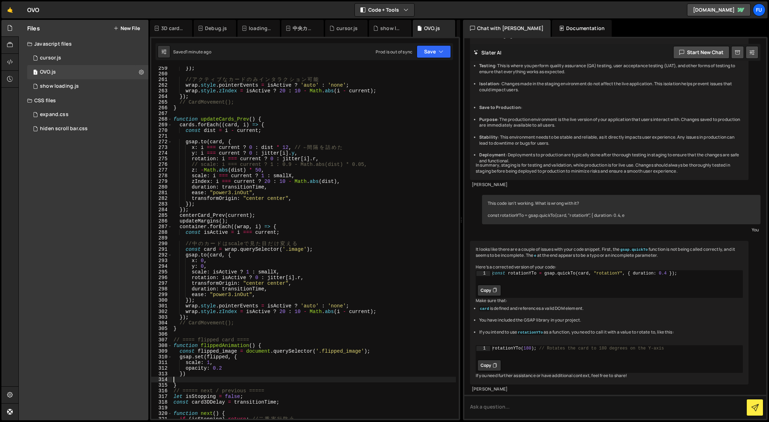
click at [233, 369] on div "}) ; // ア ク テ ィ ブ な カ ー ド の み イ ン タ ラ ク シ ョ ン 可 能 wrap . style . pointerEvents …" at bounding box center [314, 246] width 284 height 363
click at [203, 356] on div "}) ; // ア ク テ ィ ブ な カ ー ド の み イ ン タ ラ ク シ ョ ン 可 能 wrap . style . pointerEvents …" at bounding box center [314, 246] width 284 height 363
drag, startPoint x: 372, startPoint y: 350, endPoint x: 353, endPoint y: 353, distance: 19.6
click at [372, 350] on div "}) ; // ア ク テ ィ ブ な カ ー ド の み イ ン タ ラ ク シ ョ ン 可 能 wrap . style . pointerEvents …" at bounding box center [314, 246] width 284 height 363
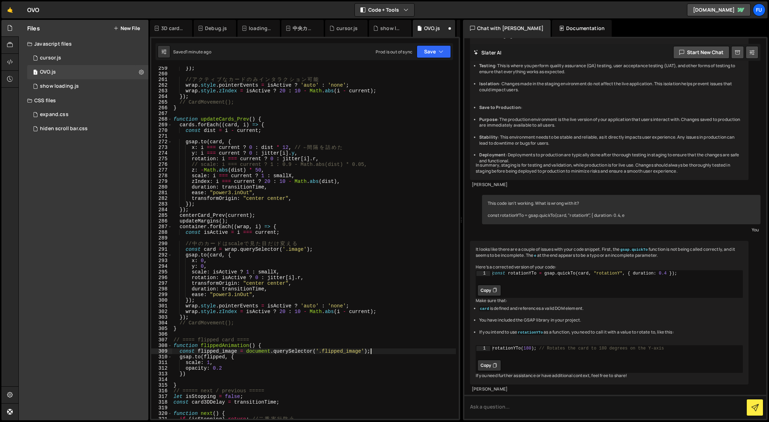
scroll to position [1468, 0]
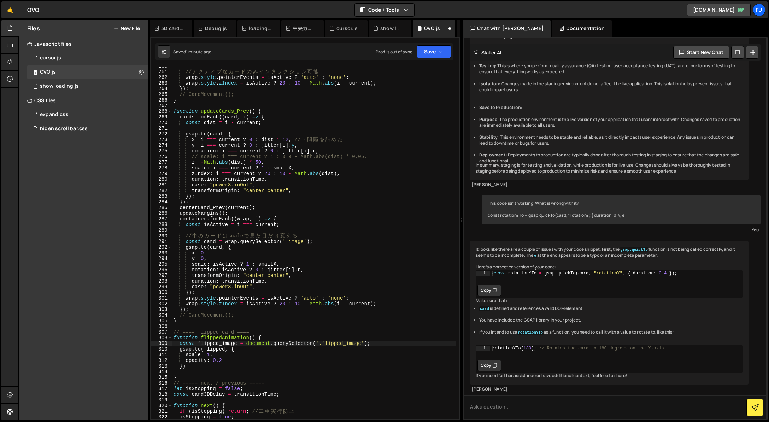
click at [222, 353] on div "// ア ク テ ィ ブ な カ ー ド の み イ ン タ ラ ク シ ョ ン 可 能 wrap . style . pointerEvents = isA…" at bounding box center [314, 244] width 284 height 363
click at [211, 352] on div "// ア ク テ ィ ブ な カ ー ド の み イ ン タ ラ ク シ ョ ン 可 能 wrap . style . pointerEvents = isA…" at bounding box center [314, 244] width 284 height 363
click at [229, 357] on div "// ア ク テ ィ ブ な カ ー ド の み イ ン タ ラ ク シ ョ ン 可 能 wrap . style . pointerEvents = isA…" at bounding box center [314, 244] width 284 height 363
click at [227, 357] on div "// ア ク テ ィ ブ な カ ー ド の み イ ン タ ラ ク シ ョ ン 可 能 wrap . style . pointerEvents = isA…" at bounding box center [314, 244] width 284 height 363
click at [221, 358] on div "// ア ク テ ィ ブ な カ ー ド の み イ ン タ ラ ク シ ョ ン 可 能 wrap . style . pointerEvents = isA…" at bounding box center [314, 244] width 284 height 363
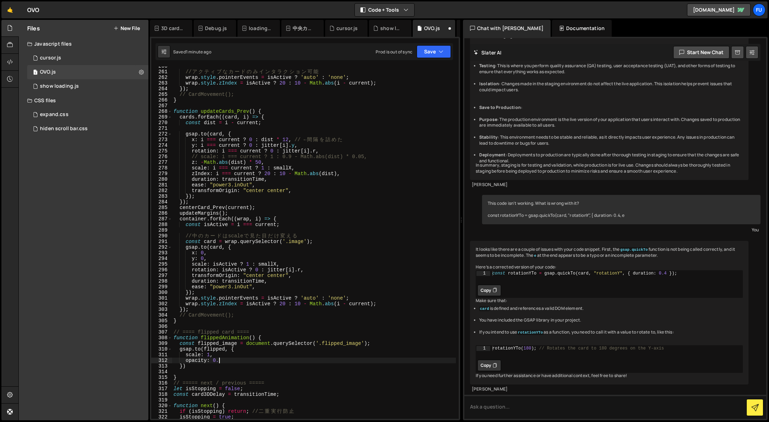
type textarea "opacity: 0"
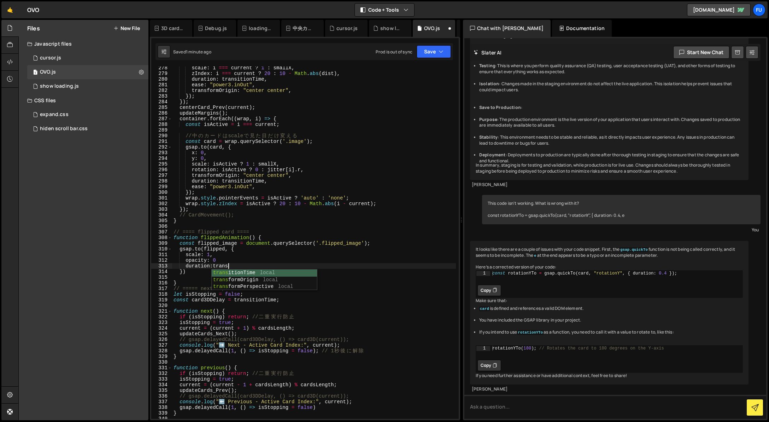
scroll to position [0, 4]
type textarea "duration:transitionTime;"
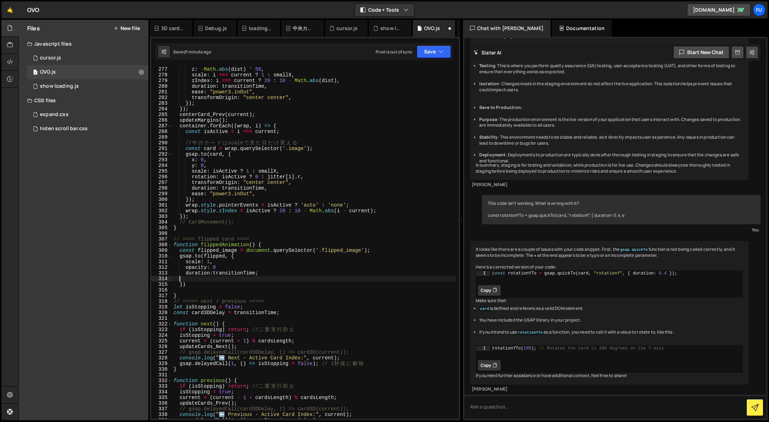
scroll to position [0, 0]
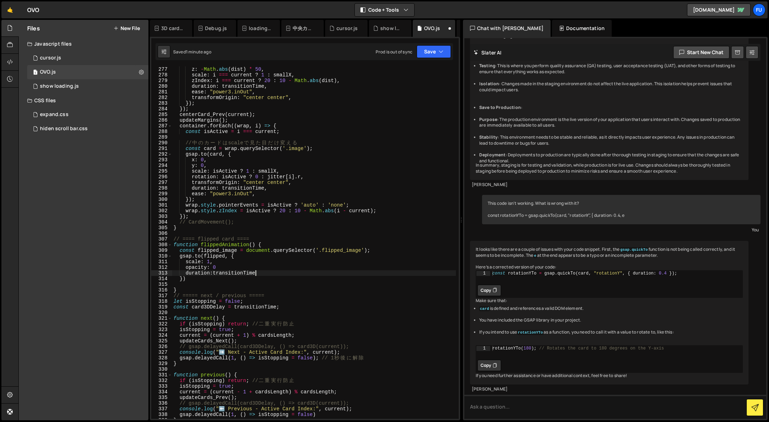
click at [228, 268] on div "// scale: i === current ? 1 : 0.9 - Math.abs(dist) * 0.05, z : - Math . abs ( d…" at bounding box center [314, 242] width 284 height 363
click at [277, 273] on div "// scale: i === current ? 1 : 0.9 - Math.abs(dist) * 0.05, z : - Math . abs ( d…" at bounding box center [314, 242] width 284 height 363
type textarea "duration:transitionTime,"
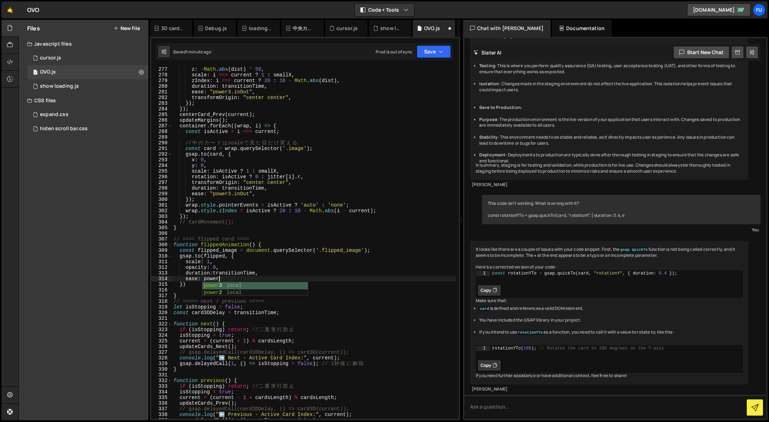
type textarea "ease: power3"
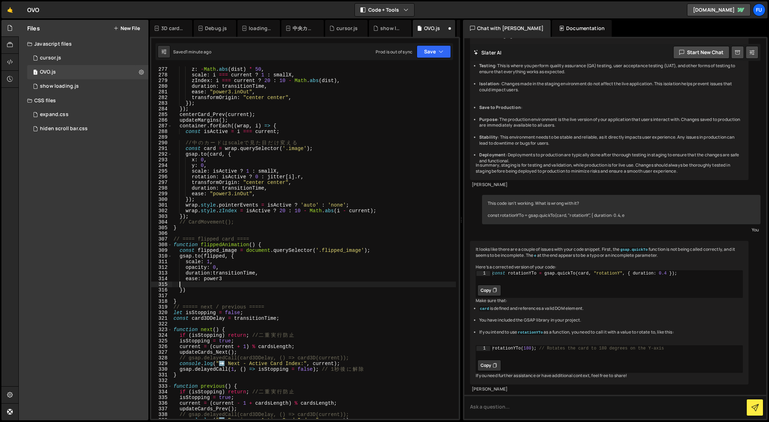
scroll to position [0, 0]
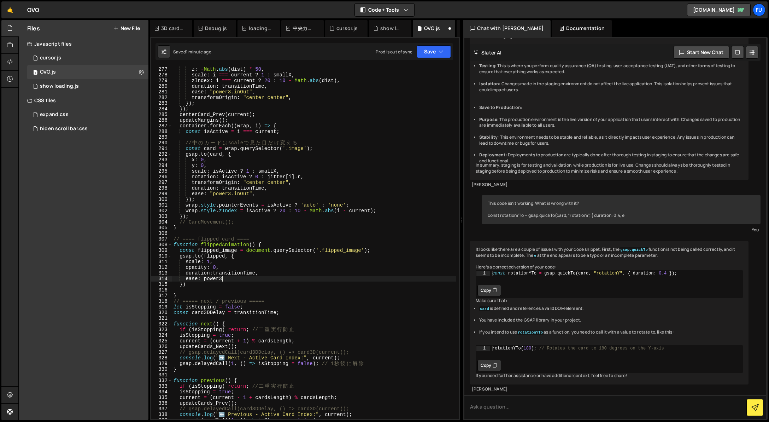
type textarea "ease: power3,"
click at [269, 281] on div "// scale: i === current ? 1 : 0.9 - Math.abs(dist) * 0.05, z : - Math . abs ( d…" at bounding box center [314, 242] width 284 height 363
drag, startPoint x: 245, startPoint y: 288, endPoint x: 251, endPoint y: 290, distance: 6.0
click at [245, 288] on div "// scale: i === current ? 1 : 0.9 - Math.abs(dist) * 0.05, z : - Math . abs ( d…" at bounding box center [314, 242] width 284 height 363
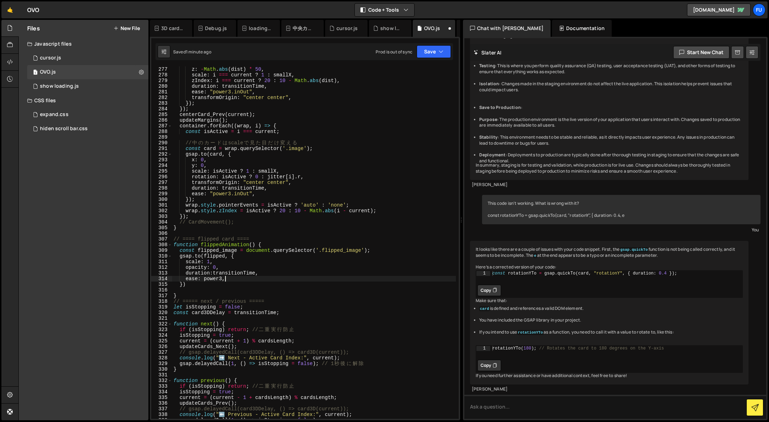
scroll to position [0, 0]
click at [266, 288] on div "// scale: i === current ? 1 : 0.9 - Math.abs(dist) * 0.05, z : - Math . abs ( d…" at bounding box center [314, 242] width 284 height 363
click at [300, 283] on div "// scale: i === current ? 1 : 0.9 - Math.abs(dist) * 0.05, z : - Math . abs ( d…" at bounding box center [314, 242] width 284 height 363
click at [404, 250] on div "// scale: i === current ? 1 : 0.9 - Math.abs(dist) * 0.05, z : - Math . abs ( d…" at bounding box center [314, 242] width 284 height 363
click at [356, 260] on div "// scale: i === current ? 1 : 0.9 - Math.abs(dist) * 0.05, z : - Math . abs ( d…" at bounding box center [314, 242] width 284 height 363
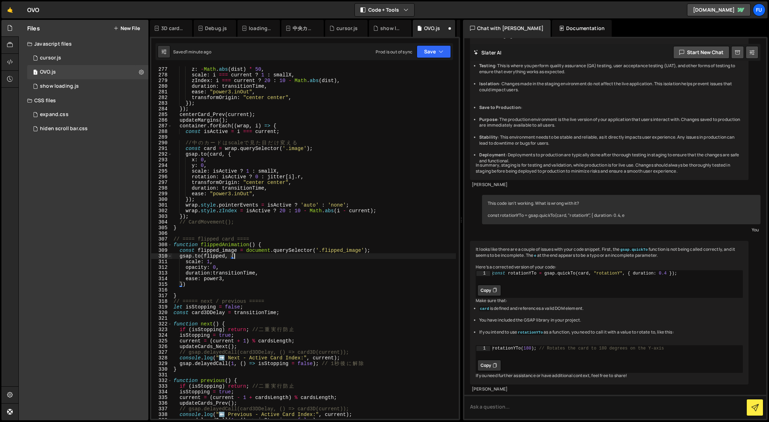
click at [399, 253] on div "// scale: i === current ? 1 : 0.9 - Math.abs(dist) * 0.05, z : - Math . abs ( d…" at bounding box center [314, 242] width 284 height 363
click at [387, 251] on div "// scale: i === current ? 1 : 0.9 - Math.abs(dist) * 0.05, z : - Math . abs ( d…" at bounding box center [314, 242] width 284 height 363
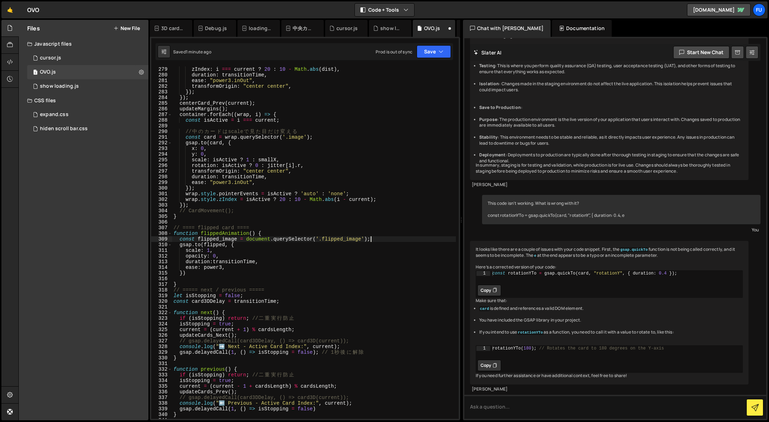
scroll to position [1572, 0]
click at [305, 250] on div "zIndex : i === current ? 20 : 10 - Math . abs ( dist ) , duration : transitionT…" at bounding box center [314, 247] width 284 height 363
click at [391, 240] on div "zIndex : i === current ? 20 : 10 - Math . abs ( dist ) , duration : transitionT…" at bounding box center [314, 247] width 284 height 363
type textarea "const flipped_image = document.querySelector('.flipped_image');"
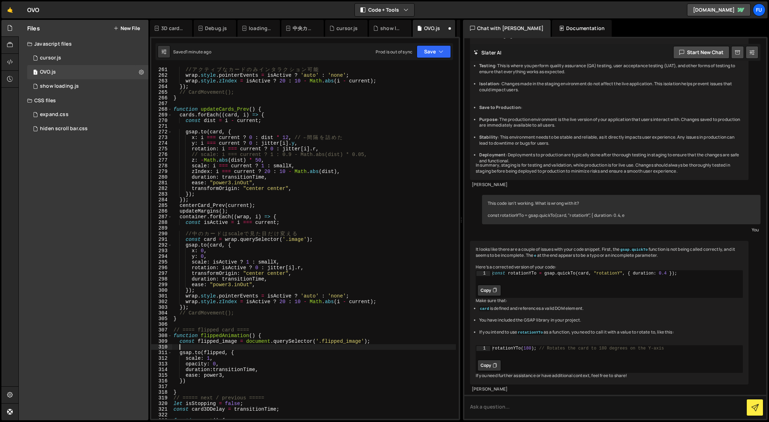
scroll to position [1455, 0]
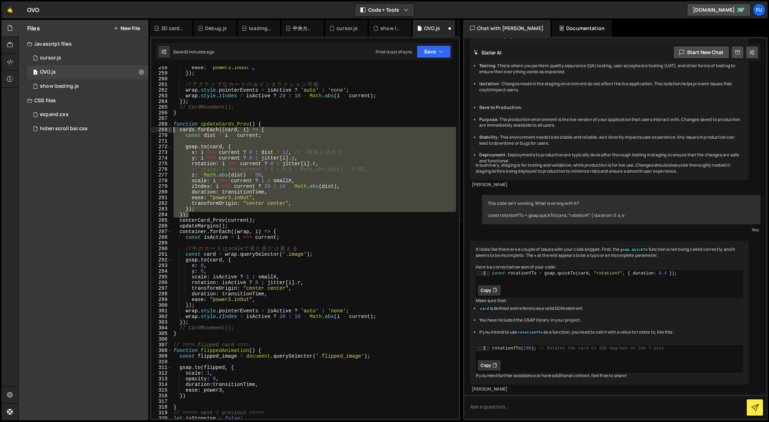
drag, startPoint x: 201, startPoint y: 214, endPoint x: 169, endPoint y: 131, distance: 89.1
click at [169, 130] on div "258 259 260 261 262 263 264 265 266 267 268 269 270 271 272 273 274 275 276 277…" at bounding box center [304, 242] width 307 height 352
click at [204, 214] on div "ease : "power3.inOut" , }) ; // ア ク テ ィ ブ な カ ー ド の み イ ン タ ラ ク シ ョ ン 可 能 wrap …" at bounding box center [314, 242] width 284 height 352
drag, startPoint x: 208, startPoint y: 213, endPoint x: 145, endPoint y: 128, distance: 105.6
click at [145, 128] on div "Files New File Javascript files 1 cursor.js 0 1 OVO.js 0 1 show loading.js 0" at bounding box center [393, 220] width 751 height 400
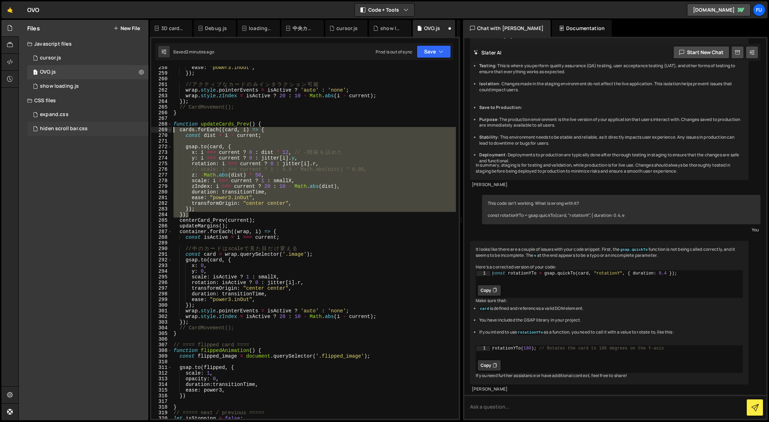
type textarea "cards.forEach((card, i) => { const dist = i - current;"
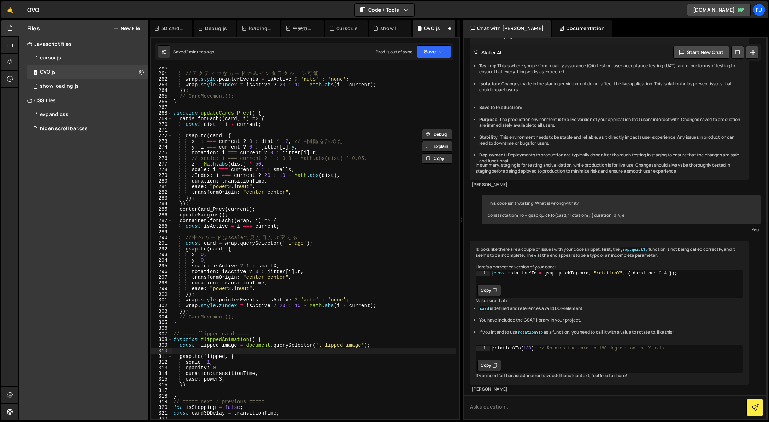
click at [219, 350] on div "// ア ク テ ィ ブ な カ ー ド の み イ ン タ ラ ク シ ョ ン 可 能 wrap . style . pointerEvents = isA…" at bounding box center [314, 246] width 284 height 363
paste textarea "});"
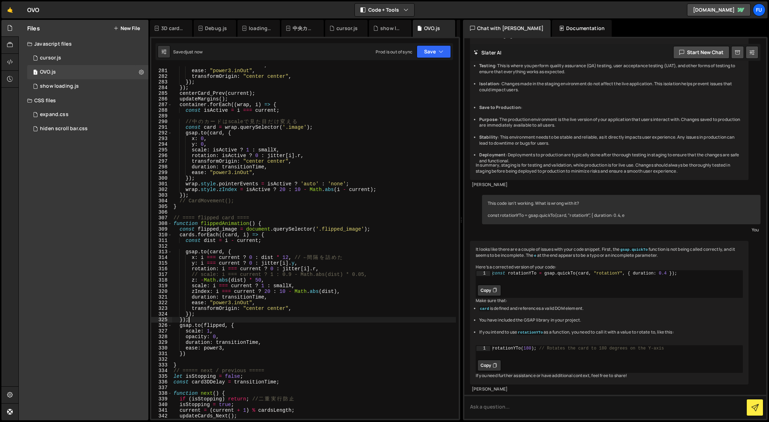
scroll to position [1582, 0]
click at [195, 354] on div "duration : transitionTime , ease : "power3.inOut" , transformOrigin : "center c…" at bounding box center [314, 243] width 284 height 363
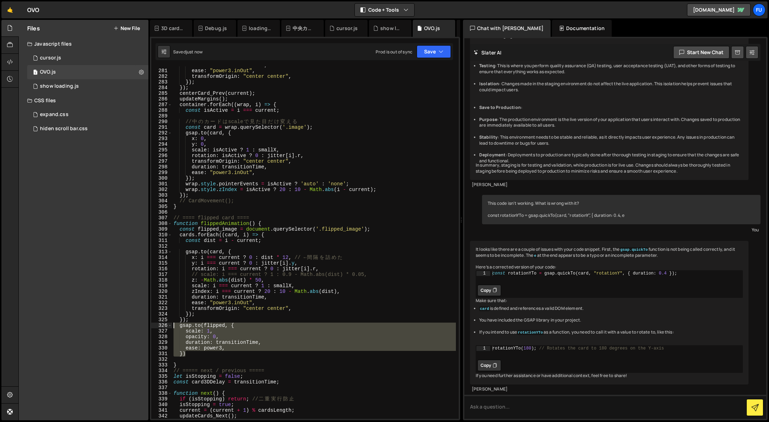
drag, startPoint x: 189, startPoint y: 349, endPoint x: 152, endPoint y: 326, distance: 43.0
click at [152, 326] on div "}) 280 281 282 283 284 285 286 287 288 289 290 291 292 293 294 295 296 297 298 …" at bounding box center [304, 242] width 307 height 352
type textarea "gsap.to(flipped, { scale: 1,"
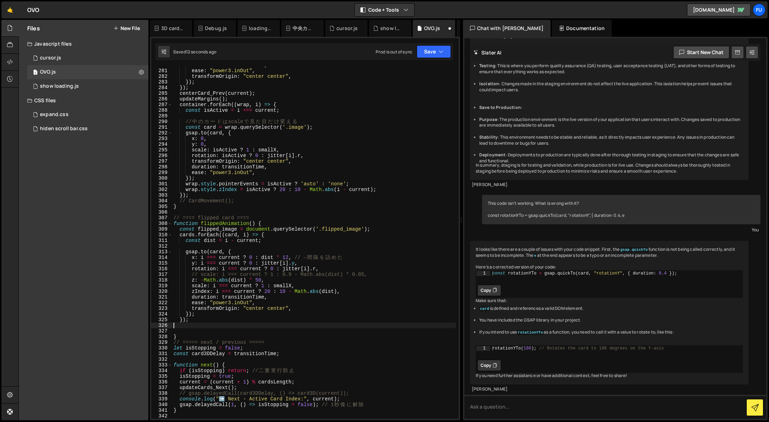
type textarea "ease: power3, })"
click at [189, 314] on div "duration : transitionTime , ease : "power3.inOut" , transformOrigin : "center c…" at bounding box center [314, 243] width 284 height 363
click at [209, 251] on div "duration : transitionTime , ease : "power3.inOut" , transformOrigin : "center c…" at bounding box center [314, 243] width 284 height 363
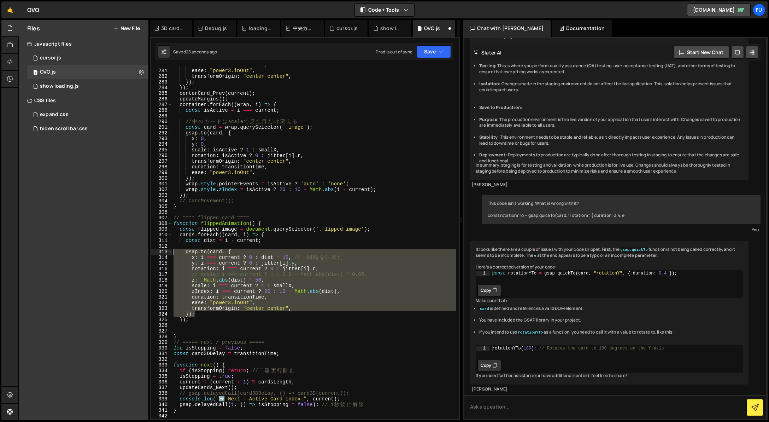
drag, startPoint x: 204, startPoint y: 316, endPoint x: 147, endPoint y: 251, distance: 86.4
click at [147, 251] on div "Files New File Javascript files 1 cursor.js 0 1 OVO.js 0 1 show loading.js 0" at bounding box center [393, 220] width 751 height 400
paste textarea "})"
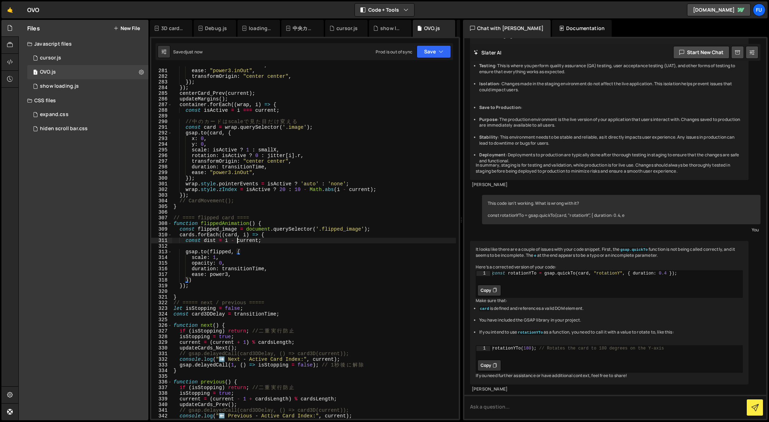
click at [236, 241] on div "duration : transitionTime , ease : "power3.inOut" , transformOrigin : "center c…" at bounding box center [314, 243] width 284 height 363
type textarea "const dist = i - current;"
click at [290, 242] on div "duration : transitionTime , ease : "power3.inOut" , transformOrigin : "center c…" at bounding box center [314, 243] width 284 height 363
drag, startPoint x: 280, startPoint y: 243, endPoint x: 167, endPoint y: 241, distance: 113.1
click at [167, 241] on div "const dist = i - current; 280 281 282 283 284 285 286 287 288 289 290 291 292 2…" at bounding box center [304, 242] width 307 height 352
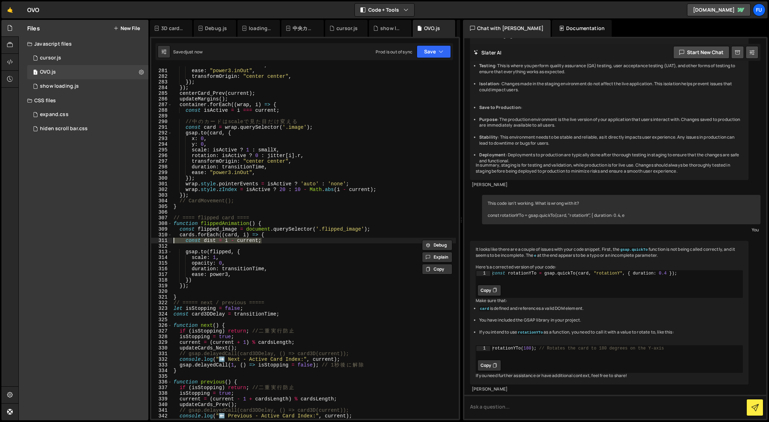
click at [255, 246] on div "duration : transitionTime , ease : "power3.inOut" , transformOrigin : "center c…" at bounding box center [314, 243] width 284 height 363
click at [193, 236] on div "duration : transitionTime , ease : "power3.inOut" , transformOrigin : "center c…" at bounding box center [314, 243] width 284 height 363
click at [259, 253] on div "duration : transitionTime , ease : "power3.inOut" , transformOrigin : "center c…" at bounding box center [314, 243] width 284 height 363
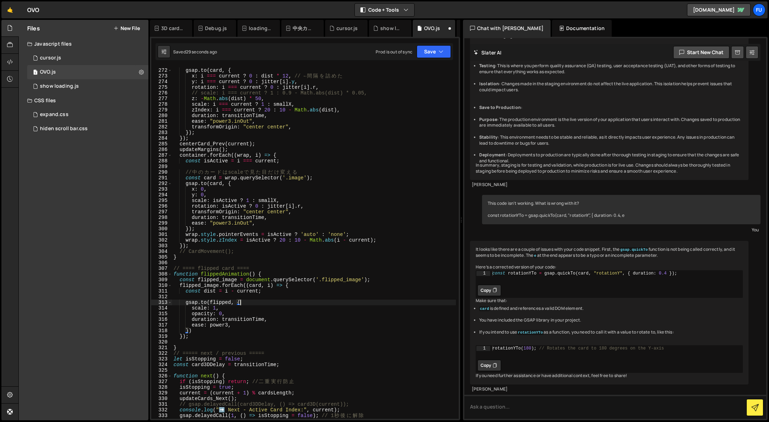
scroll to position [1544, 0]
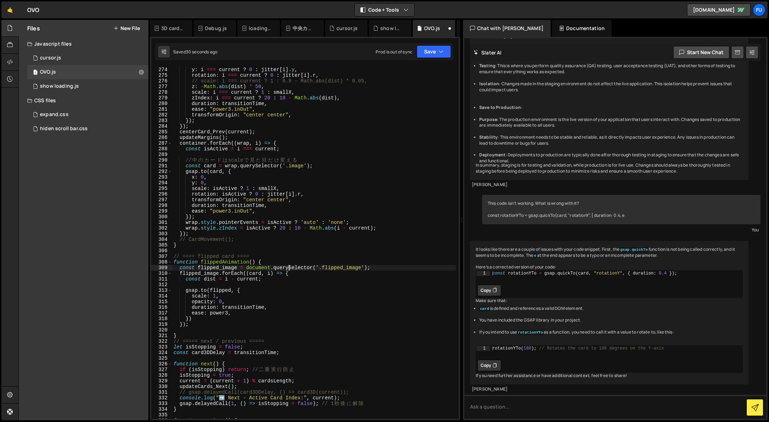
click at [288, 270] on div "x : i === current ? 0 : dist * 12 , // ← 間 隔 を 詰 め た y : i === current ? 0 : ji…" at bounding box center [314, 242] width 284 height 363
click at [281, 276] on div "x : i === current ? 0 : dist * 12 , // ← 間 隔 を 詰 め た y : i === current ? 0 : ji…" at bounding box center [314, 242] width 284 height 363
click at [288, 275] on div "x : i === current ? 0 : dist * 12 , // ← 間 隔 を 詰 め た y : i === current ? 0 : ji…" at bounding box center [314, 242] width 284 height 363
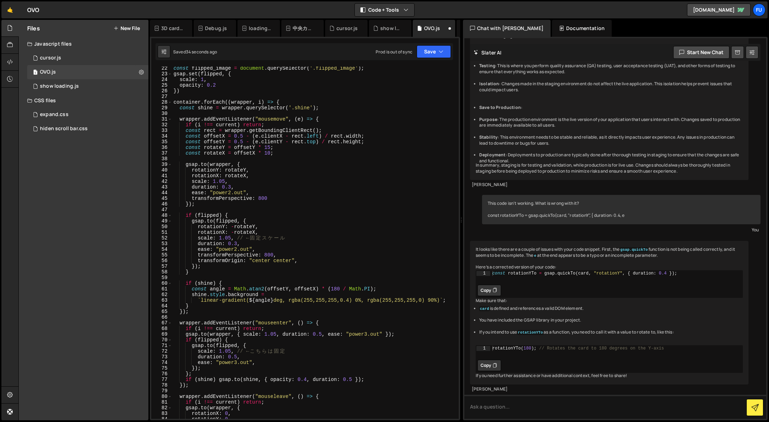
scroll to position [0, 0]
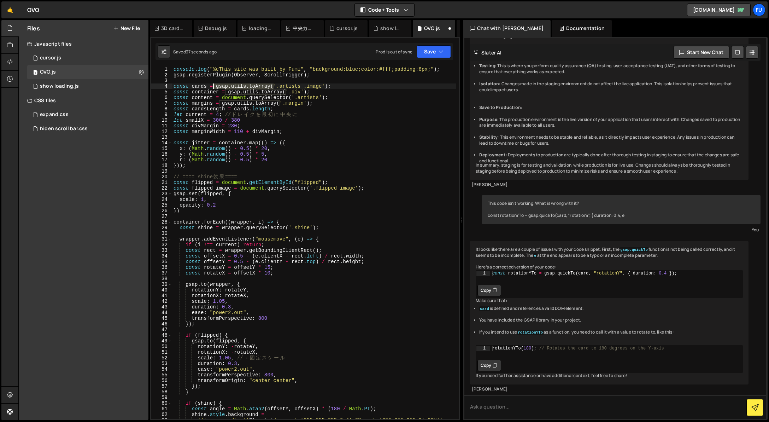
drag, startPoint x: 273, startPoint y: 86, endPoint x: 214, endPoint y: 86, distance: 58.3
click at [214, 86] on div "console . log ( "%cThis site was built by Fumi" , "background:blue;color:#fff;p…" at bounding box center [314, 247] width 284 height 363
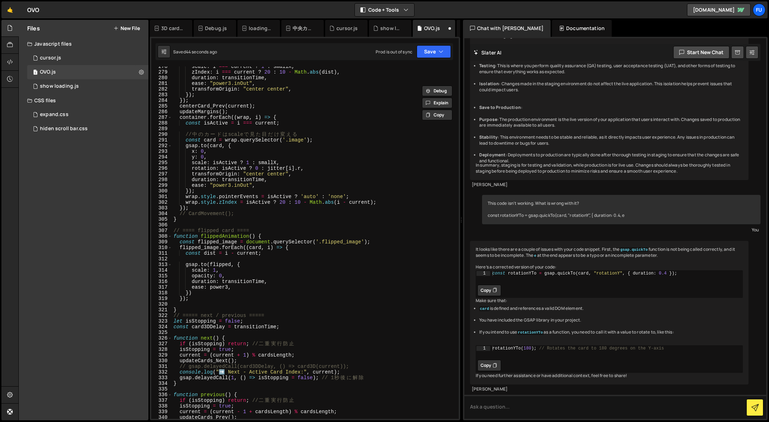
scroll to position [1586, 0]
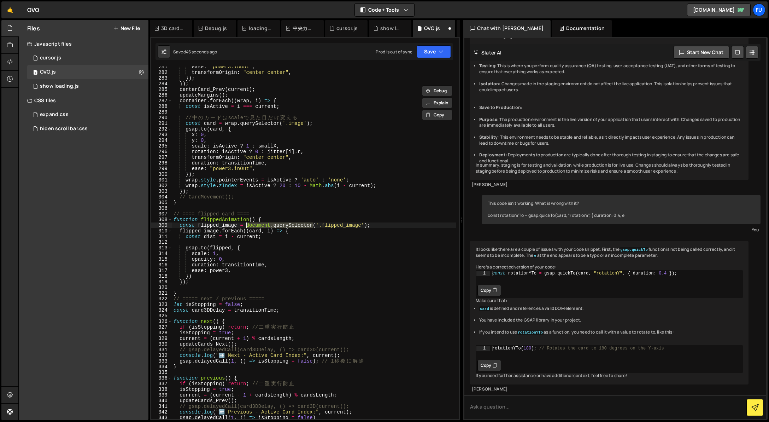
drag, startPoint x: 314, startPoint y: 224, endPoint x: 244, endPoint y: 225, distance: 69.3
click at [244, 224] on div "ease : "power3.inOut" , transformOrigin : "center center" , }) ; }) ; centerCar…" at bounding box center [314, 245] width 284 height 363
paste textarea "gsap.utils.toArray("
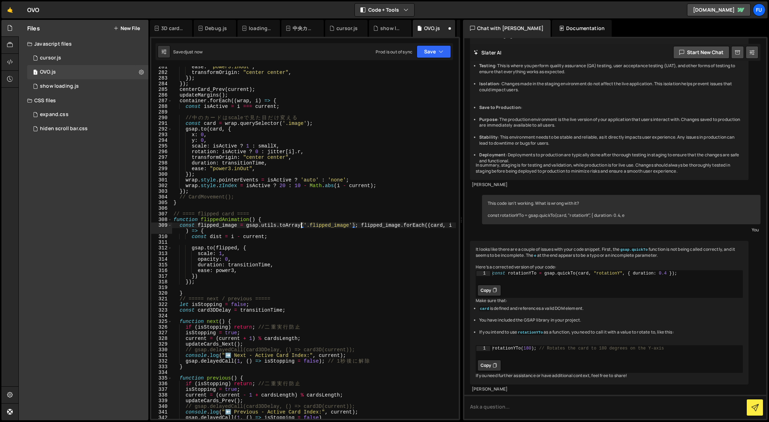
type textarea "const flipped_image = gsap.utils.toArray('.flipped_image');"
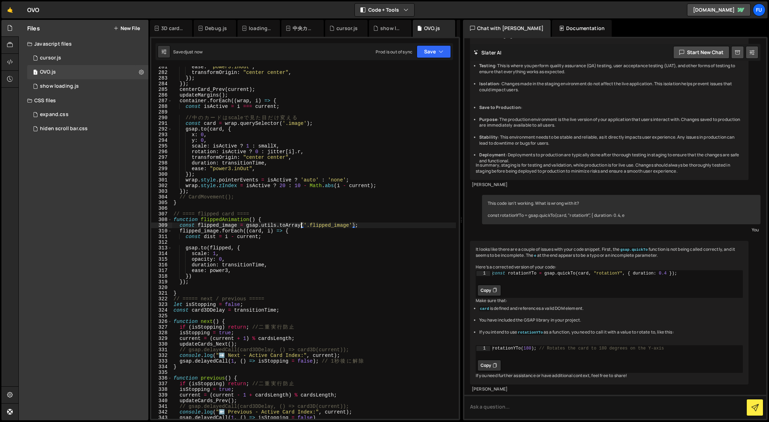
click at [326, 241] on div "ease : "power3.inOut" , transformOrigin : "center center" , }) ; }) ; centerCar…" at bounding box center [314, 245] width 284 height 363
click at [351, 233] on div "ease : "power3.inOut" , transformOrigin : "center center" , }) ; }) ; centerCar…" at bounding box center [314, 245] width 284 height 363
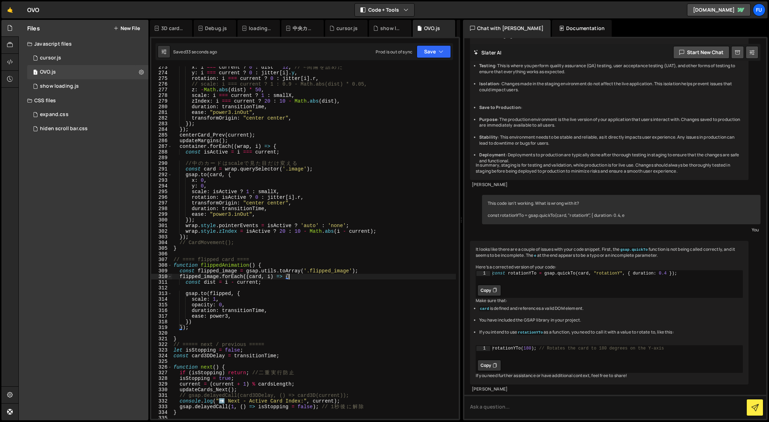
scroll to position [1538, 0]
click at [186, 339] on div "x : i === current ? 0 : dist * 12 , // ← 間 隔 を 詰 め た y : i === current ? 0 : ji…" at bounding box center [314, 247] width 284 height 363
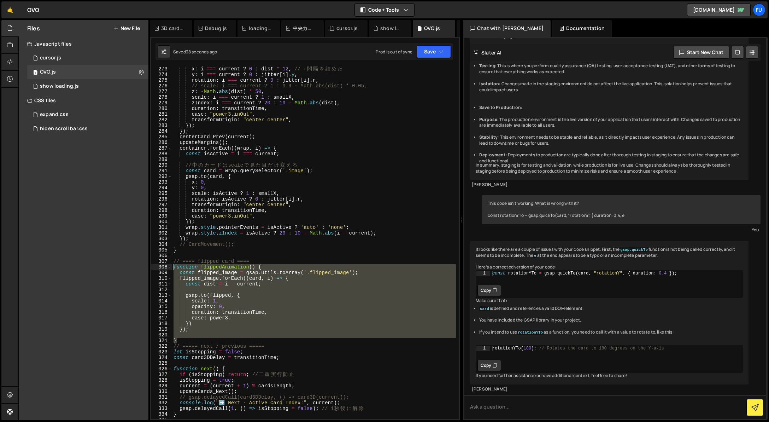
drag, startPoint x: 191, startPoint y: 338, endPoint x: 151, endPoint y: 269, distance: 79.4
click at [151, 269] on div "} 273 274 275 276 277 278 279 280 281 282 283 284 285 286 287 288 289 290 291 2…" at bounding box center [304, 242] width 307 height 352
click at [247, 268] on div "x : i === current ? 0 : dist * 12 , // ← 間 隔 を 詰 め た y : i === current ? 0 : ji…" at bounding box center [314, 242] width 284 height 352
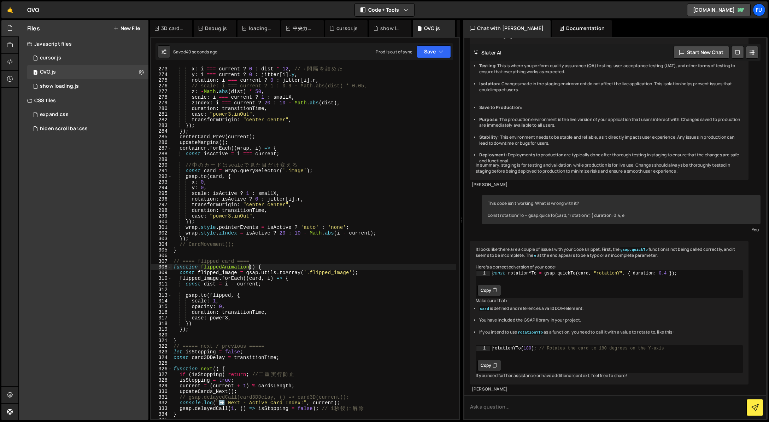
click at [249, 266] on div "x : i === current ? 0 : dist * 12 , // ← 間 隔 を 詰 め た y : i === current ? 0 : ji…" at bounding box center [314, 247] width 284 height 363
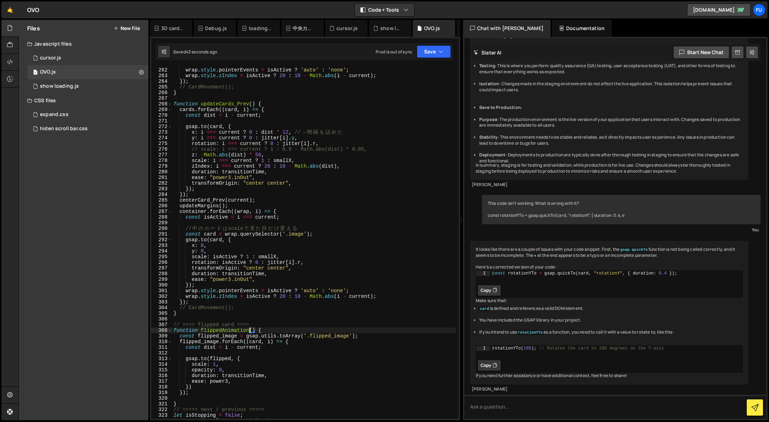
scroll to position [1475, 0]
click at [182, 193] on div "// ア ク テ ィ ブ な カ ー ド の み イ ン タ ラ ク シ ョ ン 可 能 wrap . style . pointerEvents = isA…" at bounding box center [314, 242] width 284 height 363
click at [213, 196] on div "// ア ク テ ィ ブ な カ ー ド の み イ ン タ ラ ク シ ョ ン 可 能 wrap . style . pointerEvents = isA…" at bounding box center [314, 242] width 284 height 363
click at [278, 209] on div "// ア ク テ ィ ブ な カ ー ド の み イ ン タ ラ ク シ ョ ン 可 能 wrap . style . pointerEvents = isA…" at bounding box center [314, 242] width 284 height 363
click at [257, 311] on div "// ア ク テ ィ ブ な カ ー ド の み イ ン タ ラ ク シ ョ ン 可 能 wrap . style . pointerEvents = isA…" at bounding box center [314, 242] width 284 height 363
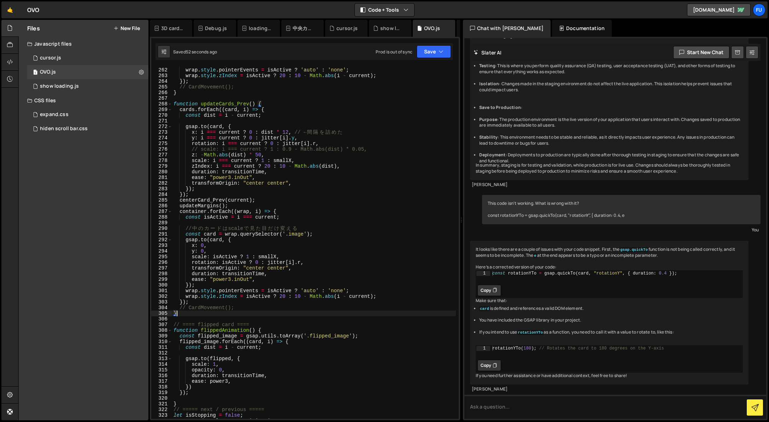
click at [182, 298] on div "// ア ク テ ィ ブ な カ ー ド の み イ ン タ ラ ク シ ョ ン 可 能 wrap . style . pointerEvents = isA…" at bounding box center [314, 242] width 284 height 363
type textarea "/"
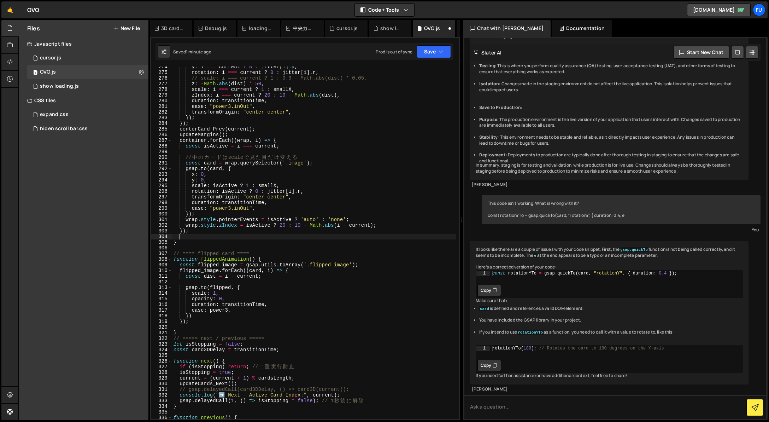
scroll to position [1557, 0]
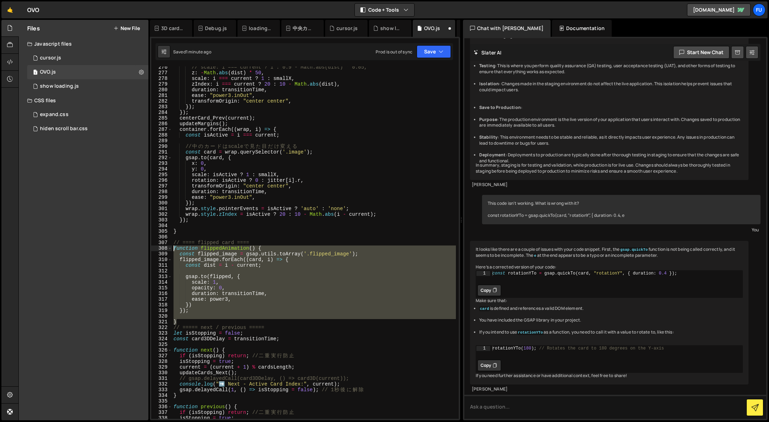
drag, startPoint x: 192, startPoint y: 321, endPoint x: 162, endPoint y: 250, distance: 77.5
click at [162, 250] on div "276 277 278 279 280 281 282 283 284 285 286 287 288 289 290 291 292 293 294 295…" at bounding box center [304, 242] width 307 height 352
type textarea "function flippedAnimation() { const flipped_image = gsap.utils.toArray('.flippe…"
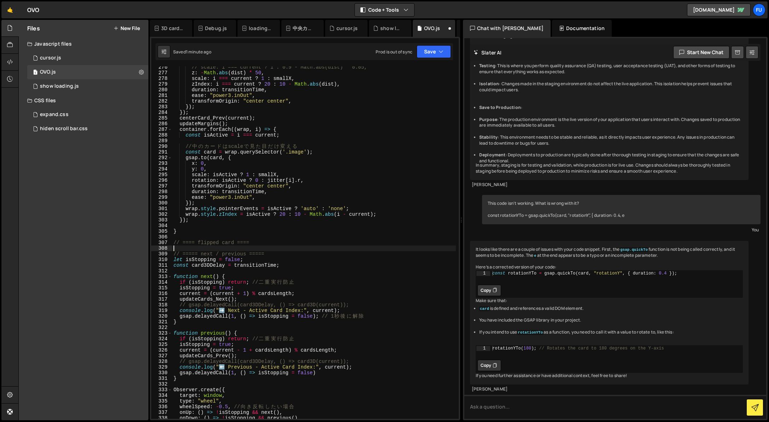
click at [200, 226] on div "// scale: i === current ? 1 : 0.9 - Math.abs(dist) * 0.05, z : - Math . abs ( d…" at bounding box center [314, 245] width 284 height 363
paste textarea "}"
type textarea "}"
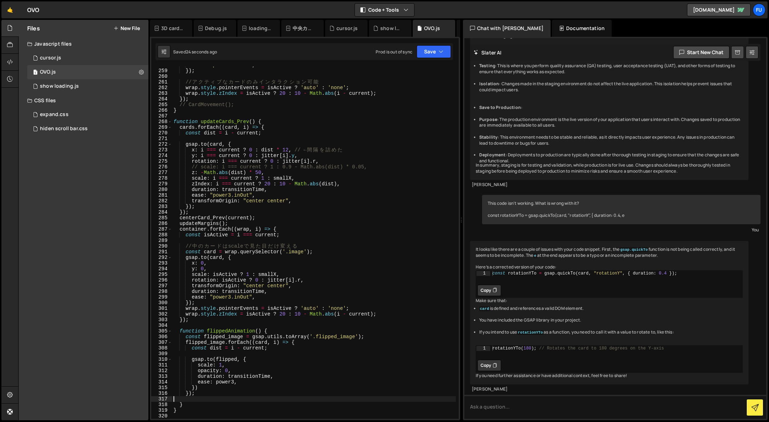
scroll to position [1458, 0]
click at [222, 362] on div "ease : "power3.inOut" , }) ; // ア ク テ ィ ブ な カ ー ド の み イ ン タ ラ ク シ ョ ン 可 能 wrap …" at bounding box center [314, 243] width 284 height 363
drag, startPoint x: 239, startPoint y: 359, endPoint x: 207, endPoint y: 360, distance: 31.8
click at [207, 360] on div "ease : "power3.inOut" , }) ; // ア ク テ ィ ブ な カ ー ド の み イ ン タ ラ ク シ ョ ン 可 能 wrap …" at bounding box center [314, 243] width 284 height 363
click at [232, 362] on div "ease : "power3.inOut" , }) ; // ア ク テ ィ ブ な カ ー ド の み イ ン タ ラ ク シ ョ ン 可 能 wrap …" at bounding box center [314, 243] width 284 height 363
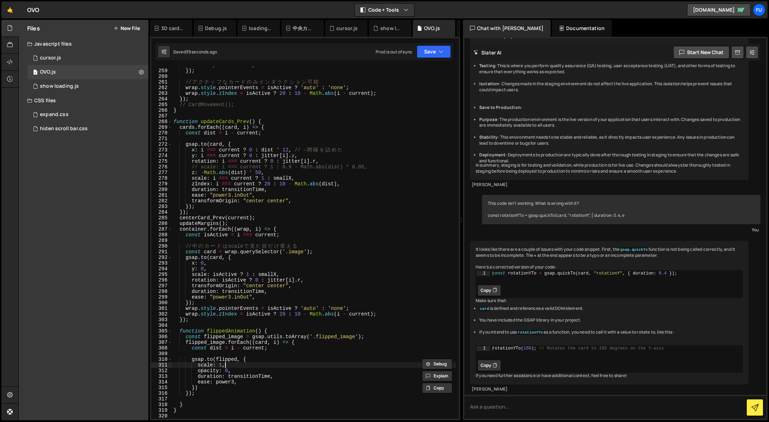
type textarea "scale: 1,"
drag, startPoint x: 230, startPoint y: 364, endPoint x: 173, endPoint y: 362, distance: 57.3
click at [173, 362] on div "ease : "power3.inOut" , }) ; // ア ク テ ィ ブ な カ ー ド の み イ ン タ ラ ク シ ョ ン 可 能 wrap …" at bounding box center [314, 243] width 284 height 363
click at [224, 364] on div "ease : "power3.inOut" , }) ; // ア ク テ ィ ブ な カ ー ド の み イ ン タ ラ ク シ ョ ン 可 能 wrap …" at bounding box center [314, 243] width 284 height 363
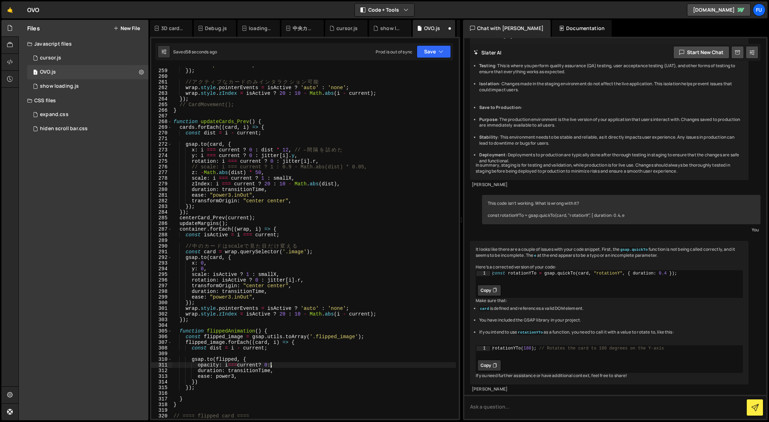
scroll to position [0, 7]
click at [309, 370] on div "ease : "power3.inOut" , }) ; // ア ク テ ィ ブ な カ ー ド の み イ ン タ ラ ク シ ョ ン 可 能 wrap …" at bounding box center [314, 243] width 284 height 363
click at [278, 363] on div "ease : "power3.inOut" , }) ; // ア ク テ ィ ブ な カ ー ド の み イ ン タ ラ ク シ ョ ン 可 能 wrap …" at bounding box center [314, 243] width 284 height 363
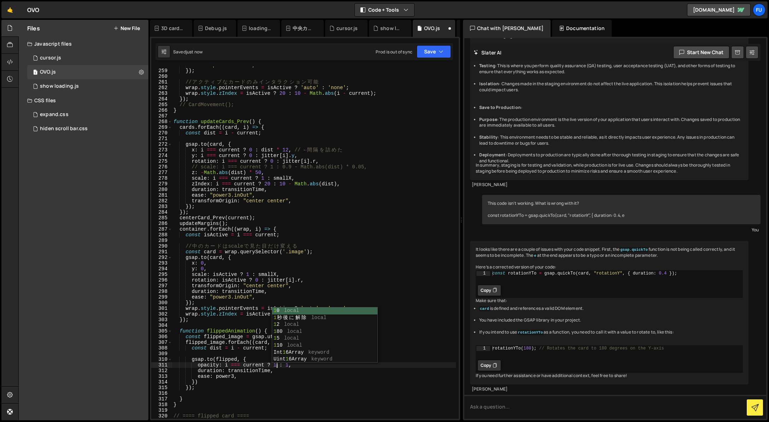
click at [289, 365] on div "ease : "power3.inOut" , }) ; // ア ク テ ィ ブ な カ ー ド の み イ ン タ ラ ク シ ョ ン 可 能 wrap …" at bounding box center [314, 243] width 284 height 363
click at [320, 365] on div "ease : "power3.inOut" , }) ; // ア ク テ ィ ブ な カ ー ド の み イ ン タ ラ ク シ ョ ン 可 能 wrap …" at bounding box center [314, 243] width 284 height 363
click at [283, 371] on div "ease : "power3.inOut" , }) ; // ア ク テ ィ ブ な カ ー ド の み イ ン タ ラ ク シ ョ ン 可 能 wrap …" at bounding box center [314, 243] width 284 height 363
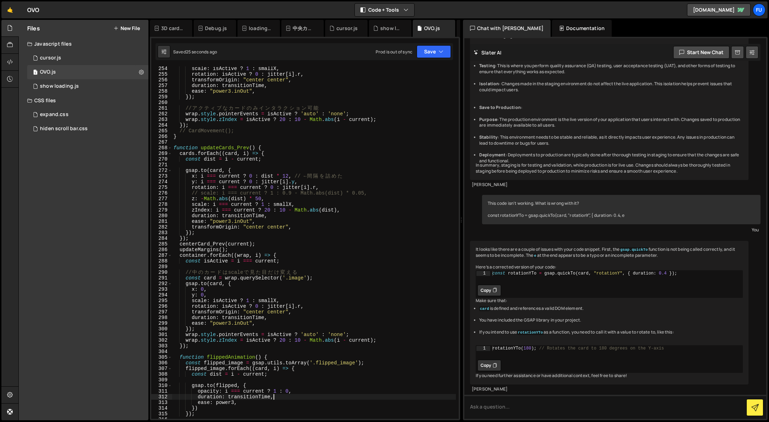
scroll to position [1481, 0]
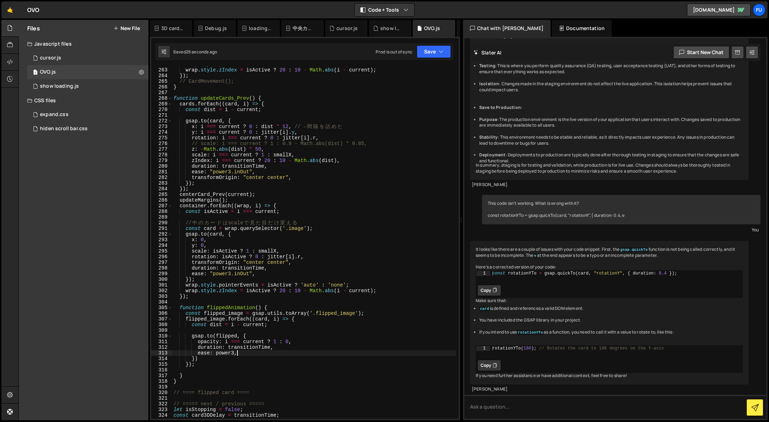
click at [268, 354] on div "wrap . style . pointerEvents = isActive ? 'auto' : 'none' ; wrap . style . zInd…" at bounding box center [314, 242] width 284 height 363
click at [287, 345] on div "wrap . style . pointerEvents = isActive ? 'auto' : 'none' ; wrap . style . zInd…" at bounding box center [314, 242] width 284 height 363
click at [283, 350] on div "wrap . style . pointerEvents = isActive ? 'auto' : 'none' ; wrap . style . zInd…" at bounding box center [314, 242] width 284 height 363
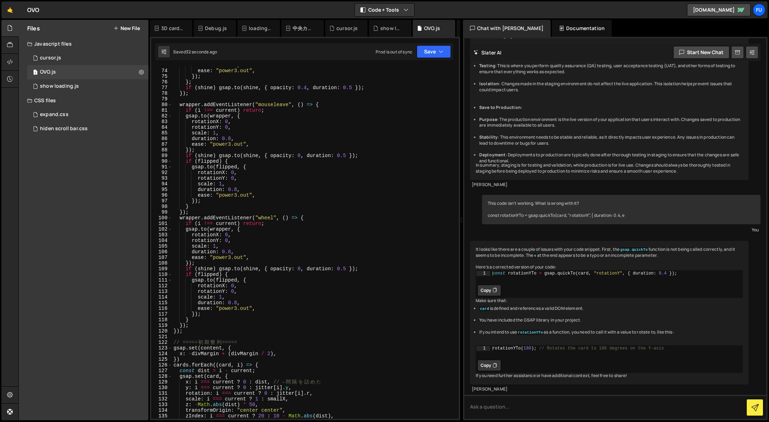
scroll to position [411, 0]
click at [209, 317] on div "duration : 0.5 , ease : "power3.out" , }) ; } ; if ( shine ) gsap . to ( shine …" at bounding box center [314, 243] width 284 height 363
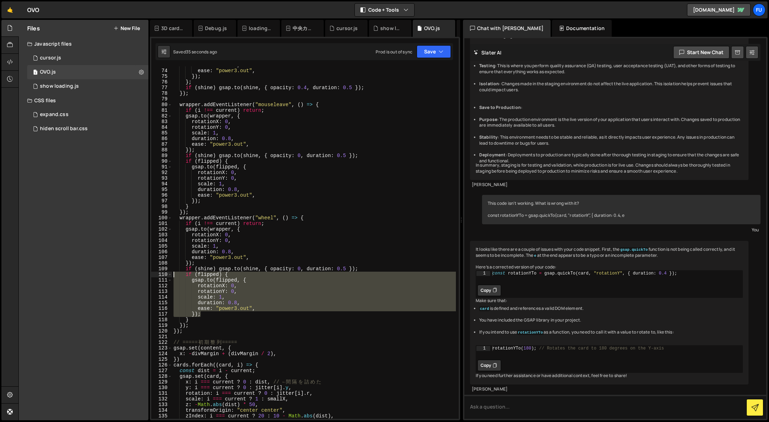
drag, startPoint x: 218, startPoint y: 316, endPoint x: 158, endPoint y: 275, distance: 72.3
click at [158, 275] on div "}); 73 74 75 76 77 78 79 80 81 82 83 84 85 86 87 88 89 90 91 92 93 94 95 96 97 …" at bounding box center [304, 242] width 307 height 352
type textarea "if (flipped) { gsap.to(flipped, {"
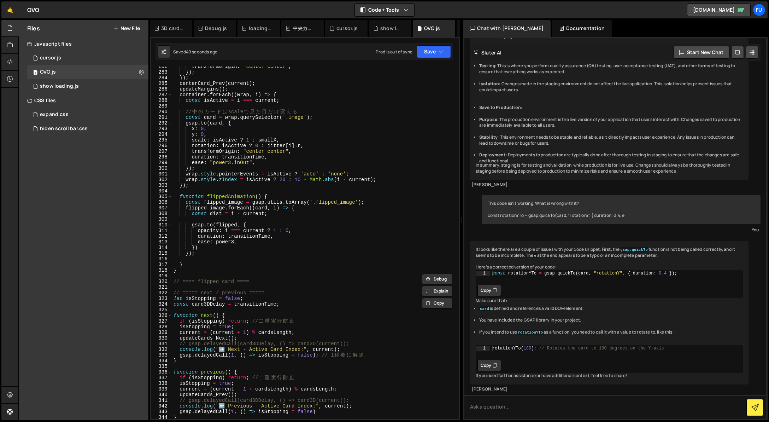
scroll to position [1545, 0]
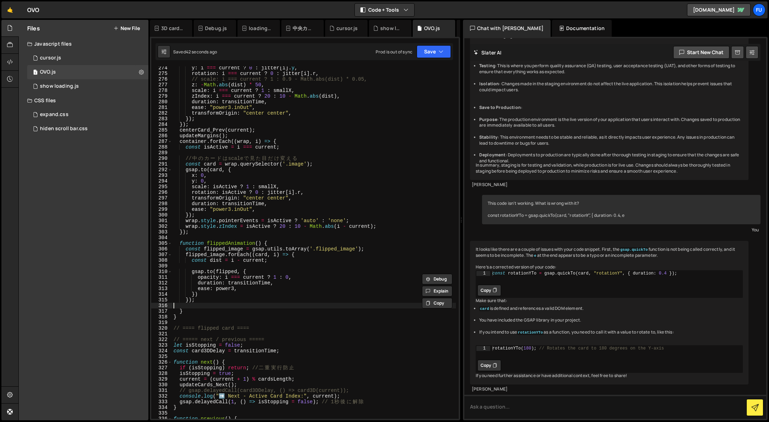
click at [254, 304] on div "y : i === current ? 0 : jitter [ i ] . y , rotation : i === current ? 0 : jitte…" at bounding box center [314, 246] width 284 height 363
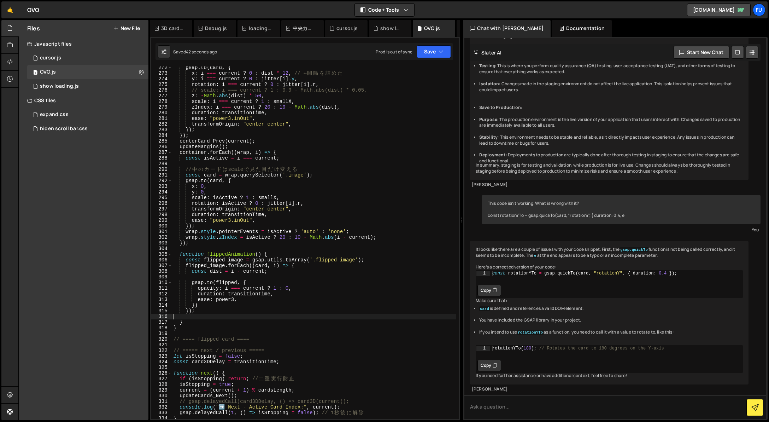
scroll to position [1533, 0]
click at [193, 278] on div "gsap . to ( card , { x : i === current ? 0 : dist * 12 , // ← 間 隔 を 詰 め た y : i…" at bounding box center [314, 247] width 284 height 363
click at [220, 318] on div "gsap . to ( card , { x : i === current ? 0 : dist * 12 , // ← 間 隔 を 詰 め た y : i…" at bounding box center [314, 247] width 284 height 363
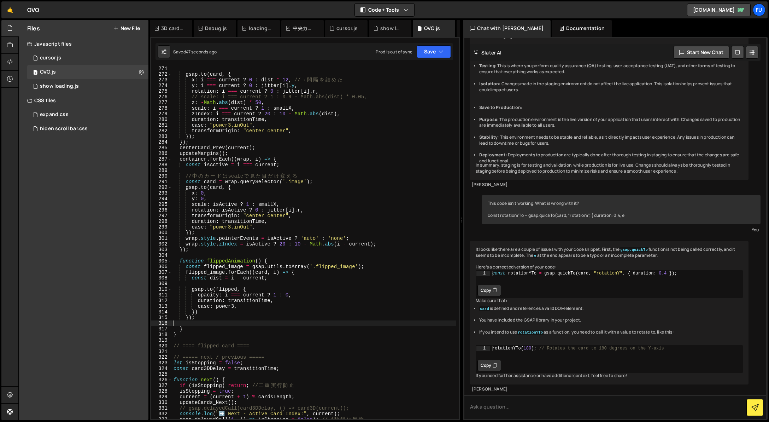
scroll to position [1518, 0]
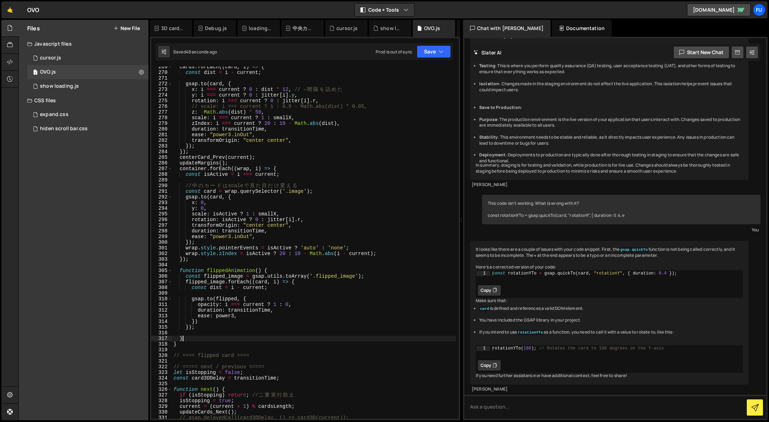
click at [197, 341] on div "cards . forEach (( card , i ) => { const dist = i - current ; gsap . to ( card …" at bounding box center [314, 245] width 284 height 363
type textarea "}"
type textarea "flippedAnimation();"
click at [240, 334] on div "cards . forEach (( card , i ) => { const dist = i - current ; gsap . to ( card …" at bounding box center [314, 245] width 284 height 363
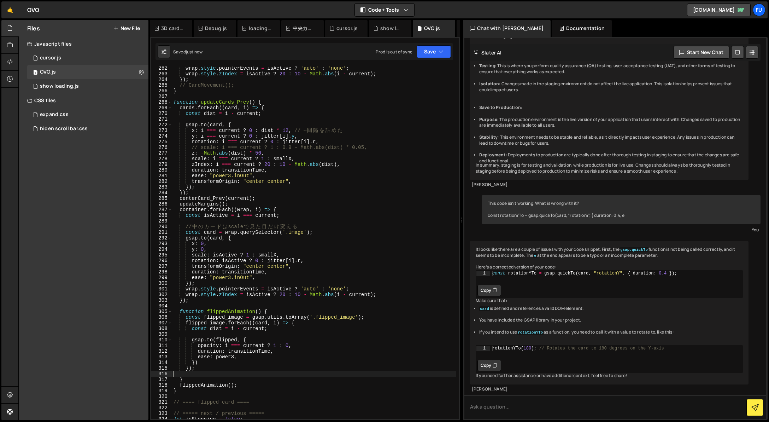
scroll to position [1501, 0]
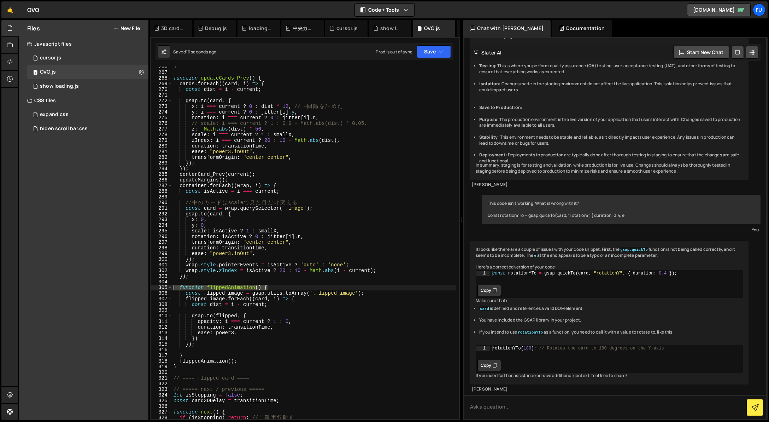
drag, startPoint x: 276, startPoint y: 285, endPoint x: 175, endPoint y: 288, distance: 100.8
click at [175, 288] on div "} function updateCards_Prev ( ) { cards . forEach (( card , i ) => { const dist…" at bounding box center [314, 245] width 284 height 363
type textarea "function flippedAnimation() {"
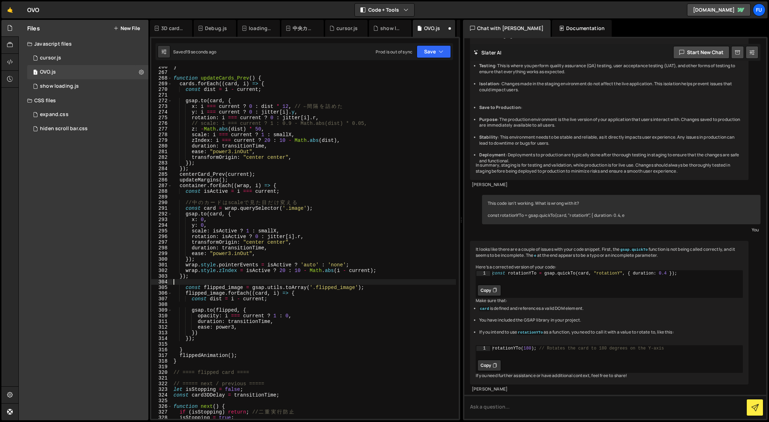
click at [192, 351] on div "} function updateCards_Prev ( ) { cards . forEach (( card , i ) => { const dist…" at bounding box center [314, 245] width 284 height 363
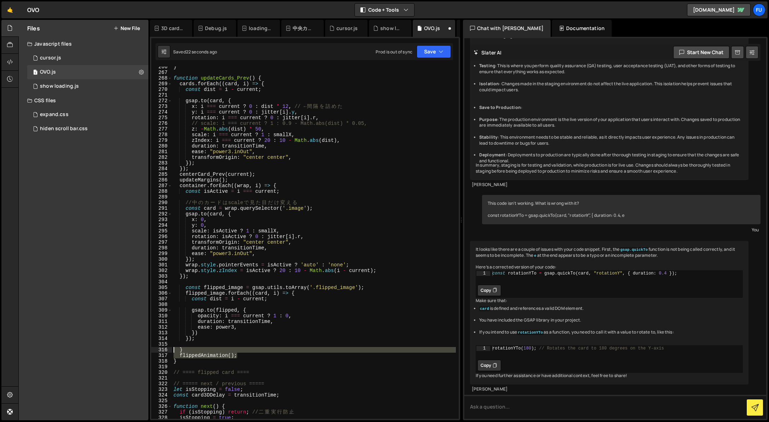
drag, startPoint x: 246, startPoint y: 355, endPoint x: 165, endPoint y: 350, distance: 81.4
click at [165, 350] on div "} 266 267 268 269 270 271 272 273 274 275 276 277 278 279 280 281 282 283 284 2…" at bounding box center [304, 242] width 307 height 352
type textarea "} flippedAnimation();"
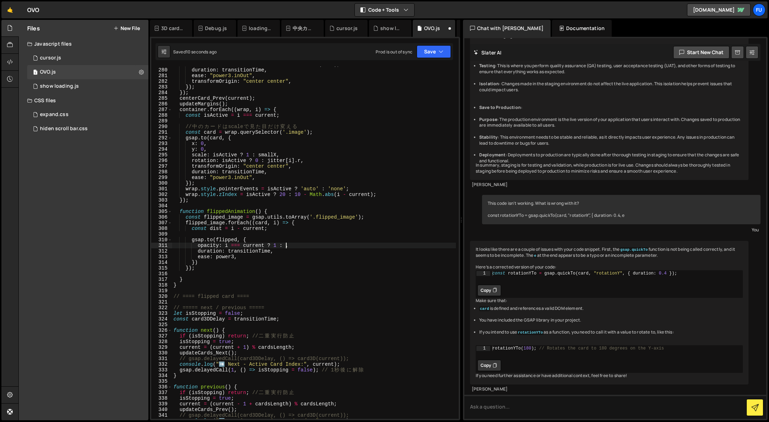
scroll to position [1577, 0]
type textarea "opacity: i === current ? 1 : 1,"
click at [205, 274] on div "zIndex : i === current ? 20 : 10 - Math . abs ( dist ) , duration : transitionT…" at bounding box center [314, 242] width 284 height 363
click at [193, 276] on div "zIndex : i === current ? 20 : 10 - Math . abs ( dist ) , duration : transitionT…" at bounding box center [314, 242] width 284 height 363
click at [192, 281] on div "zIndex : i === current ? 20 : 10 - Math . abs ( dist ) , duration : transitionT…" at bounding box center [314, 242] width 284 height 363
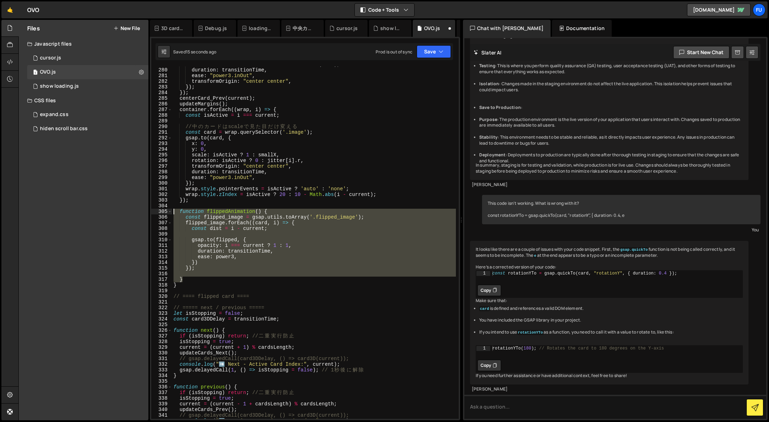
drag, startPoint x: 192, startPoint y: 279, endPoint x: 143, endPoint y: 215, distance: 80.4
click at [136, 211] on div "Files New File Javascript files 1 cursor.js 0 1 OVO.js 0 1 show loading.js 0" at bounding box center [393, 220] width 751 height 400
type textarea "function flippedAnimation() { const flipped_image = gsap.utils.toArray('.flippe…"
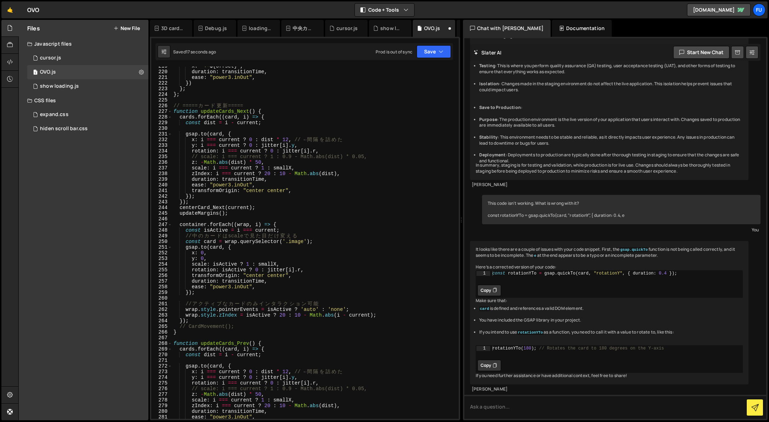
scroll to position [1148, 0]
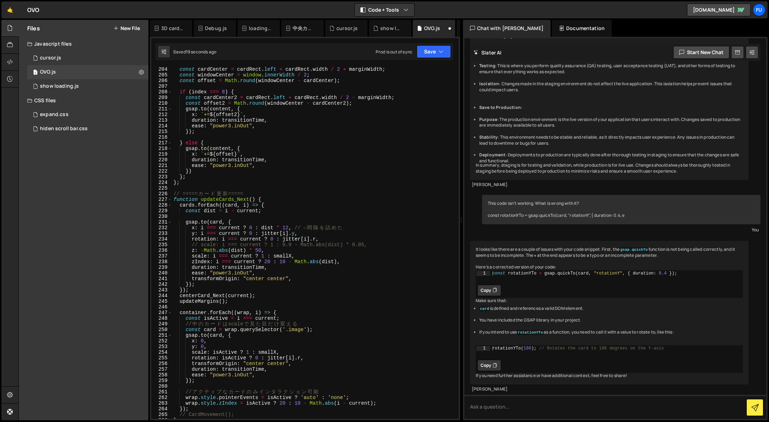
click at [268, 192] on div "const cardRect = card . getBoundingClientRect ( ) ; const cardCenter = cardRect…" at bounding box center [314, 242] width 284 height 363
type textarea "// ===== カード更新 ====="
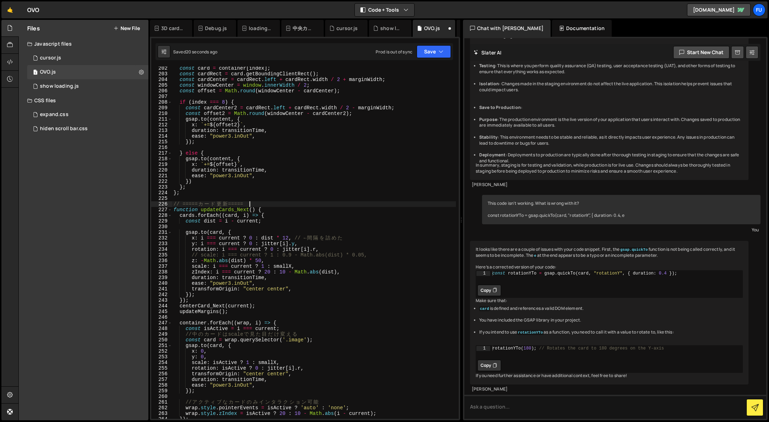
scroll to position [1105, 0]
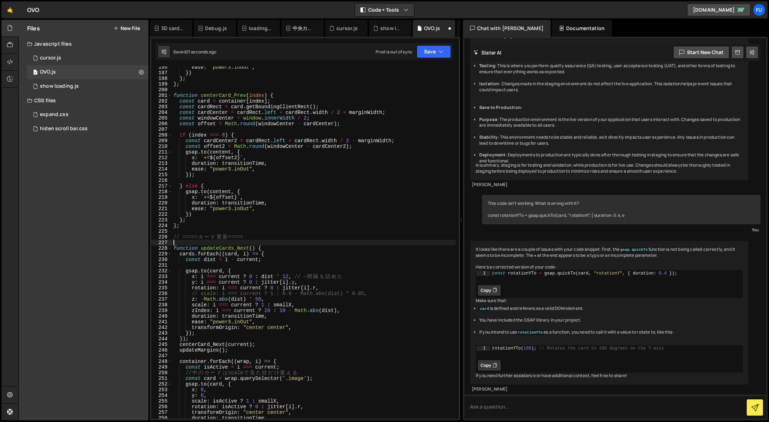
paste textarea "}"
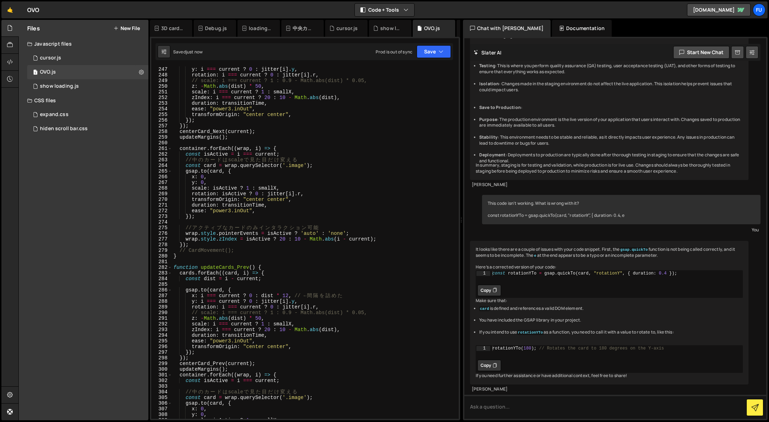
scroll to position [1391, 0]
click at [254, 248] on div "x : i === current ? 0 : dist * 12 , // ← 間 隔 を 詰 め た y : i === current ? 0 : ji…" at bounding box center [314, 242] width 284 height 363
type textarea "// CardMovement();"
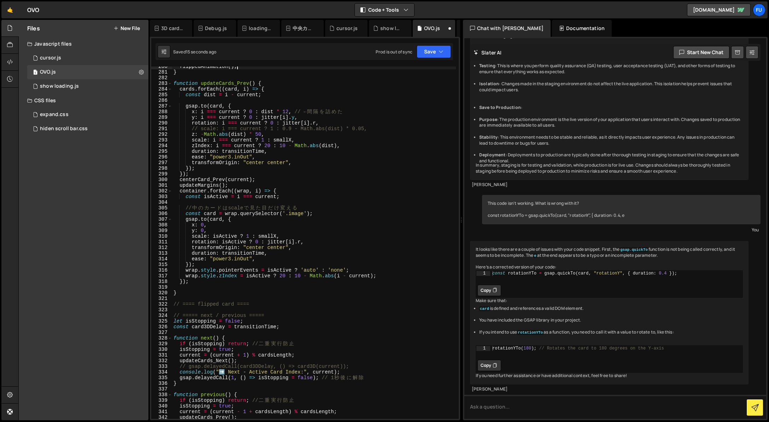
scroll to position [1581, 0]
click at [266, 295] on div "flippedAnimation ( ) ; } function updateCards_Prev ( ) { cards . forEach (( car…" at bounding box center [314, 245] width 284 height 363
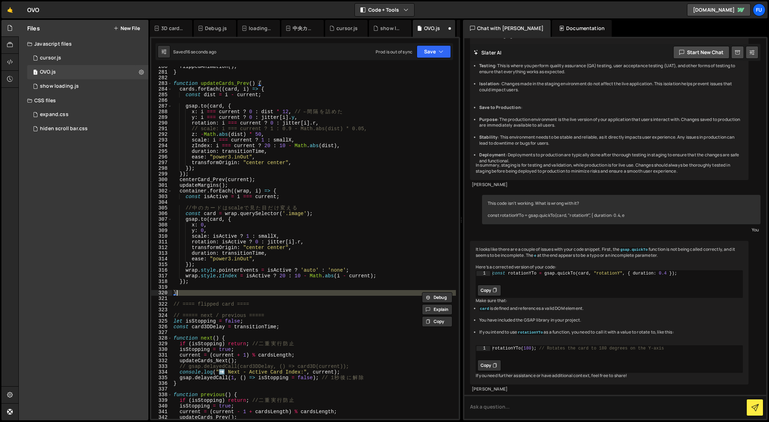
click at [261, 277] on div "flippedAnimation ( ) ; } function updateCards_Prev ( ) { cards . forEach (( car…" at bounding box center [314, 245] width 284 height 363
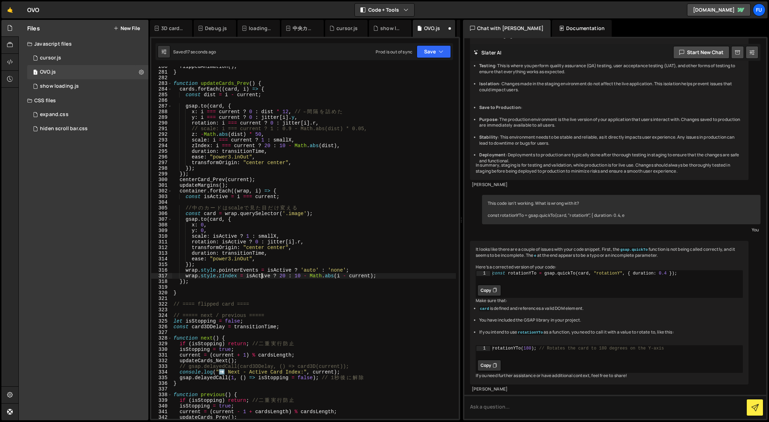
click at [252, 281] on div "flippedAnimation ( ) ; } function updateCards_Prev ( ) { cards . forEach (( car…" at bounding box center [314, 245] width 284 height 363
type textarea "});"
click at [246, 285] on div "flippedAnimation ( ) ; } function updateCards_Prev ( ) { cards . forEach (( car…" at bounding box center [314, 245] width 284 height 363
click at [245, 282] on div "flippedAnimation ( ) ; } function updateCards_Prev ( ) { cards . forEach (( car…" at bounding box center [314, 245] width 284 height 363
type textarea "});"
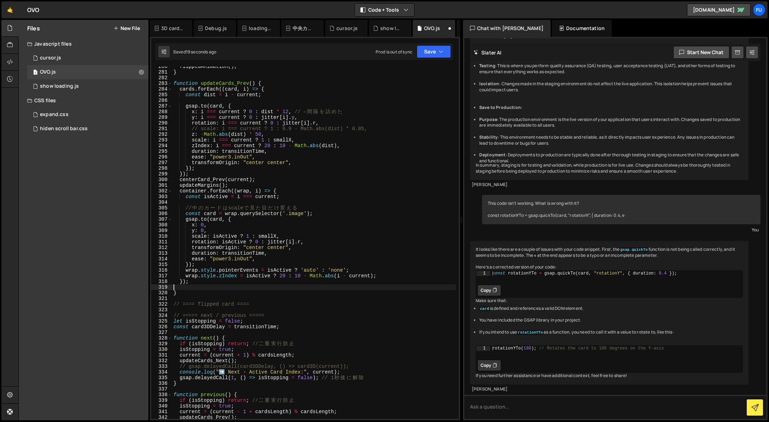
click at [241, 288] on div "flippedAnimation ( ) ; } function updateCards_Prev ( ) { cards . forEach (( car…" at bounding box center [314, 245] width 284 height 363
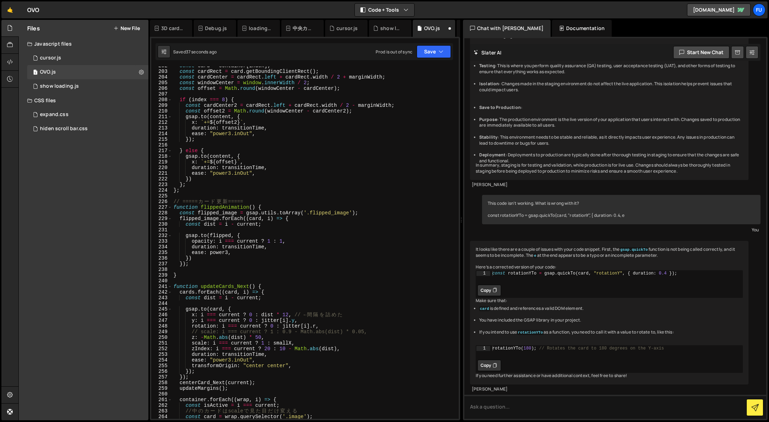
scroll to position [1121, 0]
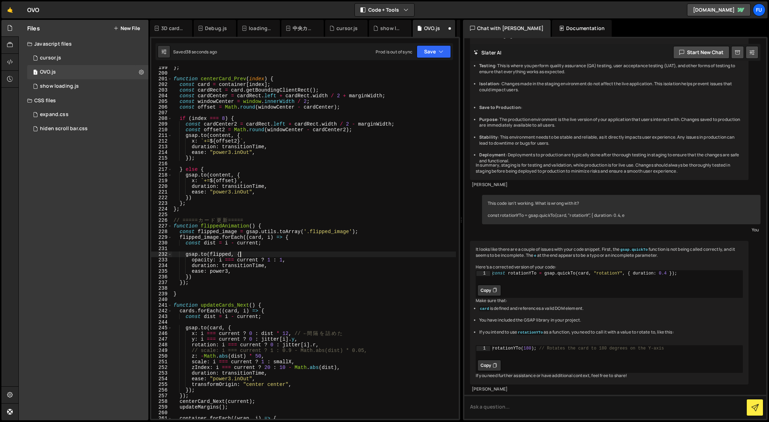
click at [282, 252] on div "} ; function centerCard_Prev ( index ) { const card = container [ index ] ; con…" at bounding box center [314, 246] width 284 height 363
click at [325, 244] on div "} ; function centerCard_Prev ( index ) { const card = container [ index ] ; con…" at bounding box center [314, 246] width 284 height 363
drag, startPoint x: 326, startPoint y: 242, endPoint x: 180, endPoint y: 240, distance: 146.0
click at [180, 240] on div "} ; function centerCard_Prev ( index ) { const card = container [ index ] ; con…" at bounding box center [314, 246] width 284 height 363
click at [246, 239] on div "} ; function centerCard_Prev ( index ) { const card = container [ index ] ; con…" at bounding box center [314, 246] width 284 height 363
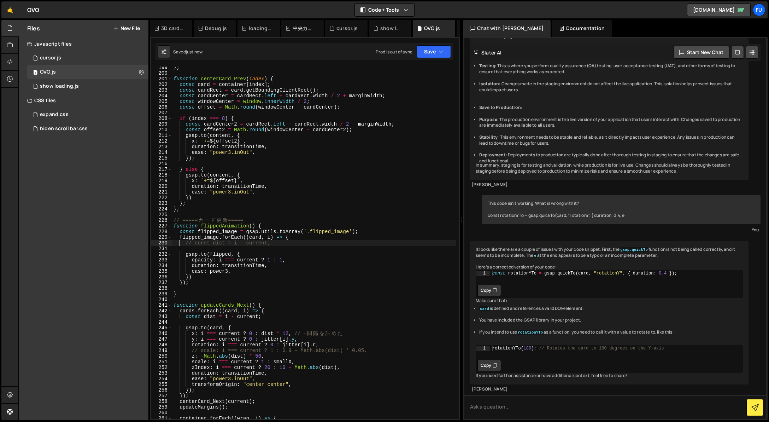
type textarea "flipped_image.forEach((card, i) => {"
click at [238, 246] on div "} ; function centerCard_Prev ( index ) { const card = container [ index ] ; con…" at bounding box center [314, 246] width 284 height 363
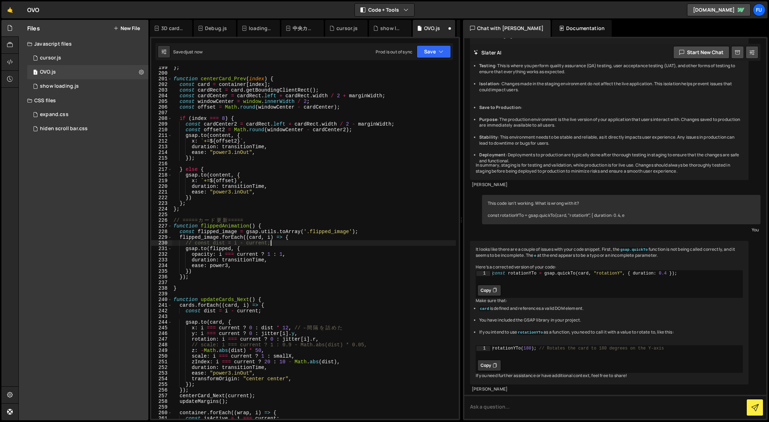
click at [282, 253] on div "} ; function centerCard_Prev ( index ) { const card = container [ index ] ; con…" at bounding box center [314, 246] width 284 height 363
click at [347, 242] on div "} ; function centerCard_Prev ( index ) { const card = container [ index ] ; con…" at bounding box center [314, 246] width 284 height 363
click at [327, 249] on div "} ; function centerCard_Prev ( index ) { const card = container [ index ] ; con…" at bounding box center [314, 246] width 284 height 363
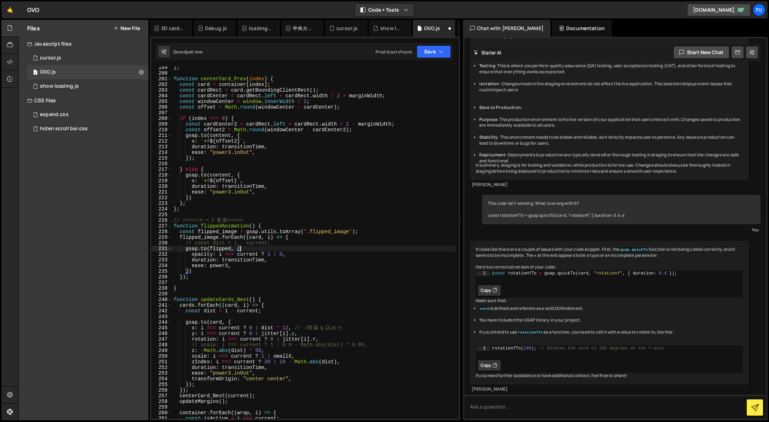
click at [306, 257] on div "} ; function centerCard_Prev ( index ) { const card = container [ index ] ; con…" at bounding box center [314, 246] width 284 height 363
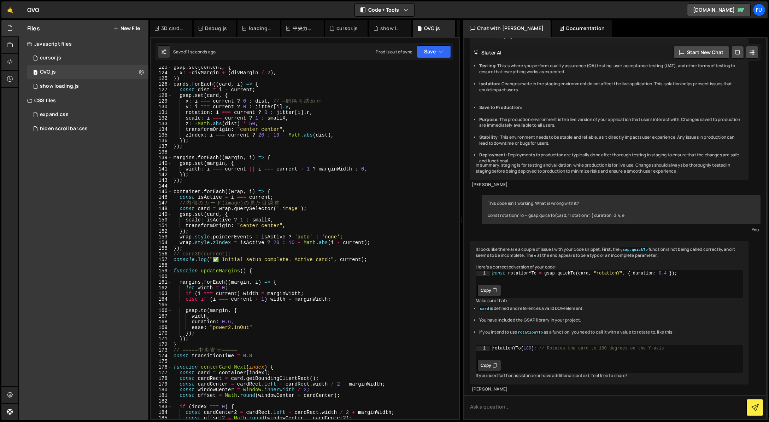
scroll to position [692, 0]
drag, startPoint x: 252, startPoint y: 356, endPoint x: 183, endPoint y: 361, distance: 69.5
click at [183, 361] on div "gsap . set ( content , { x : - divMargin + ( divMargin / 2 ) , }) cards . forEa…" at bounding box center [314, 245] width 284 height 363
type textarea "const transitionTime = 0.8"
click at [183, 361] on div "gsap . set ( content , { x : - divMargin + ( divMargin / 2 ) , }) cards . forEa…" at bounding box center [314, 242] width 284 height 352
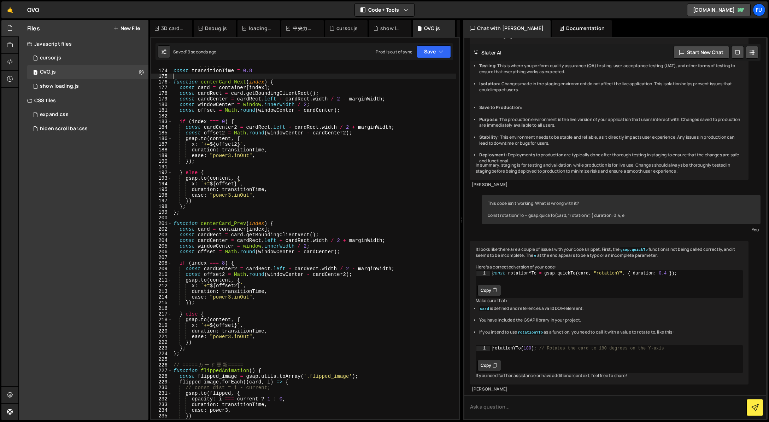
scroll to position [990, 0]
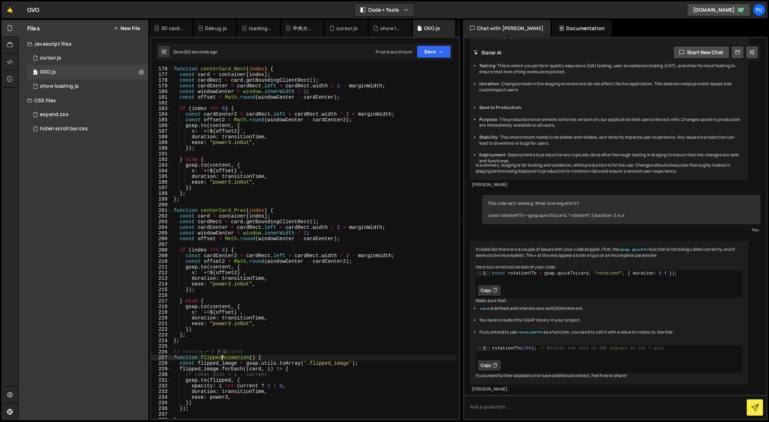
click at [221, 357] on div "function centerCard_Next ( index ) { const card = container [ index ] ; const c…" at bounding box center [314, 247] width 284 height 363
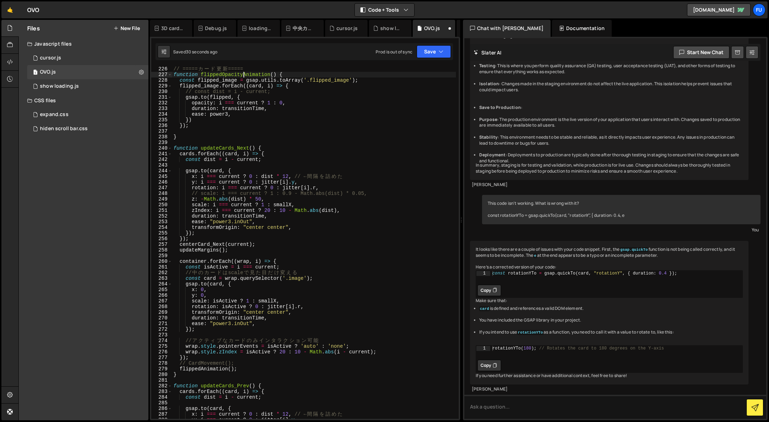
scroll to position [1272, 0]
click at [202, 368] on div "// ===== カ ー ド 更 新 ===== function flippedOpacityAnimation ( ) { const flipped_i…" at bounding box center [314, 247] width 284 height 363
type textarea "flippedOpacityAnimation();"
click at [297, 379] on div "// ===== カ ー ド 更 新 ===== function flippedOpacityAnimation ( ) { const flipped_i…" at bounding box center [314, 247] width 284 height 363
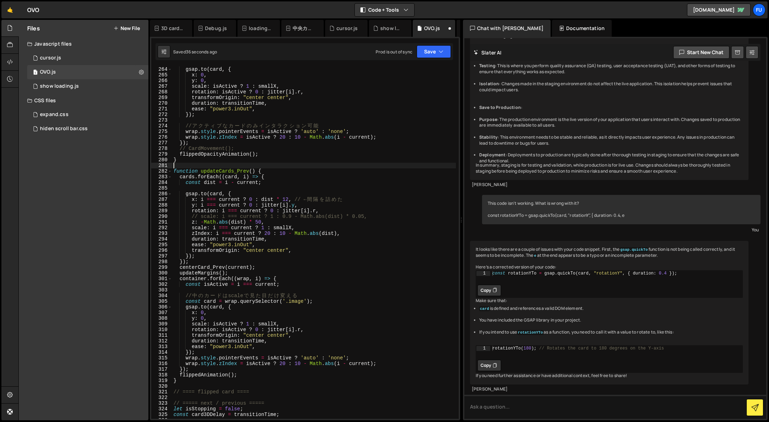
scroll to position [1487, 0]
click at [201, 377] on div "gsap . to ( card , { x : 0 , y : 0 , scale : isActive ? 1 : smallX , rotation :…" at bounding box center [314, 247] width 284 height 363
click at [280, 358] on div "gsap . to ( card , { x : 0 , y : 0 , scale : isActive ? 1 : smallX , rotation :…" at bounding box center [314, 247] width 284 height 363
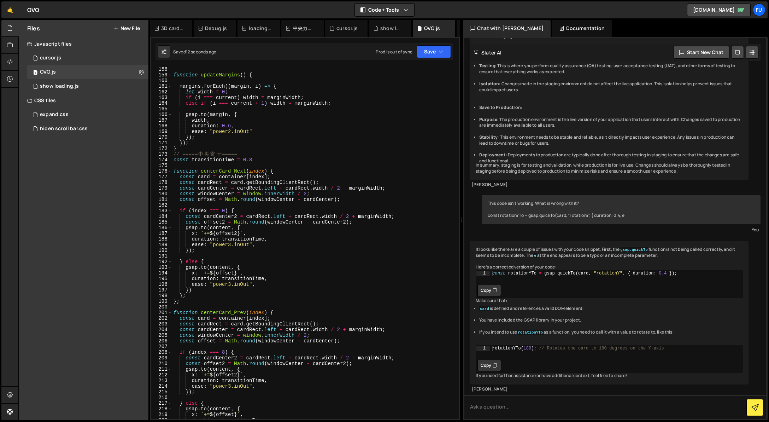
scroll to position [894, 0]
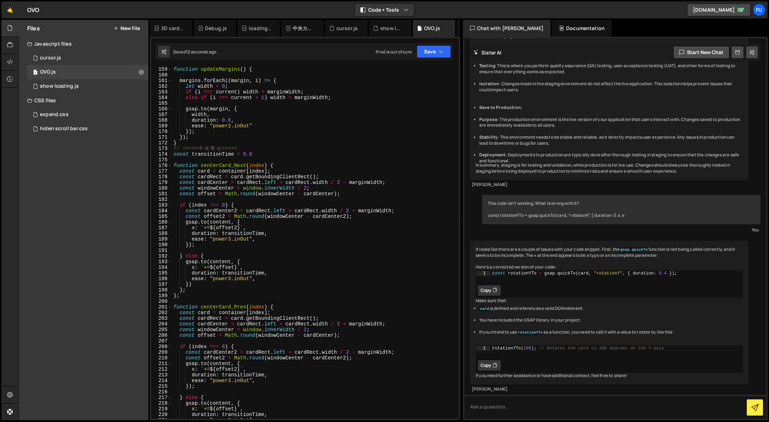
click at [281, 289] on div "function updateMargins ( ) { margins . forEach (( margin , i ) => { let width =…" at bounding box center [314, 247] width 284 height 363
click at [278, 286] on div "function updateMargins ( ) { margins . forEach (( margin , i ) => { let width =…" at bounding box center [314, 247] width 284 height 363
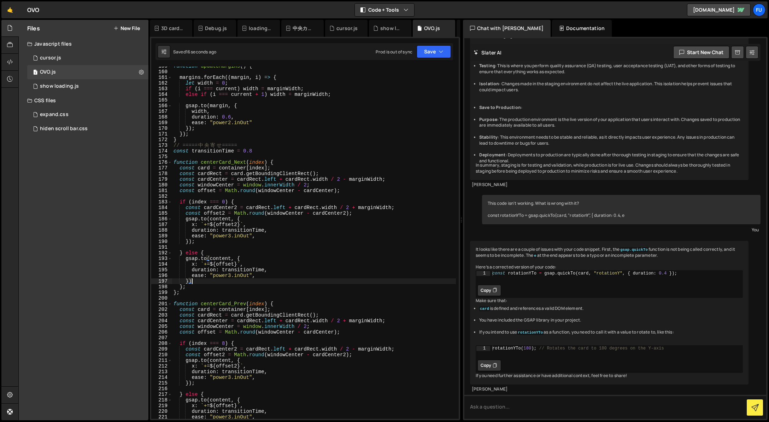
scroll to position [897, 0]
click at [285, 204] on div "function updateMargins ( ) { margins . forEach (( margin , i ) => { let width =…" at bounding box center [314, 244] width 284 height 363
type textarea "if (index === 0) {"
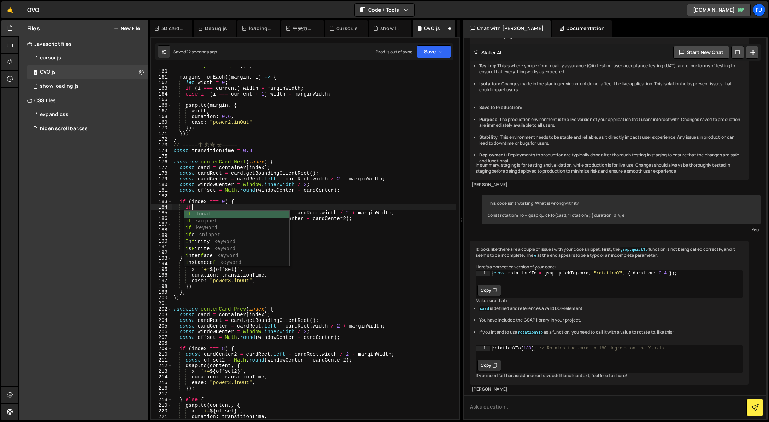
scroll to position [0, 1]
type textarea "i"
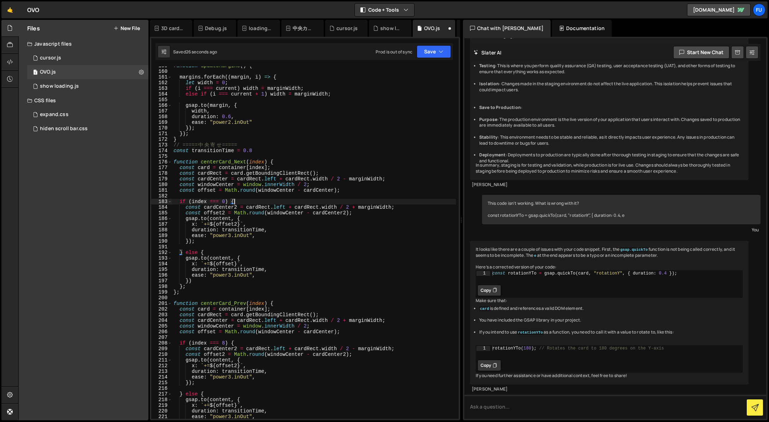
click at [276, 235] on div "function updateMargins ( ) { margins . forEach (( margin , i ) => { let width =…" at bounding box center [314, 244] width 284 height 363
click at [201, 236] on div "function updateMargins ( ) { margins . forEach (( margin , i ) => { let width =…" at bounding box center [314, 244] width 284 height 363
type textarea "});"
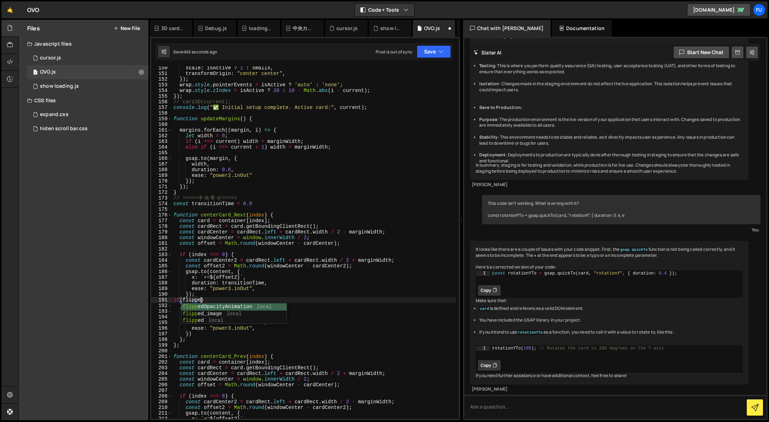
scroll to position [0, 2]
click at [216, 298] on div "scale : isActive ? 1 : smallX , transformOrigin : "center center" , }) ; wrap .…" at bounding box center [314, 246] width 284 height 363
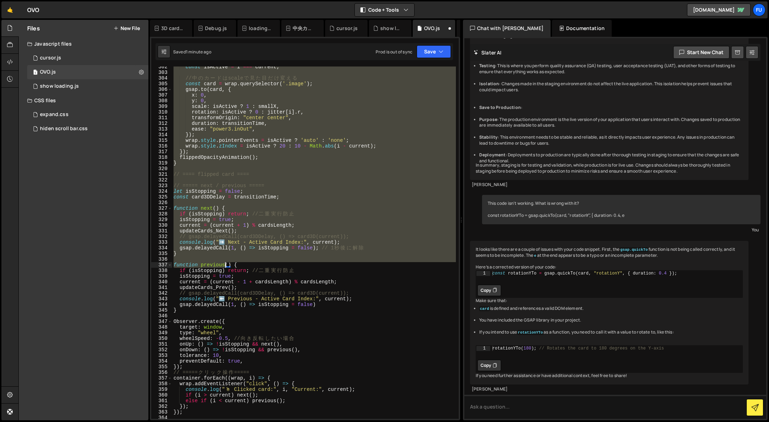
scroll to position [1919, 0]
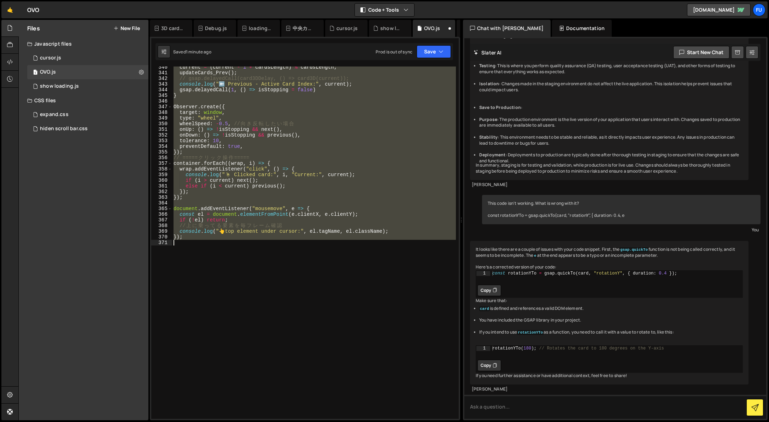
drag, startPoint x: 174, startPoint y: 175, endPoint x: 227, endPoint y: 270, distance: 108.5
click at [237, 320] on div "current = ( current - 1 + cardsLength ) % cardsLength ; updateCards_Prev ( ) ; …" at bounding box center [314, 245] width 284 height 363
click at [304, 180] on div "current = ( current - 1 + cardsLength ) % cardsLength ; updateCards_Prev ( ) ; …" at bounding box center [314, 242] width 284 height 352
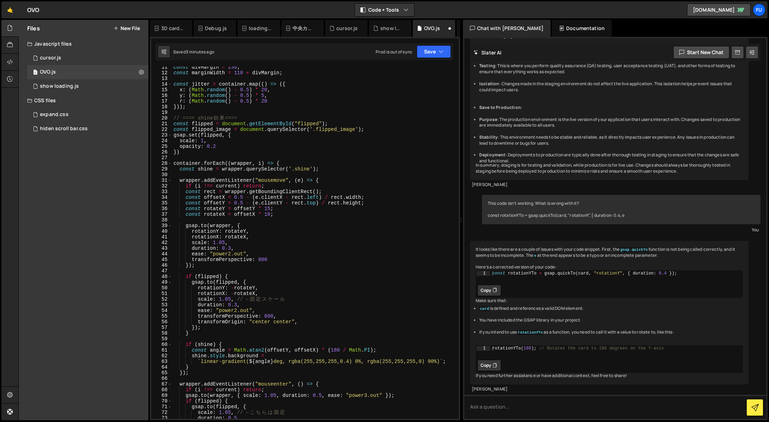
scroll to position [58, 0]
drag, startPoint x: 292, startPoint y: 123, endPoint x: 221, endPoint y: 123, distance: 71.4
click at [221, 123] on div "const divMargin = 230 ; const marginWidth = 110 + divMargin ; const jitter = co…" at bounding box center [314, 245] width 284 height 363
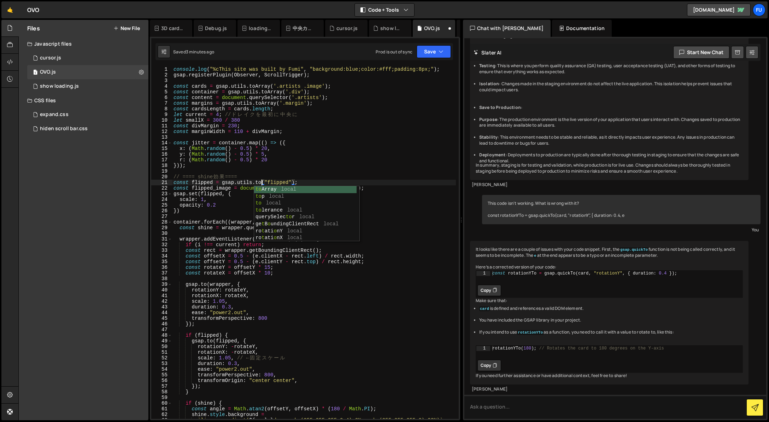
scroll to position [0, 6]
drag, startPoint x: 375, startPoint y: 187, endPoint x: 162, endPoint y: 188, distance: 213.5
click at [162, 188] on div "const flipped = gsap.utils.toArray("flipped"); 1 2 3 4 5 6 7 8 9 10 11 12 13 14…" at bounding box center [304, 242] width 307 height 352
type textarea "const flipped_image = document.querySelector('.flipped_image');"
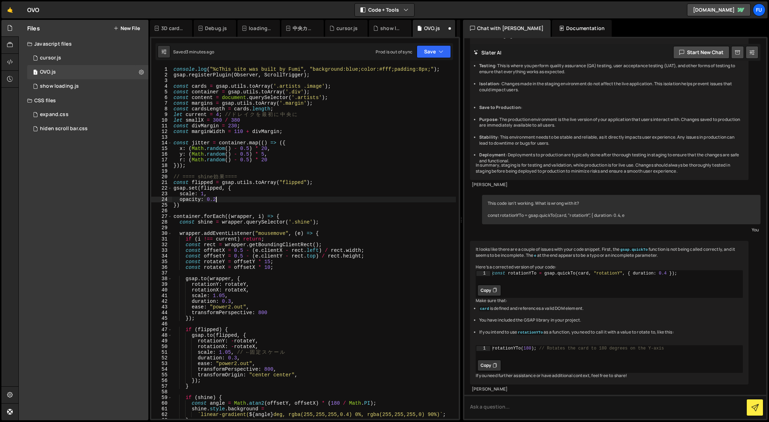
click at [228, 201] on div "console . log ( "%cThis site was built by Fumi" , "background:blue;color:#fff;p…" at bounding box center [314, 247] width 284 height 363
click at [195, 206] on div "console . log ( "%cThis site was built by Fumi" , "background:blue;color:#fff;p…" at bounding box center [314, 247] width 284 height 363
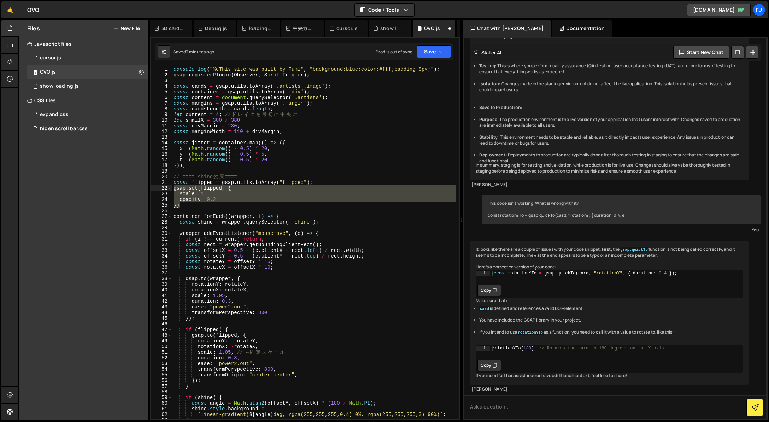
drag, startPoint x: 210, startPoint y: 205, endPoint x: 163, endPoint y: 189, distance: 49.5
click at [163, 189] on div "}) 1 2 3 4 5 6 7 8 9 10 11 12 13 14 15 16 17 18 19 20 21 22 23 24 25 26 27 28 2…" at bounding box center [304, 242] width 307 height 352
click at [171, 188] on span at bounding box center [170, 188] width 4 height 6
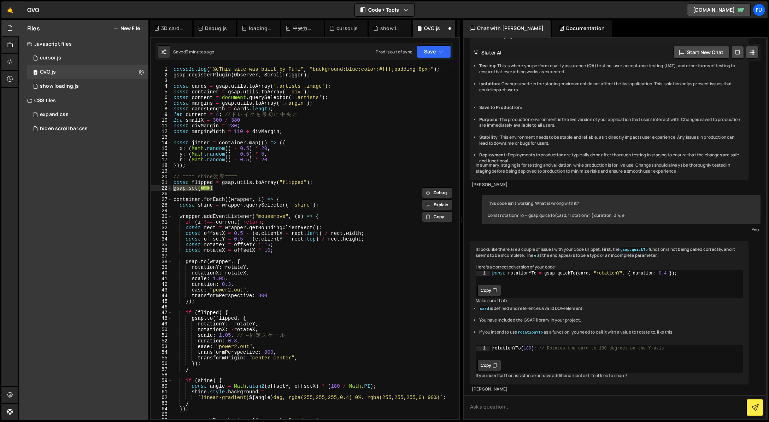
click at [174, 190] on div "console . log ( "%cThis site was built by Fumi" , "background:blue;color:#fff;p…" at bounding box center [314, 242] width 284 height 352
click at [171, 190] on span at bounding box center [170, 188] width 4 height 6
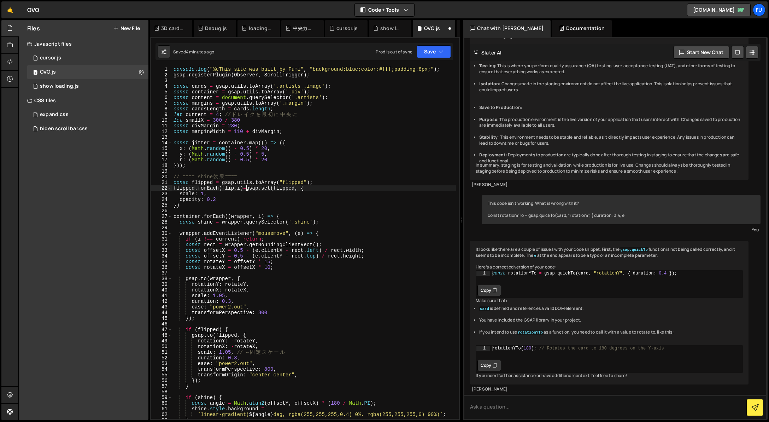
scroll to position [0, 5]
click at [218, 203] on div "console . log ( "%cThis site was built by Fumi" , "background:blue;color:#fff;p…" at bounding box center [314, 247] width 284 height 363
click at [220, 187] on div "console . log ( "%cThis site was built by Fumi" , "background:blue;color:#fff;p…" at bounding box center [314, 247] width 284 height 363
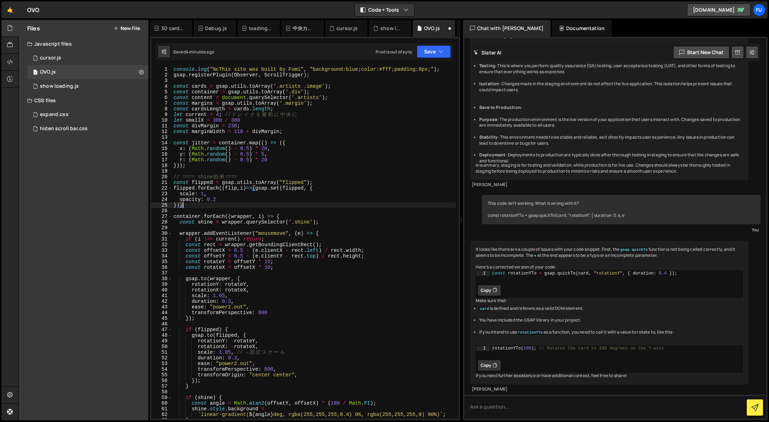
click at [218, 205] on div "console . log ( "%cThis site was built by Fumi" , "background:blue;color:#fff;p…" at bounding box center [314, 247] width 284 height 363
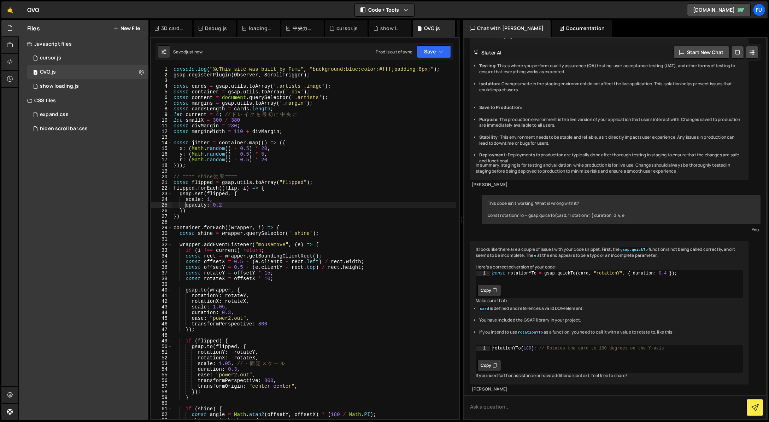
click at [227, 193] on div "console . log ( "%cThis site was built by Fumi" , "background:blue;color:#fff;p…" at bounding box center [314, 247] width 284 height 363
click at [305, 158] on div "console . log ( "%cThis site was built by Fumi" , "background:blue;color:#fff;p…" at bounding box center [314, 247] width 284 height 363
click at [207, 201] on div "console . log ( "%cThis site was built by Fumi" , "background:blue;color:#fff;p…" at bounding box center [314, 247] width 284 height 363
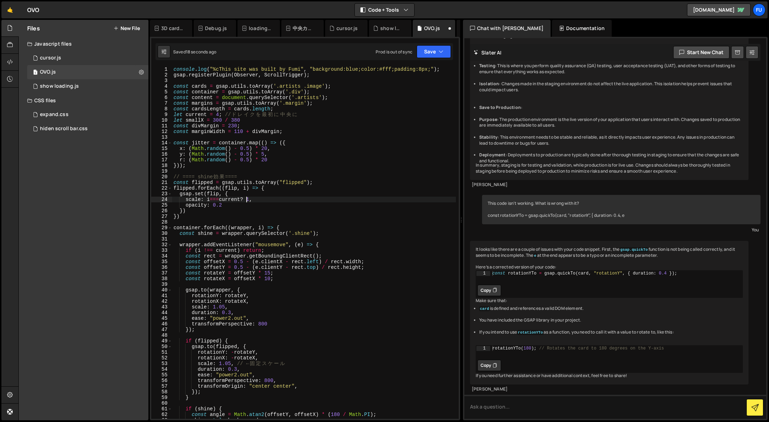
click at [248, 200] on div "console . log ( "%cThis site was built by Fumi" , "background:blue;color:#fff;p…" at bounding box center [314, 247] width 284 height 363
click at [253, 201] on div "console . log ( "%cThis site was built by Fumi" , "background:blue;color:#fff;p…" at bounding box center [314, 247] width 284 height 363
click at [245, 196] on div "console . log ( "%cThis site was built by Fumi" , "background:blue;color:#fff;p…" at bounding box center [314, 247] width 284 height 363
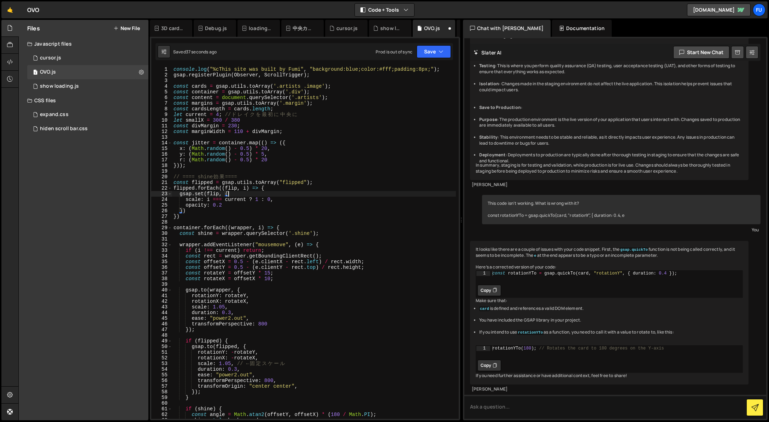
click at [220, 208] on div "console . log ( "%cThis site was built by Fumi" , "background:blue;color:#fff;p…" at bounding box center [314, 247] width 284 height 363
click at [194, 214] on div "console . log ( "%cThis site was built by Fumi" , "background:blue;color:#fff;p…" at bounding box center [314, 247] width 284 height 363
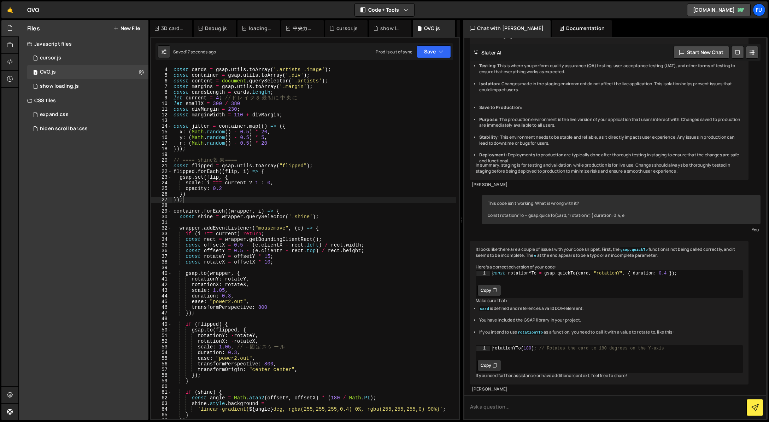
scroll to position [17, 0]
click at [339, 218] on div "const cards = gsap . utils . toArray ( '.artists .image' ) ; const container = …" at bounding box center [314, 247] width 284 height 363
type textarea "const shine = wrapper.querySelector('.shine');"
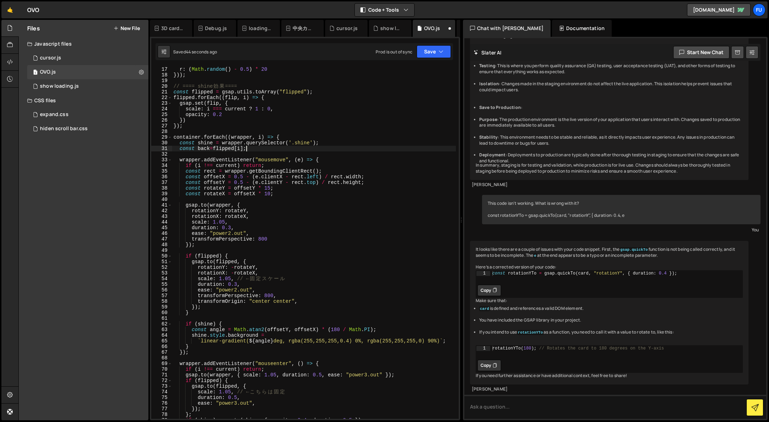
scroll to position [90, 0]
click at [219, 255] on div "r : ( Math . random ( ) - 0.5 ) * 20 })) ; // ==== shine 効 果 ==== const flipped…" at bounding box center [314, 247] width 284 height 363
click at [267, 304] on div "r : ( Math . random ( ) - 0.5 ) * 20 })) ; // ==== shine 効 果 ==== const flipped…" at bounding box center [314, 247] width 284 height 363
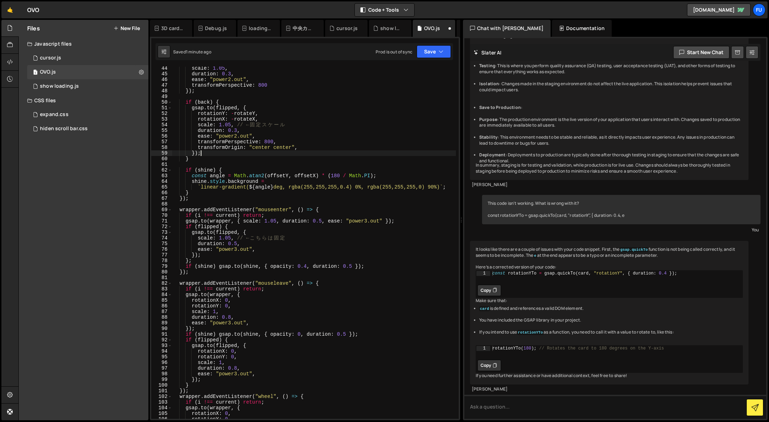
scroll to position [245, 0]
click at [219, 229] on div "scale : 1.05 , duration : 0.3 , ease : "power2.out" , transformPerspective : 80…" at bounding box center [314, 245] width 284 height 363
click at [219, 224] on div "scale : 1.05 , duration : 0.3 , ease : "power2.out" , transformPerspective : 80…" at bounding box center [314, 245] width 284 height 363
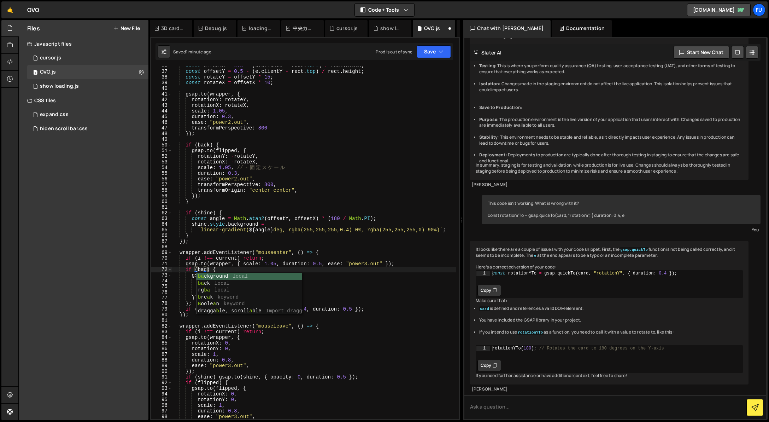
scroll to position [0, 2]
click at [347, 219] on div "const offsetX = 0.5 - ( e . clientX - rect . left ) / rect . width ; const offs…" at bounding box center [314, 244] width 284 height 363
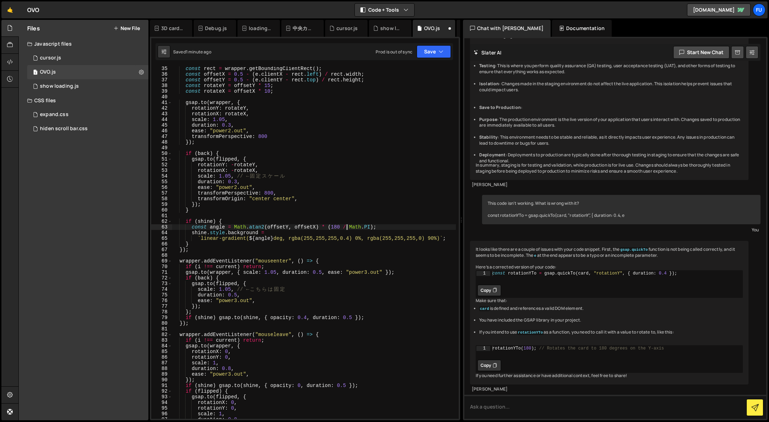
scroll to position [193, 0]
click at [236, 158] on div "const rect = wrapper . getBoundingClientRect ( ) ; const offsetX = 0.5 - ( e . …" at bounding box center [314, 247] width 284 height 363
click at [361, 143] on div "const rect = wrapper . getBoundingClientRect ( ) ; const offsetX = 0.5 - ( e . …" at bounding box center [314, 247] width 284 height 363
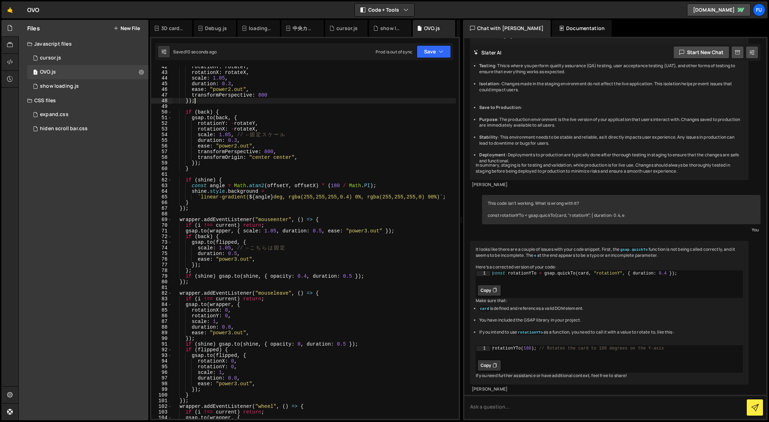
scroll to position [236, 0]
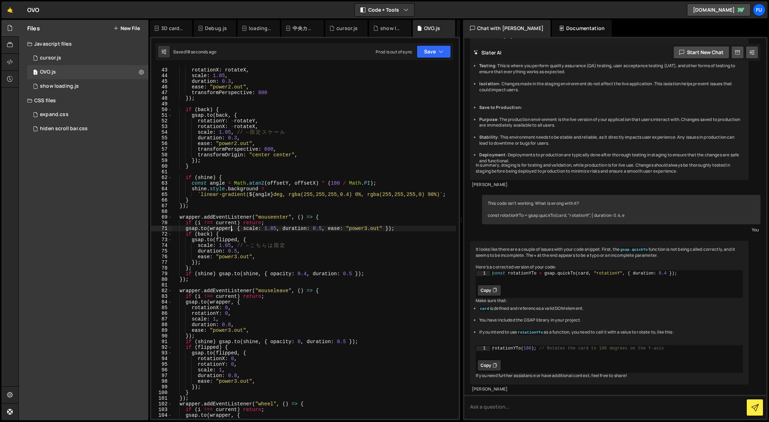
click at [232, 227] on div "rotationY : rotateY , rotationX : rotateX , scale : 1.05 , duration : 0.3 , eas…" at bounding box center [314, 242] width 284 height 363
click at [210, 228] on div "rotationY : rotateY , rotationX : rotateX , scale : 1.05 , duration : 0.3 , eas…" at bounding box center [314, 242] width 284 height 363
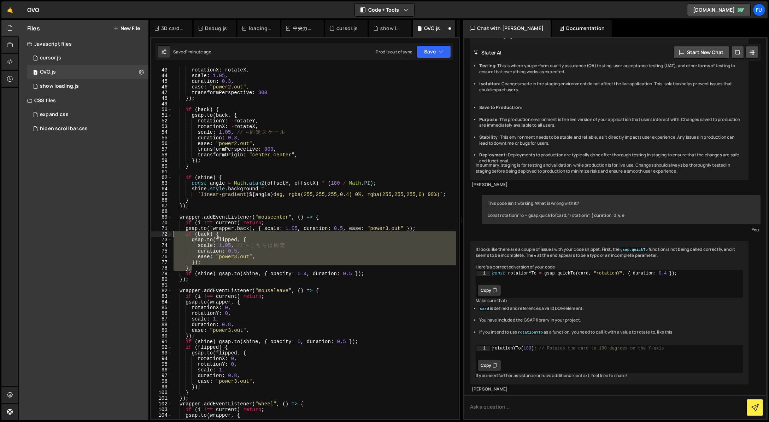
drag, startPoint x: 195, startPoint y: 268, endPoint x: 164, endPoint y: 234, distance: 46.5
click at [164, 234] on div "gsap.to([wrapper,back], { scale: 1.05, duration: 0.5, ease: "power3.out" }); 42…" at bounding box center [304, 242] width 307 height 352
type textarea "if (back) { gsap.to(flipped, {"
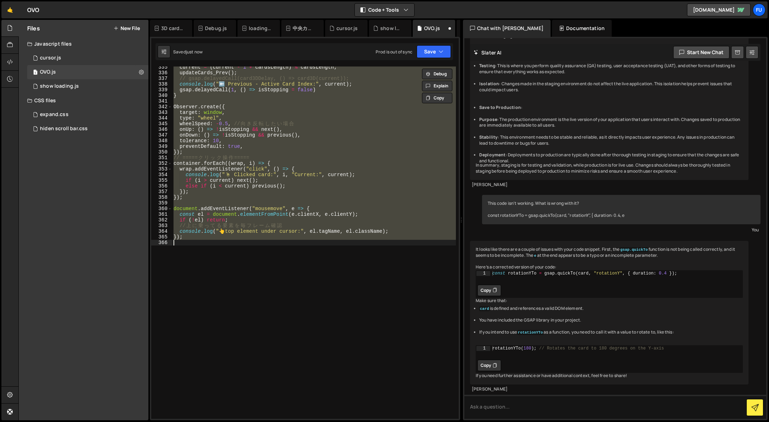
scroll to position [259, 0]
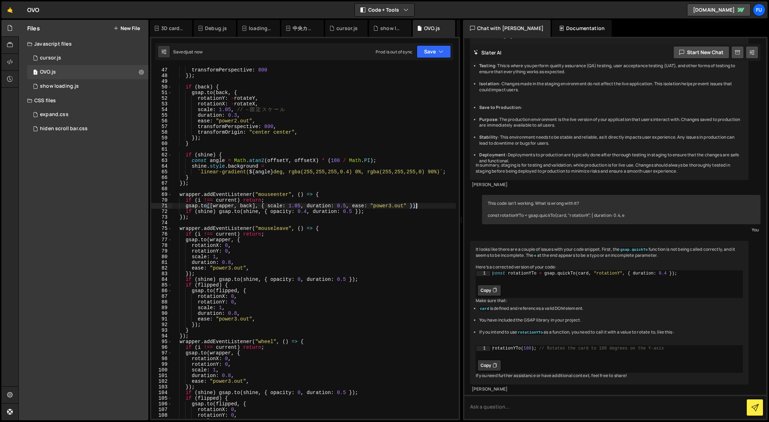
click at [293, 226] on div "ease : "power2.out" , transformPerspective : 800 }) ; if ( back ) { gsap . to (…" at bounding box center [314, 242] width 284 height 363
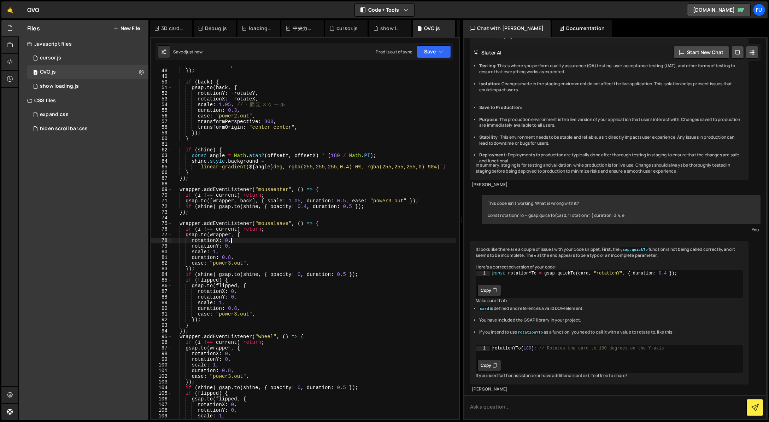
click at [268, 240] on div "transformPerspective : 800 }) ; if ( back ) { gsap . to ( back , { rotationY : …" at bounding box center [314, 243] width 284 height 363
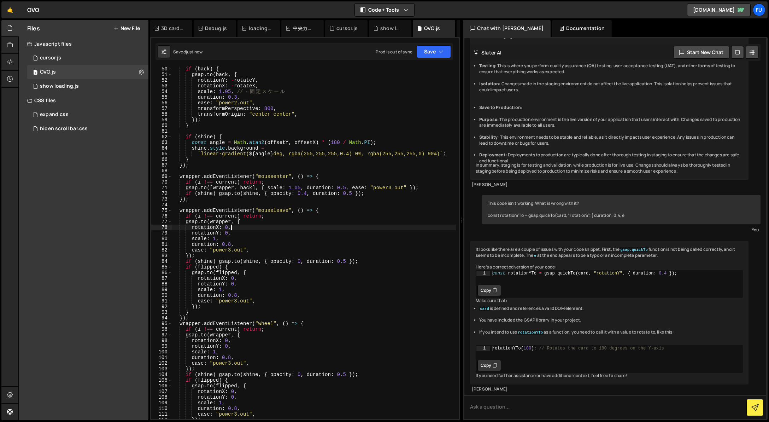
scroll to position [278, 0]
click at [252, 247] on div "if ( back ) { gsap . to ( back , { rotationY : - rotateY , rotationX : - rotate…" at bounding box center [314, 247] width 284 height 363
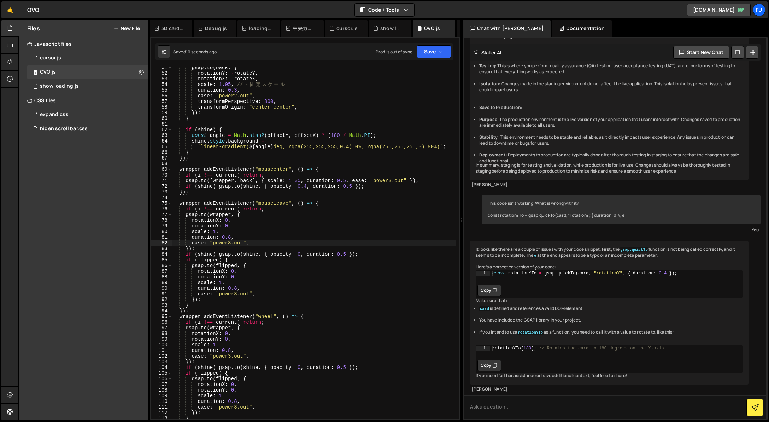
scroll to position [285, 0]
click at [208, 215] on div "gsap . to ( back , { rotationY : - rotateY , rotationX : - rotateX , scale : 1.…" at bounding box center [314, 246] width 284 height 363
click at [192, 305] on div "gsap . to ( back , { rotationY : - rotateY , rotationX : - rotateX , scale : 1.…" at bounding box center [314, 246] width 284 height 363
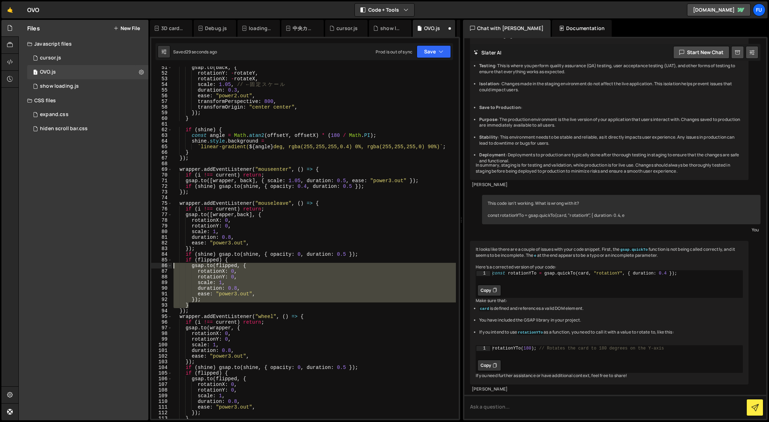
drag, startPoint x: 192, startPoint y: 305, endPoint x: 159, endPoint y: 257, distance: 58.5
click at [159, 257] on div "} 51 52 53 54 55 56 57 58 59 60 61 62 63 64 65 66 67 68 69 70 71 72 73 74 75 76…" at bounding box center [304, 242] width 307 height 352
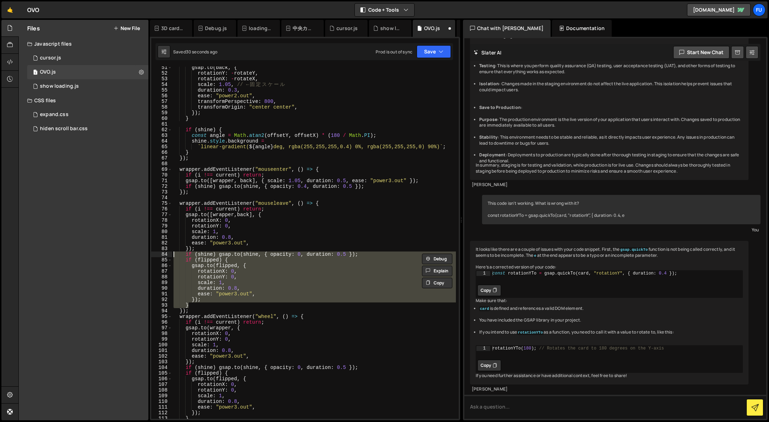
click at [211, 304] on div "gsap . to ( back , { rotationY : - rotateY , rotationX : - rotateX , scale : 1.…" at bounding box center [314, 242] width 284 height 352
drag, startPoint x: 198, startPoint y: 304, endPoint x: 174, endPoint y: 261, distance: 49.4
click at [174, 261] on div "gsap . to ( back , { rotationY : - rotateY , rotationX : - rotateX , scale : 1.…" at bounding box center [314, 246] width 284 height 363
type textarea "if (flipped) { gsap.to(flipped, {"
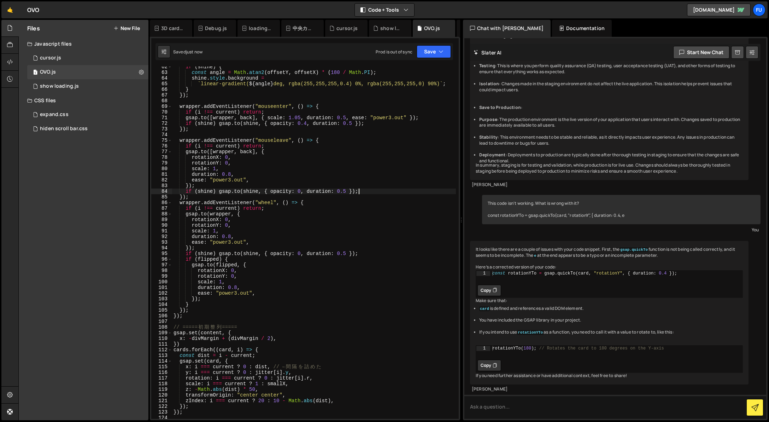
scroll to position [350, 0]
click at [192, 303] on div "if ( shine ) { const angle = Math . atan2 ( offsetY , offsetX ) * ( 180 / Math …" at bounding box center [314, 243] width 284 height 363
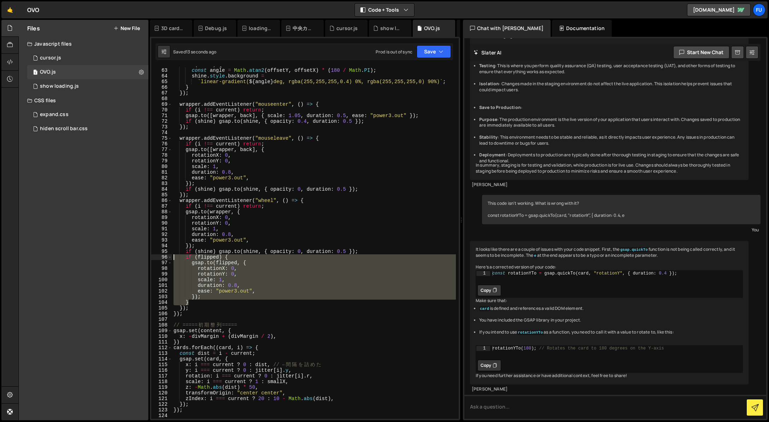
drag, startPoint x: 199, startPoint y: 304, endPoint x: 159, endPoint y: 255, distance: 63.0
click at [159, 255] on div "} 62 63 64 65 66 67 68 69 70 71 72 73 74 75 76 77 78 79 80 81 82 83 84 85 86 87…" at bounding box center [304, 242] width 307 height 352
type textarea "if (flipped) { gsap.to(flipped, {"
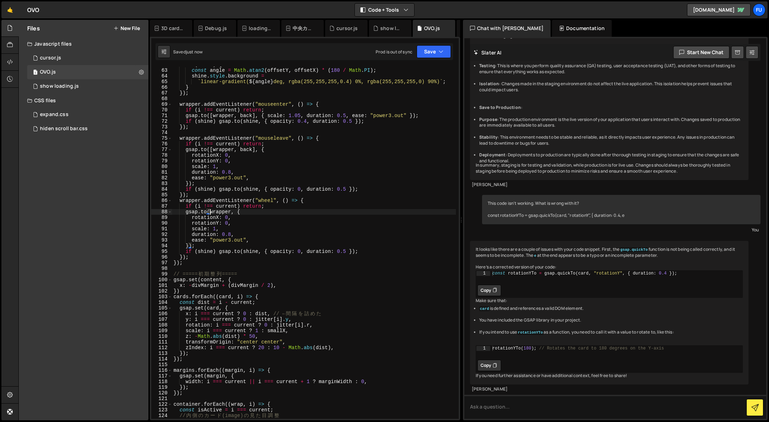
drag, startPoint x: 210, startPoint y: 212, endPoint x: 274, endPoint y: 222, distance: 65.0
click at [211, 212] on div "if ( shine ) { const angle = Math . atan2 ( offsetY , offsetX ) * ( 180 / Math …" at bounding box center [314, 243] width 284 height 363
click at [273, 233] on div "if ( shine ) { const angle = Math . atan2 ( offsetY , offsetX ) * ( 180 / Math …" at bounding box center [314, 243] width 284 height 363
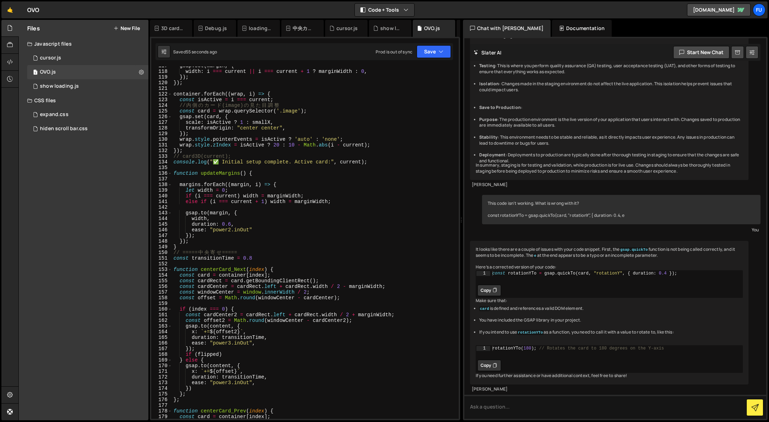
scroll to position [755, 0]
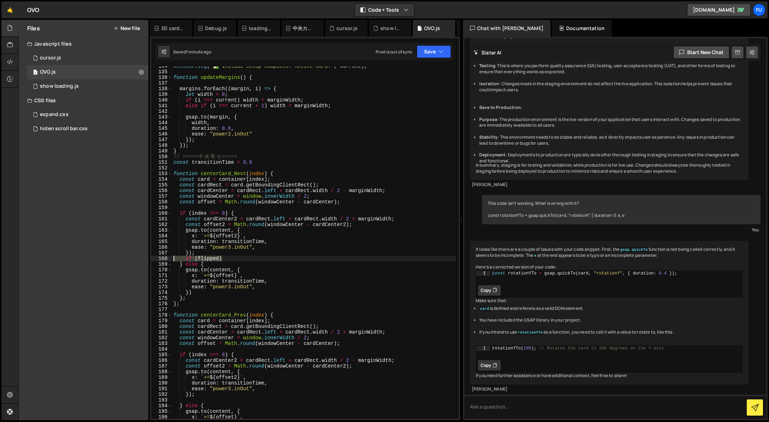
drag, startPoint x: 232, startPoint y: 258, endPoint x: 157, endPoint y: 258, distance: 75.3
click at [157, 258] on div "duration: 0.8, 134 135 136 137 138 139 140 141 142 143 144 145 146 147 148 149 …" at bounding box center [304, 242] width 307 height 352
type textarea "if (flipped)"
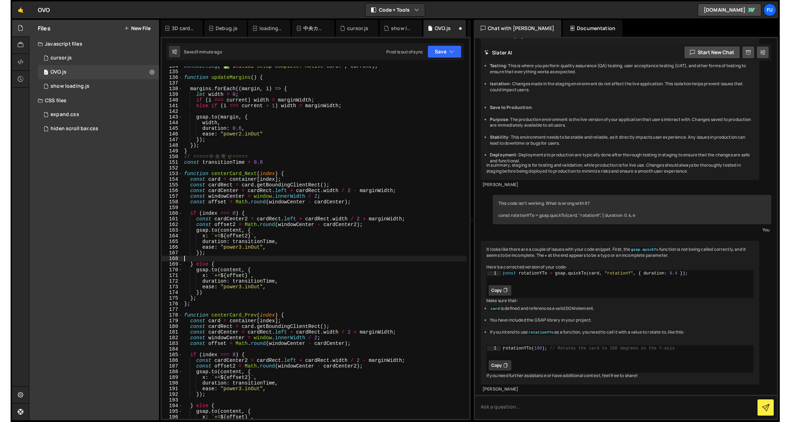
scroll to position [0, 0]
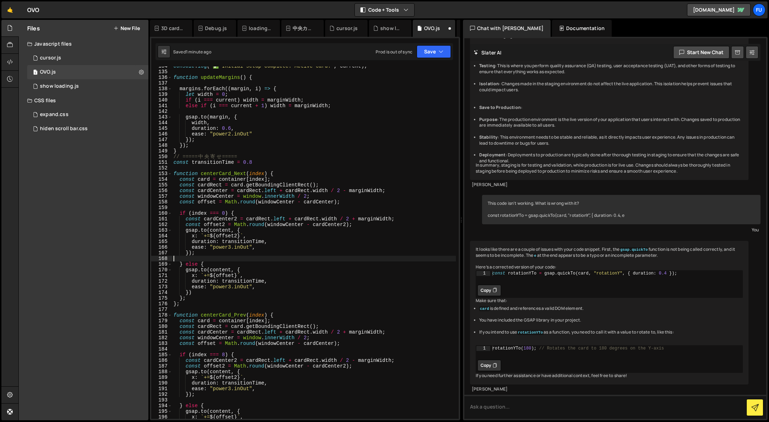
type textarea "});"
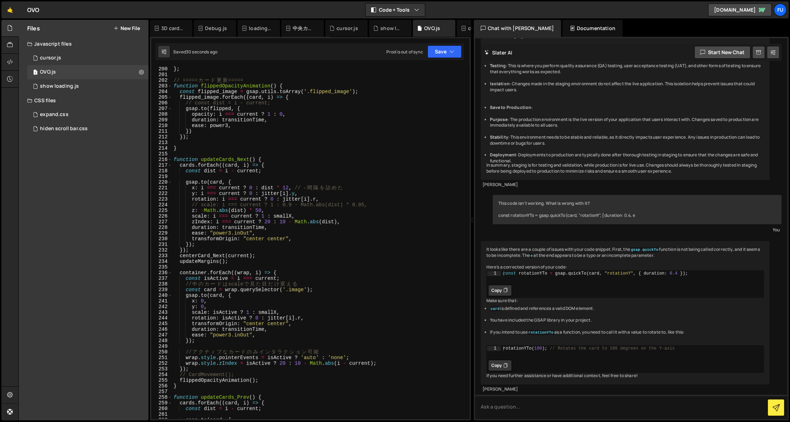
scroll to position [1126, 0]
click at [192, 142] on div "} ; // ===== カ ー ド 更 新 ===== function flippedOpacityAnimation ( ) { const flipp…" at bounding box center [319, 247] width 294 height 363
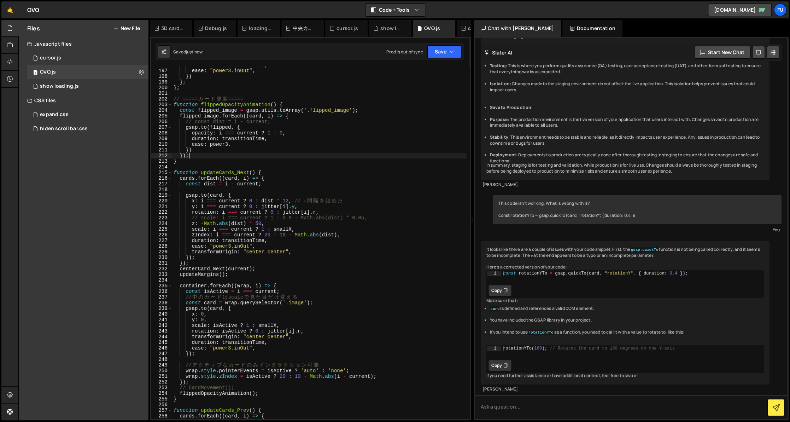
click at [209, 146] on div "duration : transitionTime , ease : "power3.inOut" , }) } ; } ; // ===== カ ー ド 更…" at bounding box center [319, 243] width 294 height 363
click at [242, 143] on div "duration : transitionTime , ease : "power3.inOut" , }) } ; } ; // ===== カ ー ド 更…" at bounding box center [319, 243] width 294 height 363
click at [230, 144] on div "duration : transitionTime , ease : "power3.inOut" , }) } ; } ; // ===== カ ー ド 更…" at bounding box center [319, 243] width 294 height 363
click at [275, 157] on div "duration : transitionTime , ease : "power3.inOut" , }) } ; } ; // ===== カ ー ド 更…" at bounding box center [319, 243] width 294 height 363
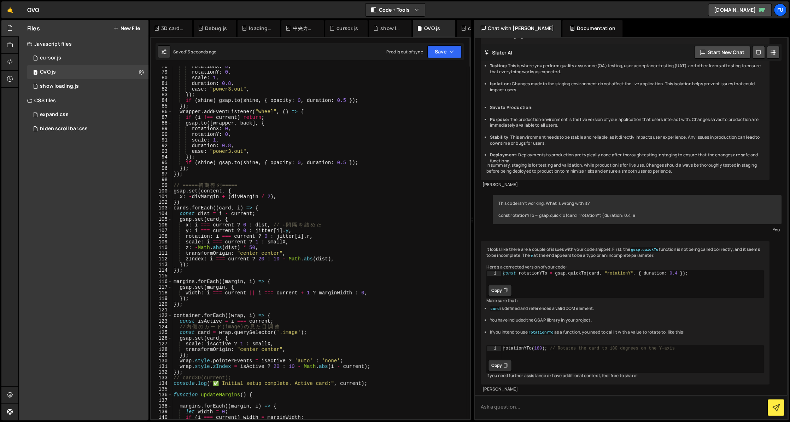
scroll to position [0, 0]
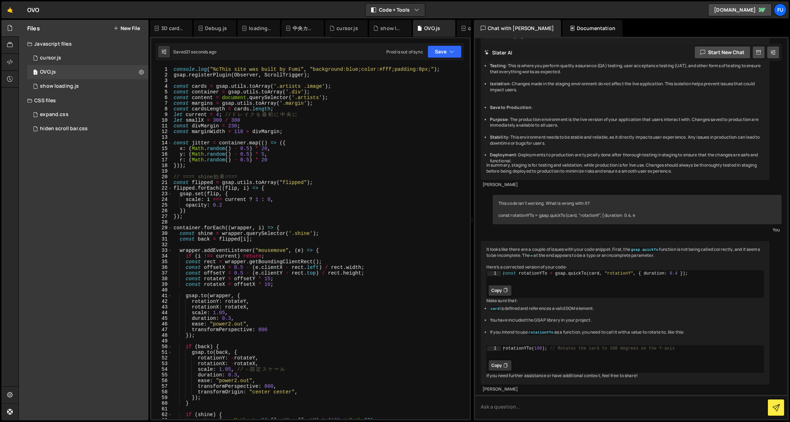
click at [266, 195] on div "console . log ( "%cThis site was built by Fumi" , "background:blue;color:#fff;p…" at bounding box center [319, 247] width 294 height 363
click at [304, 192] on div "console . log ( "%cThis site was built by Fumi" , "background:blue;color:#fff;p…" at bounding box center [319, 247] width 294 height 363
click at [304, 199] on div "console . log ( "%cThis site was built by Fumi" , "background:blue;color:#fff;p…" at bounding box center [319, 247] width 294 height 363
click at [291, 201] on div "console . log ( "%cThis site was built by Fumi" , "background:blue;color:#fff;p…" at bounding box center [319, 247] width 294 height 363
click at [288, 204] on div "console . log ( "%cThis site was built by Fumi" , "background:blue;color:#fff;p…" at bounding box center [319, 247] width 294 height 363
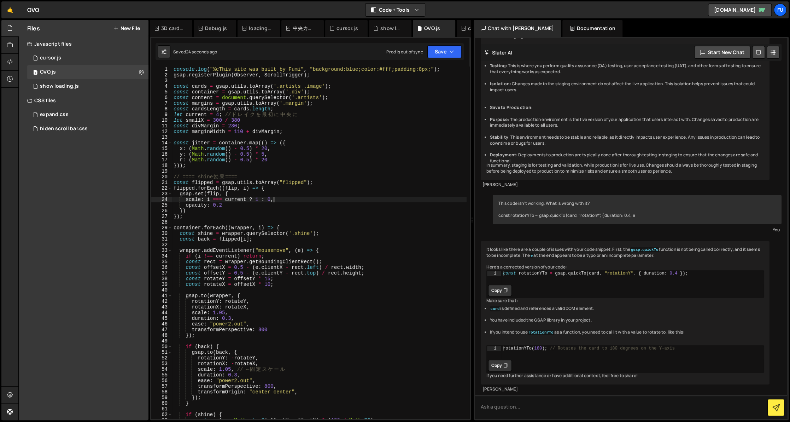
click at [279, 201] on div "console . log ( "%cThis site was built by Fumi" , "background:blue;color:#fff;p…" at bounding box center [319, 247] width 294 height 363
click at [260, 197] on div "console . log ( "%cThis site was built by Fumi" , "background:blue;color:#fff;p…" at bounding box center [319, 247] width 294 height 363
click at [290, 205] on div "console . log ( "%cThis site was built by Fumi" , "background:blue;color:#fff;p…" at bounding box center [319, 247] width 294 height 363
click at [291, 199] on div "console . log ( "%cThis site was built by Fumi" , "background:blue;color:#fff;p…" at bounding box center [319, 247] width 294 height 363
click at [269, 207] on div "console . log ( "%cThis site was built by Fumi" , "background:blue;color:#fff;p…" at bounding box center [319, 247] width 294 height 363
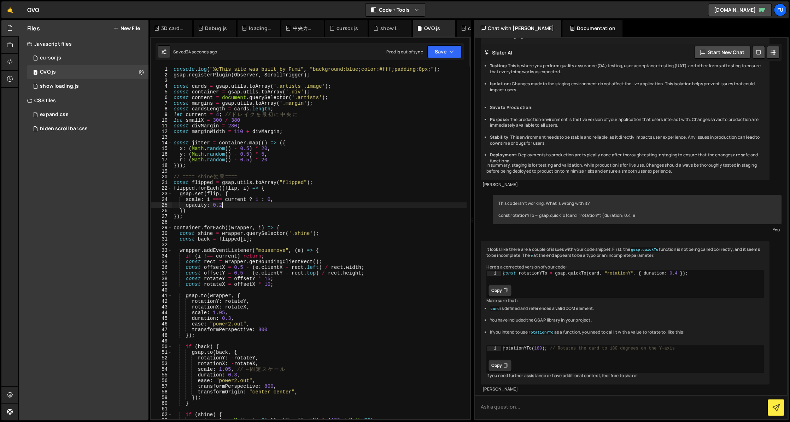
click at [212, 206] on div "console . log ( "%cThis site was built by Fumi" , "background:blue;color:#fff;p…" at bounding box center [319, 247] width 294 height 363
click at [270, 205] on div "console . log ( "%cThis site was built by Fumi" , "background:blue;color:#fff;p…" at bounding box center [319, 247] width 294 height 363
click at [259, 200] on div "console . log ( "%cThis site was built by Fumi" , "background:blue;color:#fff;p…" at bounding box center [319, 247] width 294 height 363
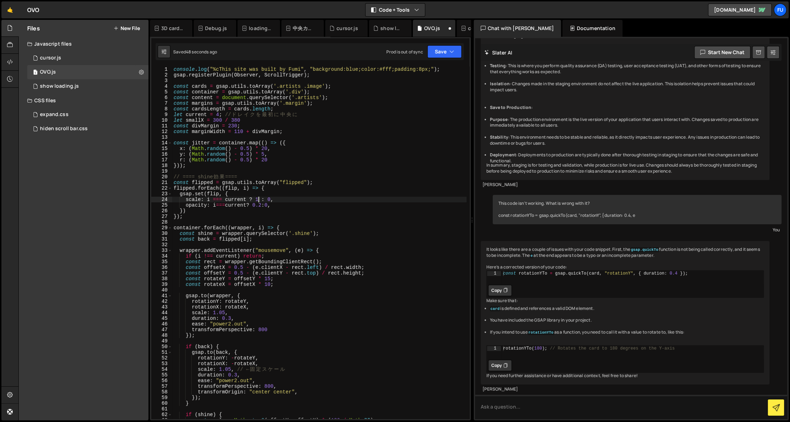
click at [271, 199] on div "console . log ( "%cThis site was built by Fumi" , "background:blue;color:#fff;p…" at bounding box center [319, 247] width 294 height 363
drag, startPoint x: 254, startPoint y: 199, endPoint x: 207, endPoint y: 199, distance: 47.7
click at [207, 199] on div "console . log ( "%cThis site was built by Fumi" , "background:blue;color:#fff;p…" at bounding box center [319, 247] width 294 height 363
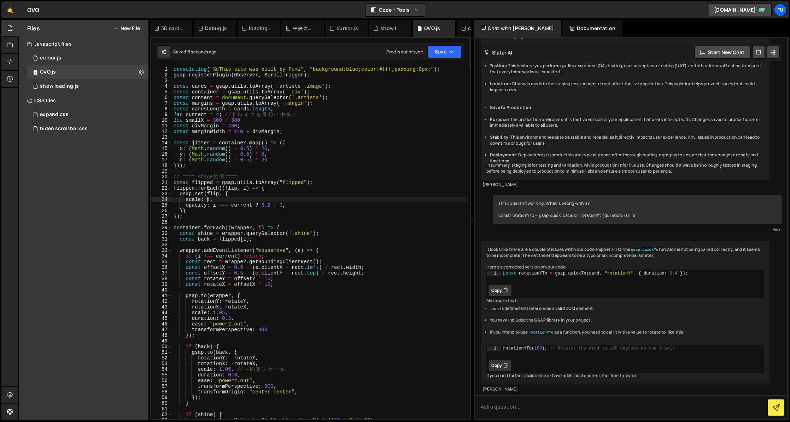
click at [285, 200] on div "console . log ( "%cThis site was built by Fumi" , "background:blue;color:#fff;p…" at bounding box center [319, 247] width 294 height 363
click at [297, 203] on div "console . log ( "%cThis site was built by Fumi" , "background:blue;color:#fff;p…" at bounding box center [319, 247] width 294 height 363
click at [295, 200] on div "console . log ( "%cThis site was built by Fumi" , "background:blue;color:#fff;p…" at bounding box center [319, 247] width 294 height 363
click at [295, 198] on div "console . log ( "%cThis site was built by Fumi" , "background:blue;color:#fff;p…" at bounding box center [319, 247] width 294 height 363
click at [295, 195] on div "console . log ( "%cThis site was built by Fumi" , "background:blue;color:#fff;p…" at bounding box center [319, 247] width 294 height 363
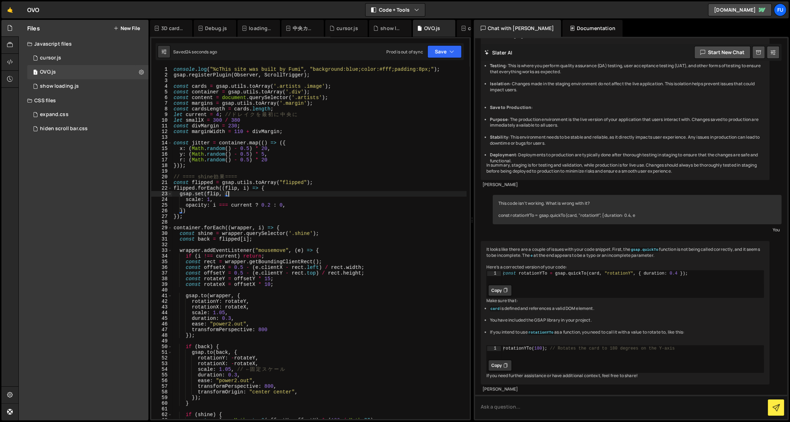
click at [295, 201] on div "console . log ( "%cThis site was built by Fumi" , "background:blue;color:#fff;p…" at bounding box center [319, 247] width 294 height 363
click at [299, 202] on div "console . log ( "%cThis site was built by Fumi" , "background:blue;color:#fff;p…" at bounding box center [319, 247] width 294 height 363
click at [307, 208] on div "console . log ( "%cThis site was built by Fumi" , "background:blue;color:#fff;p…" at bounding box center [319, 247] width 294 height 363
click at [302, 207] on div "console . log ( "%cThis site was built by Fumi" , "background:blue;color:#fff;p…" at bounding box center [319, 247] width 294 height 363
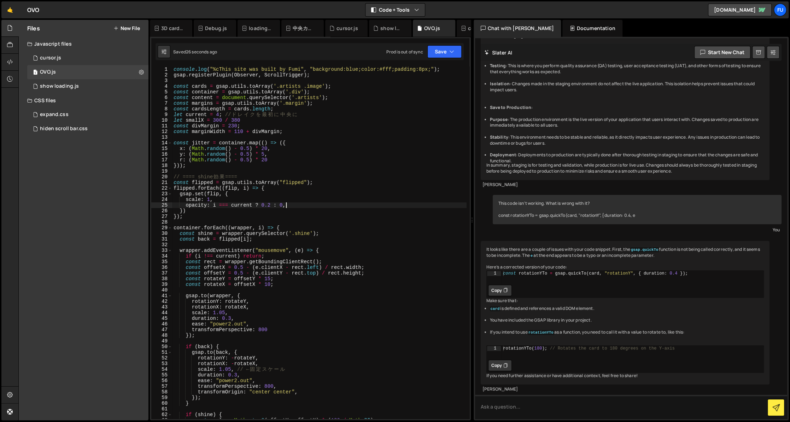
click at [297, 210] on div "console . log ( "%cThis site was built by Fumi" , "background:blue;color:#fff;p…" at bounding box center [319, 247] width 294 height 363
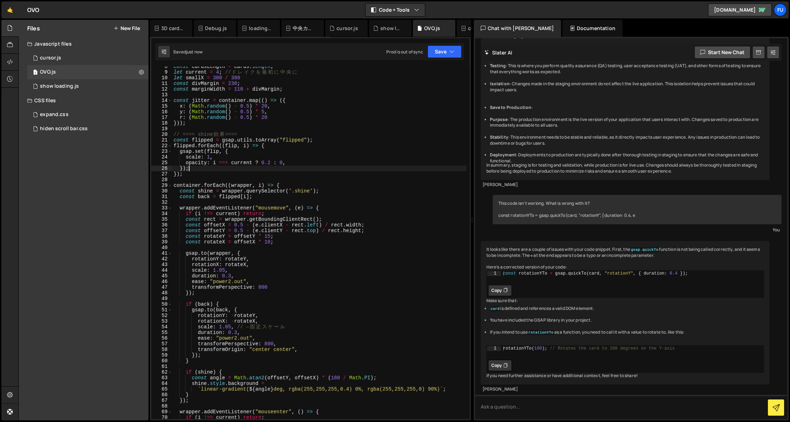
scroll to position [49, 0]
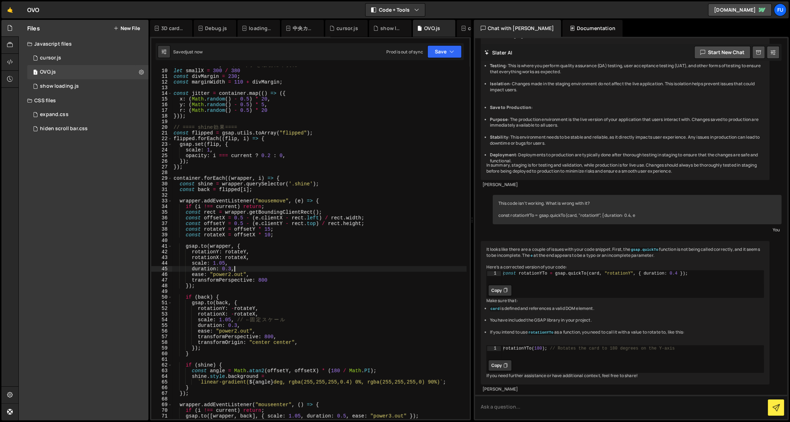
click at [250, 267] on div "let current = 4 ; // ド レ イ ク を 最 初 に 中 央 に let smallX = 300 / 380 const divMarg…" at bounding box center [319, 243] width 294 height 363
click at [250, 263] on div "let current = 4 ; // ド レ イ ク を 最 初 に 中 央 に let smallX = 300 / 380 const divMarg…" at bounding box center [319, 243] width 294 height 363
click at [250, 266] on div "let current = 4 ; // ド レ イ ク を 最 初 に 中 央 に let smallX = 300 / 380 const divMarg…" at bounding box center [319, 243] width 294 height 363
type textarea "duration: 0.3,"
click at [442, 59] on div "Saved 12 seconds ago Prod is out of sync Upgrade to Edit Save Save to Staging S…" at bounding box center [310, 51] width 308 height 17
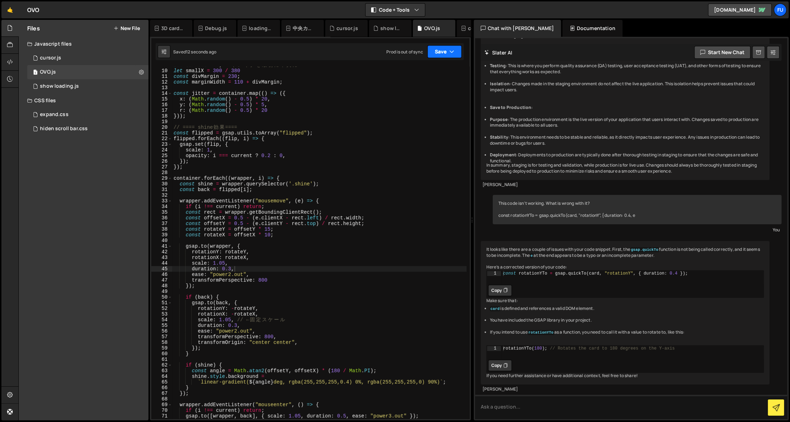
click at [443, 50] on button "Save" at bounding box center [444, 51] width 34 height 13
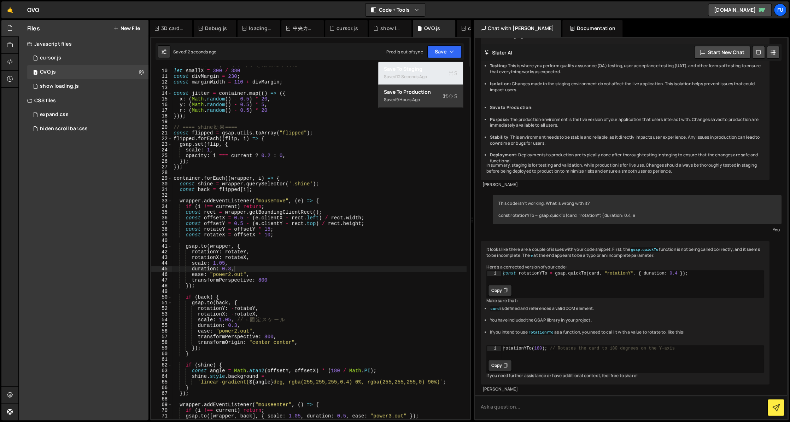
click at [441, 68] on div "Save to Staging S" at bounding box center [421, 68] width 74 height 7
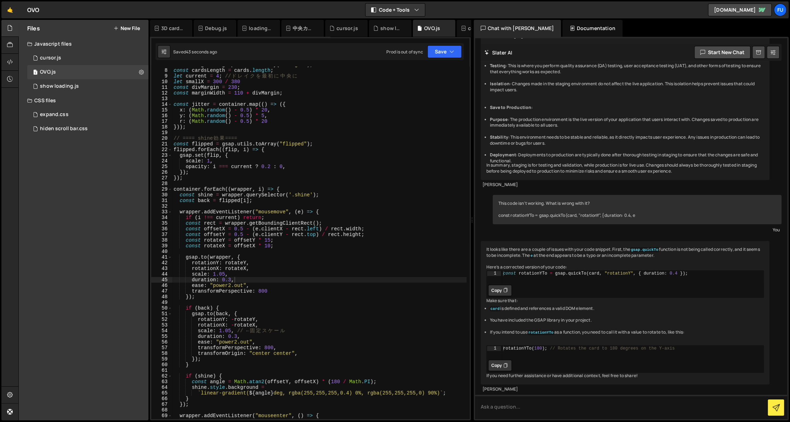
scroll to position [39, 0]
click at [299, 184] on div "const margins = gsap . utils . toArray ( '.margin' ) ; const cardsLength = card…" at bounding box center [319, 243] width 294 height 363
click at [277, 166] on div "const margins = gsap . utils . toArray ( '.margin' ) ; const cardsLength = card…" at bounding box center [319, 243] width 294 height 363
click at [254, 169] on div "const margins = gsap . utils . toArray ( '.margin' ) ; const cardsLength = card…" at bounding box center [319, 243] width 294 height 363
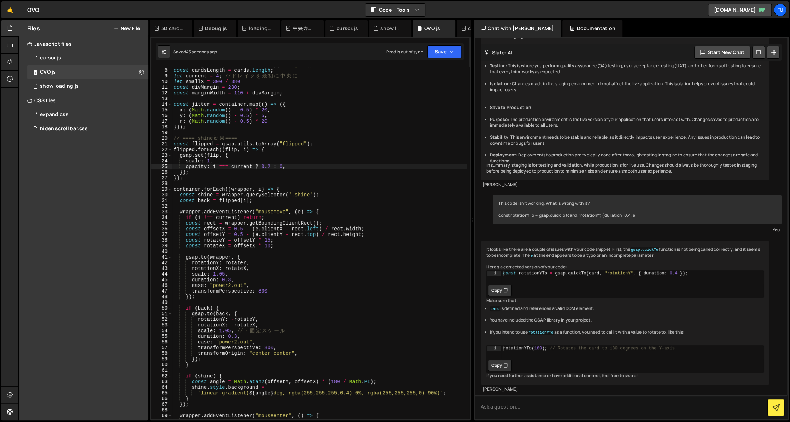
click at [288, 187] on div "const margins = gsap . utils . toArray ( '.margin' ) ; const cardsLength = card…" at bounding box center [319, 243] width 294 height 363
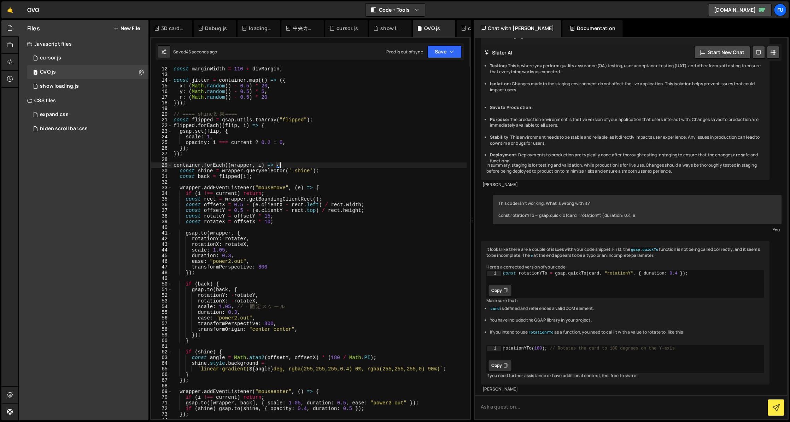
scroll to position [101, 0]
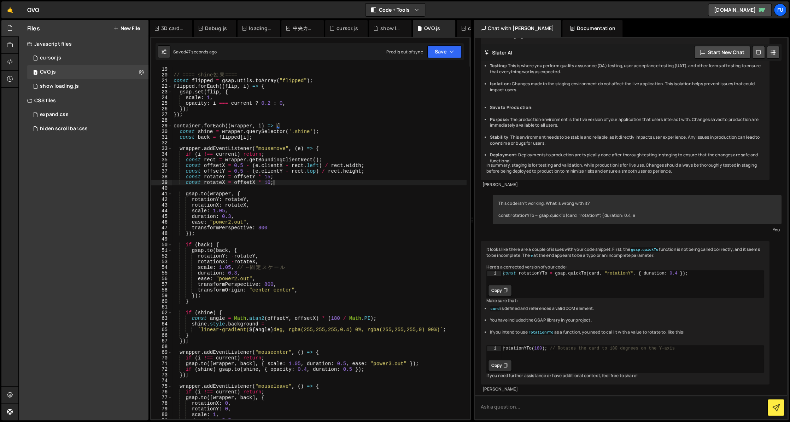
click at [293, 184] on div "})) ; // ==== shine 効 果 ==== const flipped = gsap . utils . toArray ( "flipped"…" at bounding box center [319, 242] width 294 height 363
click at [281, 209] on div "})) ; // ==== shine 効 果 ==== const flipped = gsap . utils . toArray ( "flipped"…" at bounding box center [319, 242] width 294 height 363
click at [280, 227] on div "})) ; // ==== shine 効 果 ==== const flipped = gsap . utils . toArray ( "flipped"…" at bounding box center [319, 242] width 294 height 363
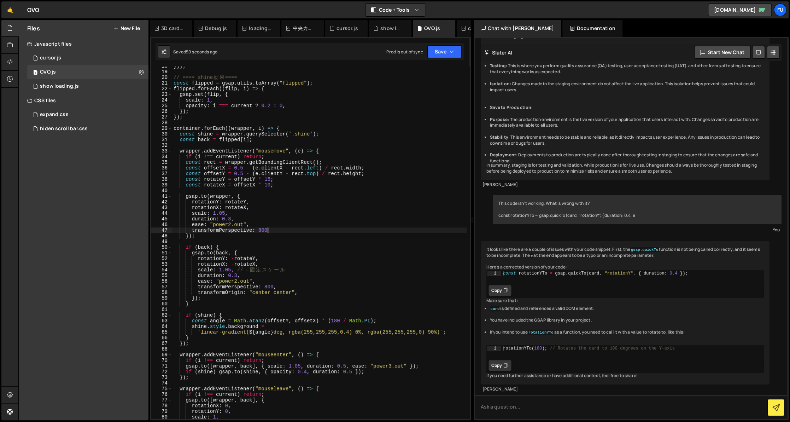
scroll to position [98, 0]
click at [253, 249] on div "})) ; // ==== shine 効 果 ==== const flipped = gsap . utils . toArray ( "flipped"…" at bounding box center [319, 246] width 294 height 363
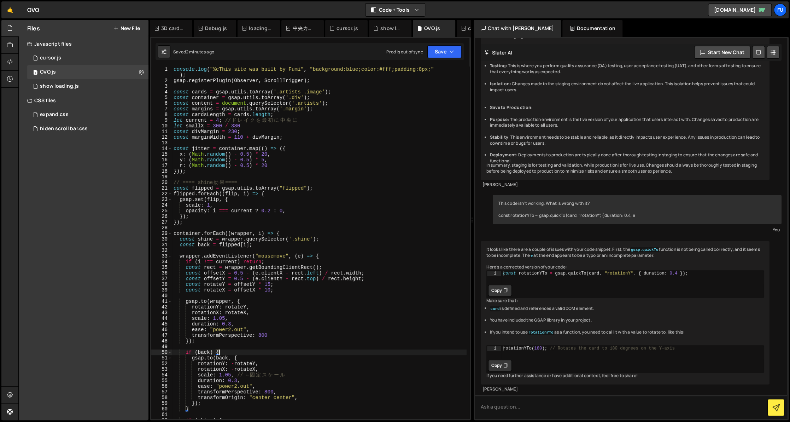
scroll to position [144, 0]
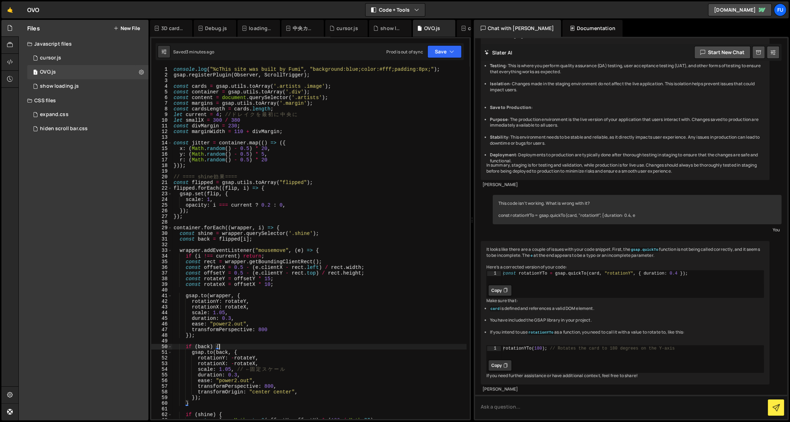
click at [321, 195] on div "console . log ( "%cThis site was built by Fumi" , "background:blue;color:#fff;p…" at bounding box center [319, 247] width 294 height 363
click at [312, 200] on div "console . log ( "%cThis site was built by Fumi" , "background:blue;color:#fff;p…" at bounding box center [319, 247] width 294 height 363
click at [282, 182] on div "console . log ( "%cThis site was built by Fumi" , "background:blue;color:#fff;p…" at bounding box center [319, 247] width 294 height 363
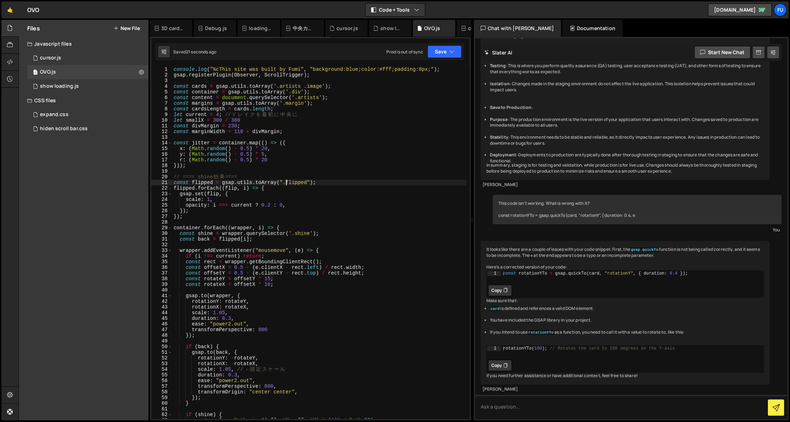
click at [285, 204] on div "console . log ( "%cThis site was built by Fumi" , "background:blue;color:#fff;p…" at bounding box center [319, 247] width 294 height 363
type textarea "opacity: i === current ? 0.2 : 0,"
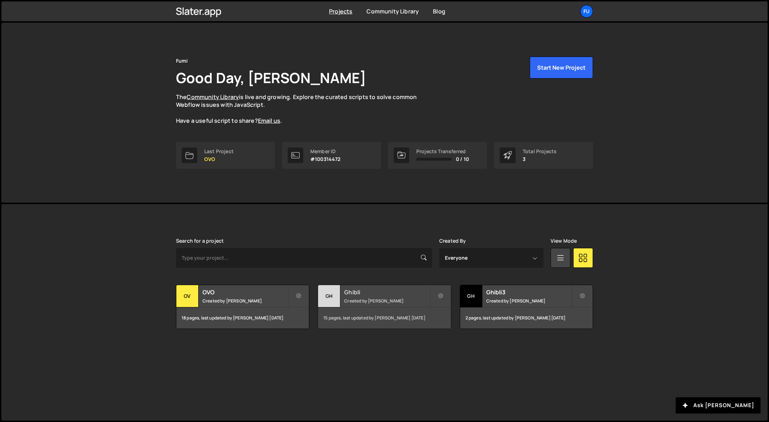
click at [402, 299] on small "Created by [PERSON_NAME]" at bounding box center [386, 301] width 85 height 6
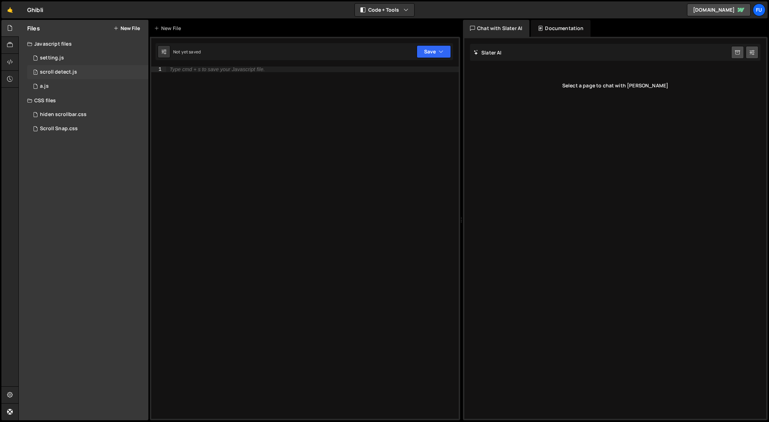
click at [83, 71] on div "1 scroll detect.js 0" at bounding box center [87, 72] width 121 height 14
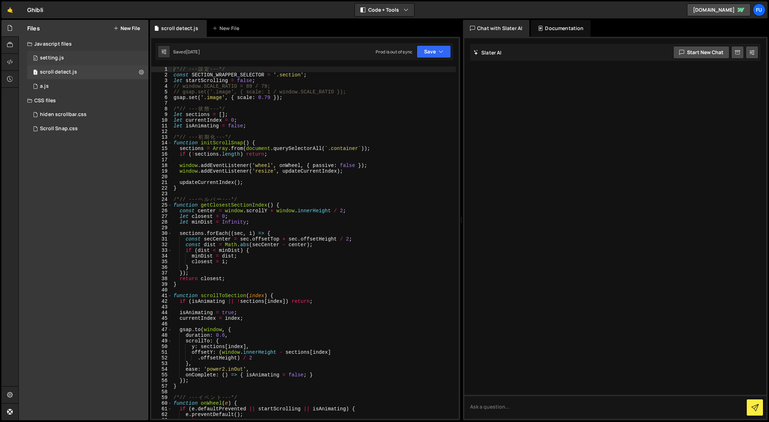
click at [82, 58] on div "0 setting.js 0" at bounding box center [87, 58] width 121 height 14
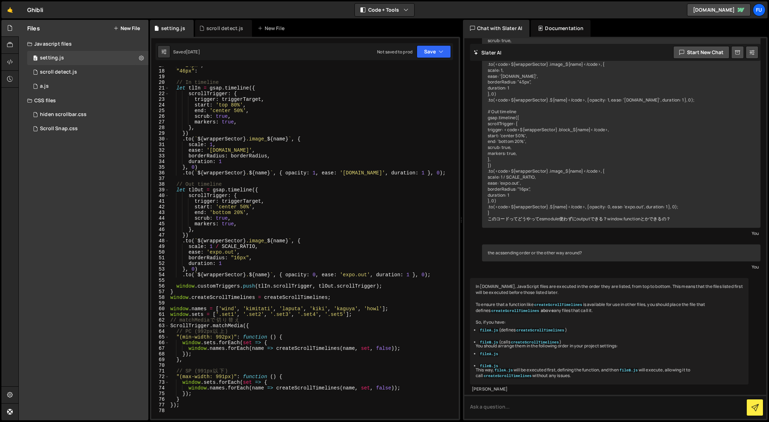
scroll to position [94, 0]
